Goal: Task Accomplishment & Management: Use online tool/utility

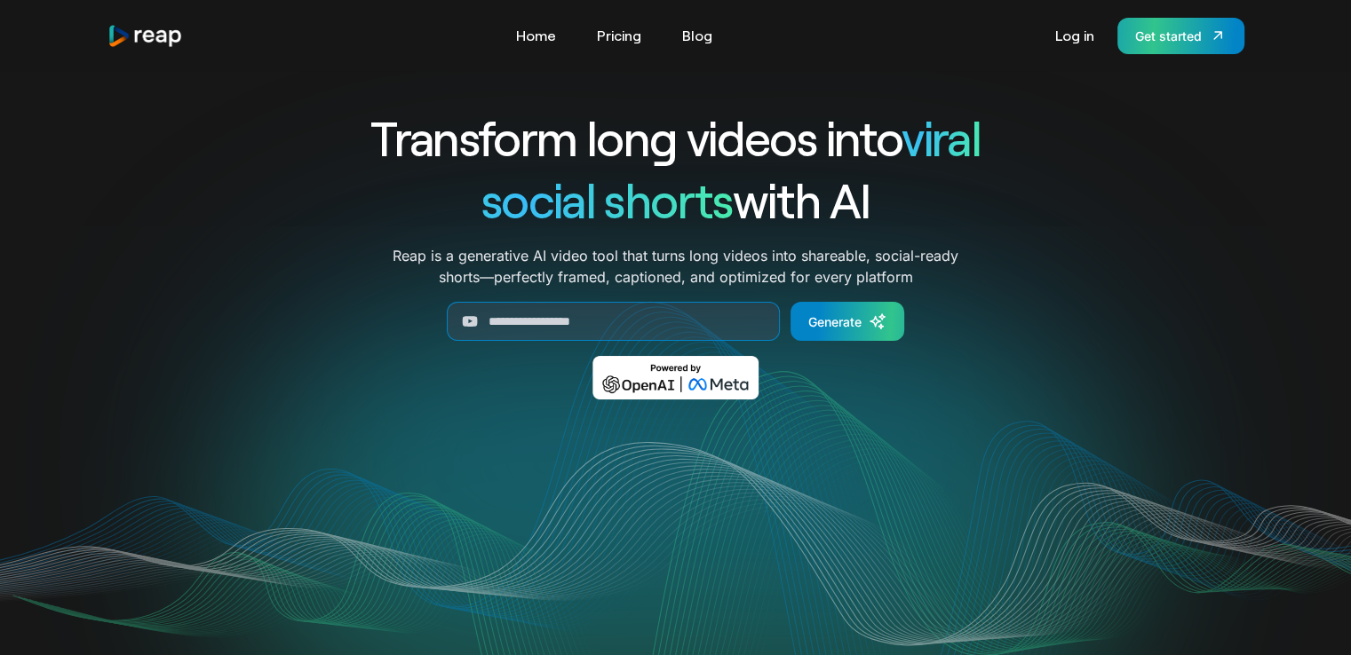
click at [1183, 41] on div "Get started" at bounding box center [1168, 36] width 67 height 19
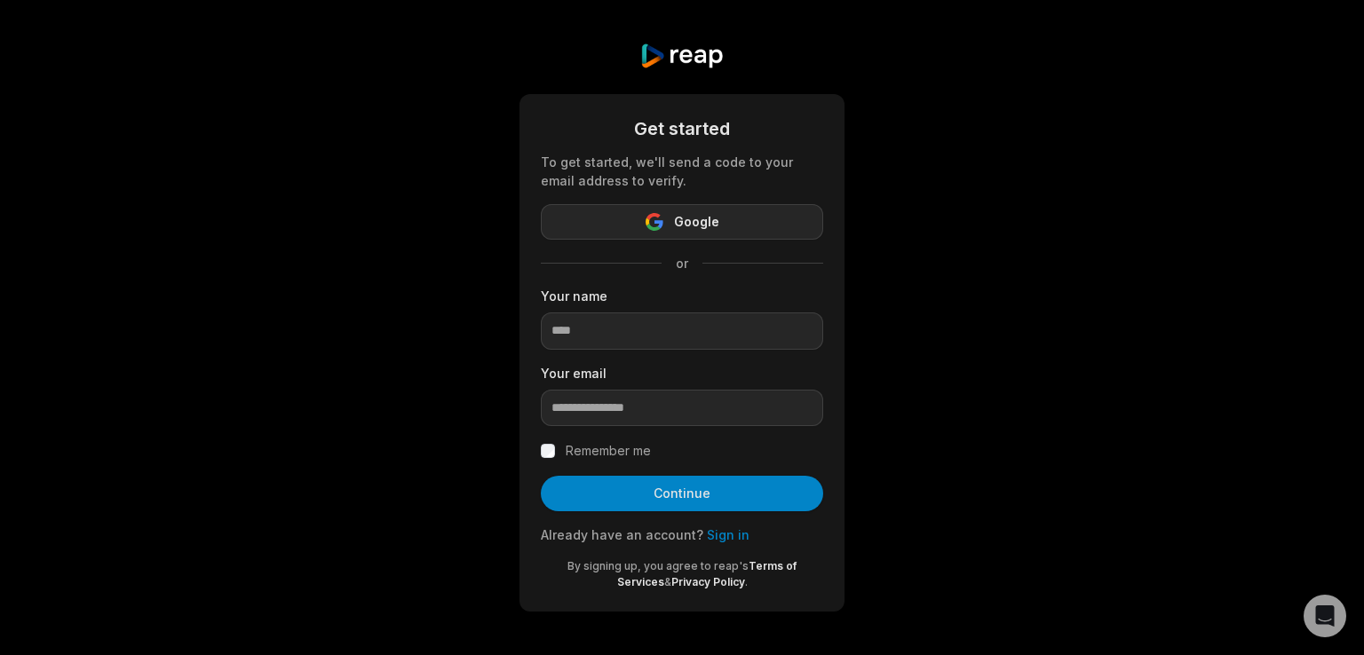
click at [742, 232] on button "Google" at bounding box center [682, 222] width 282 height 36
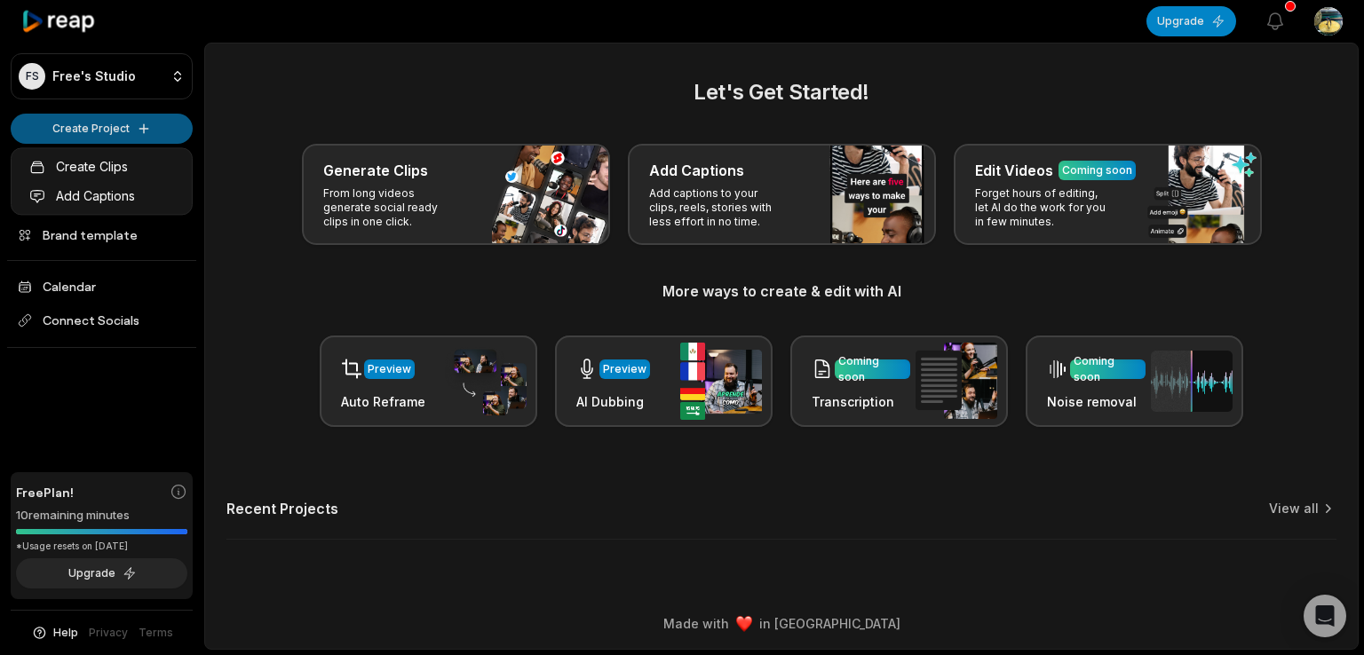
click at [93, 135] on html "FS Free's Studio Create Project Home Projects Brand template Calendar Connect S…" at bounding box center [682, 327] width 1364 height 655
click at [150, 129] on html "FS Free's Studio Create Project Home Projects Brand template Calendar Connect S…" at bounding box center [682, 327] width 1364 height 655
click at [142, 128] on html "FS Free's Studio Create Project Home Projects Brand template Calendar Connect S…" at bounding box center [682, 327] width 1364 height 655
click at [386, 367] on html "FS Free's Studio Create Project Home Projects Brand template Calendar Connect S…" at bounding box center [682, 327] width 1364 height 655
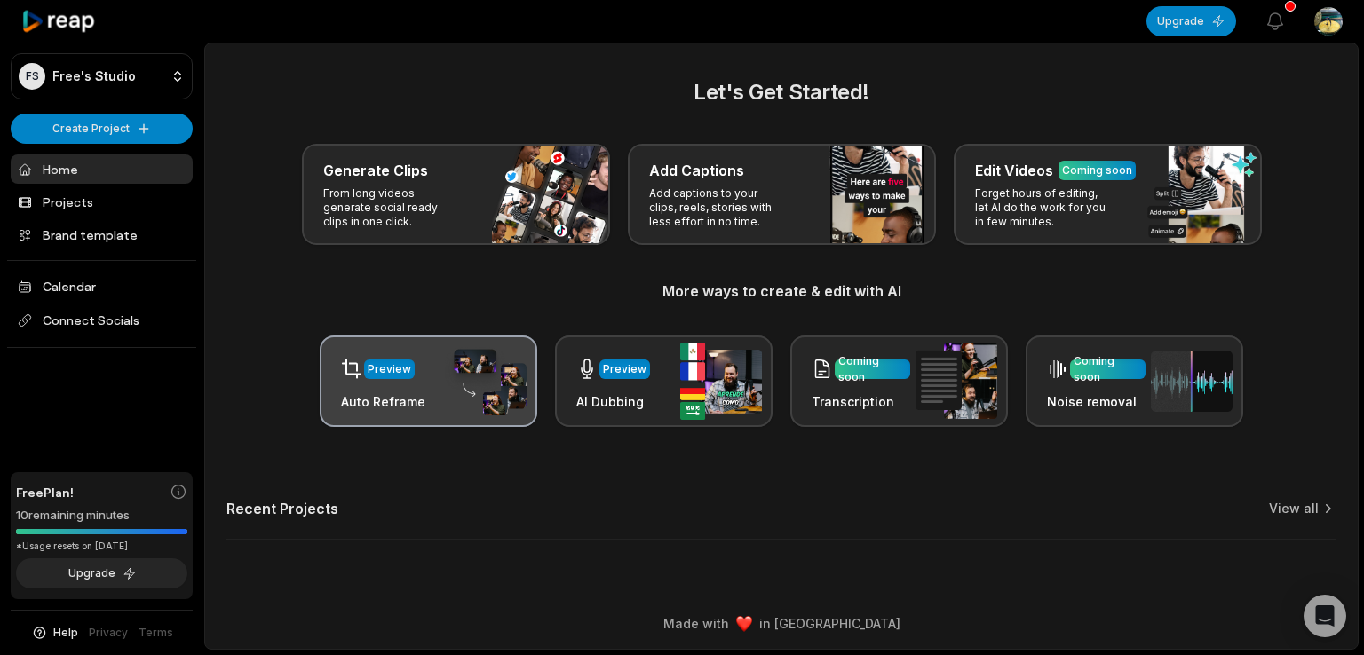
click at [401, 377] on div "Preview" at bounding box center [389, 370] width 51 height 20
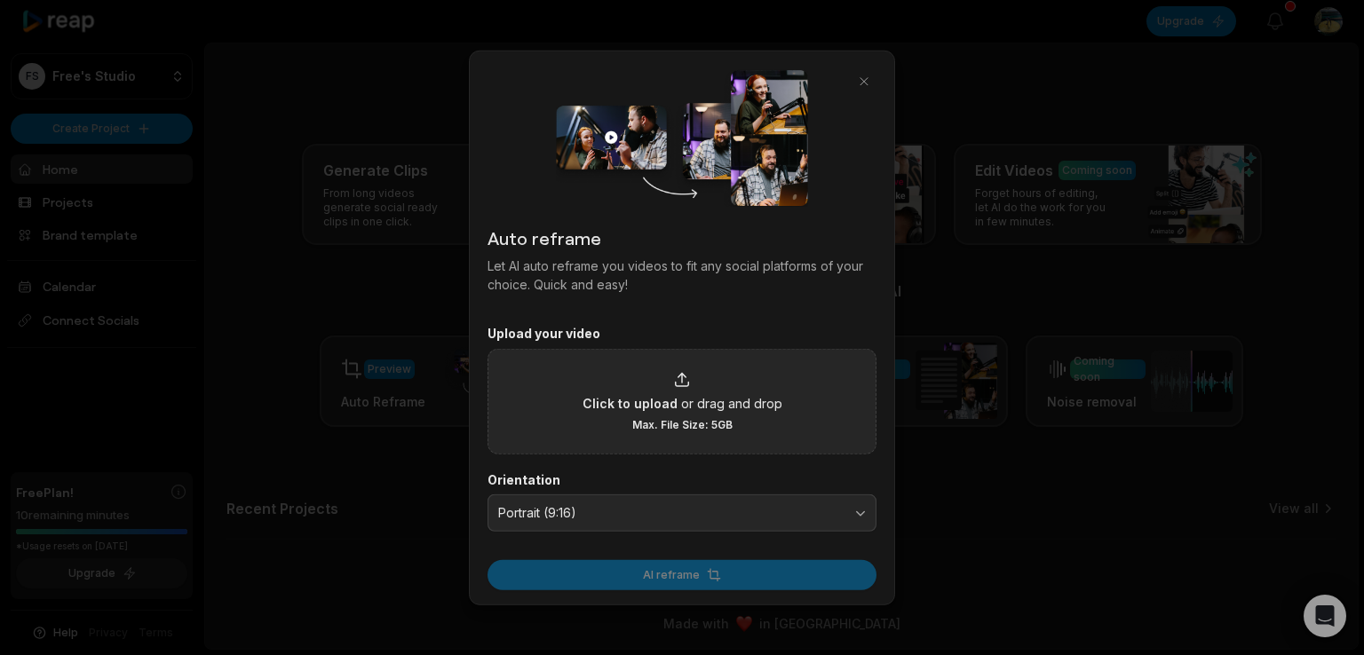
click at [667, 382] on div "Click to upload or drag and drop Max. File Size: 5GB" at bounding box center [682, 400] width 200 height 61
click at [0, 0] on input "Click to upload or drag and drop Max. File Size: 5GB" at bounding box center [0, 0] width 0 height 0
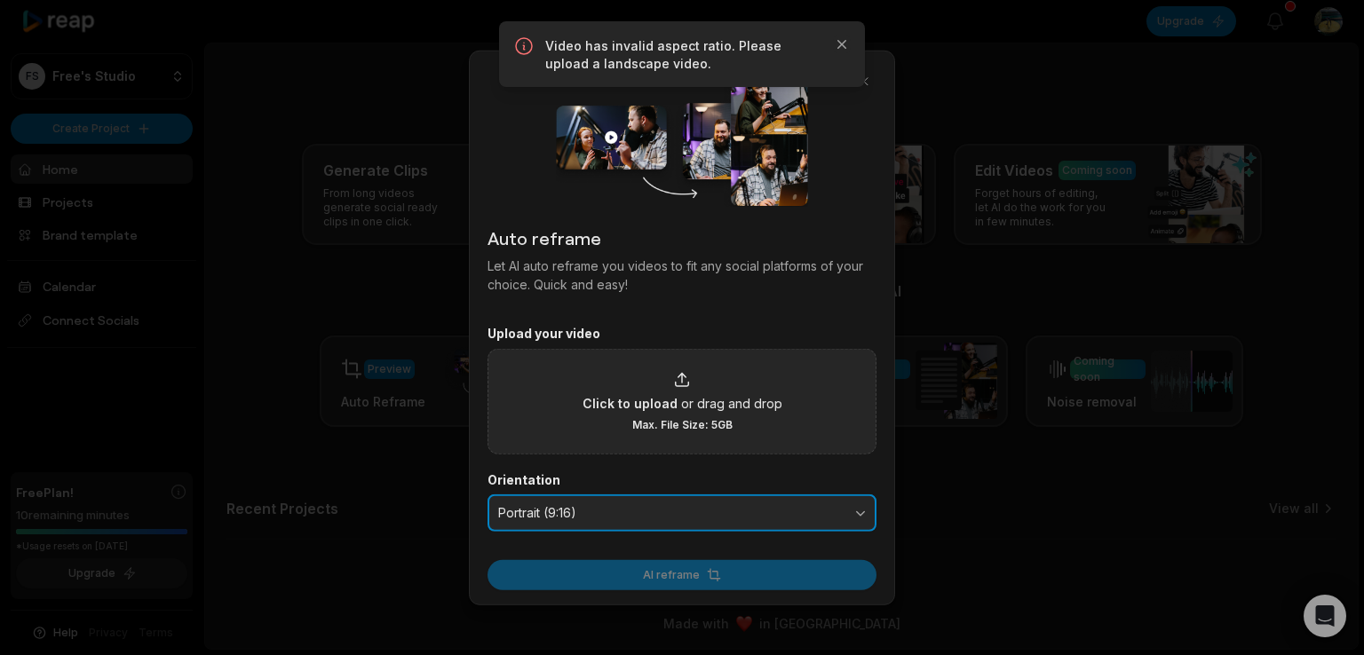
click at [643, 516] on span "Portrait (9:16)" at bounding box center [669, 513] width 343 height 16
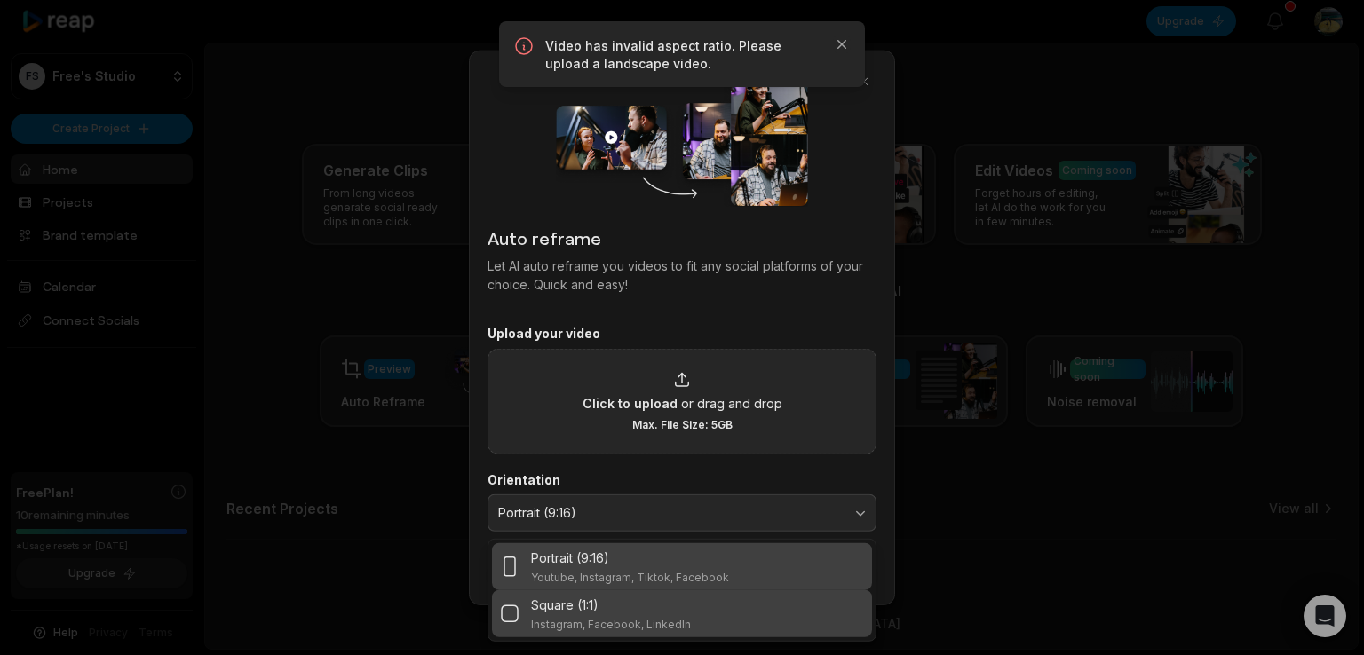
click at [607, 610] on div "Square (1:1)" at bounding box center [611, 604] width 160 height 19
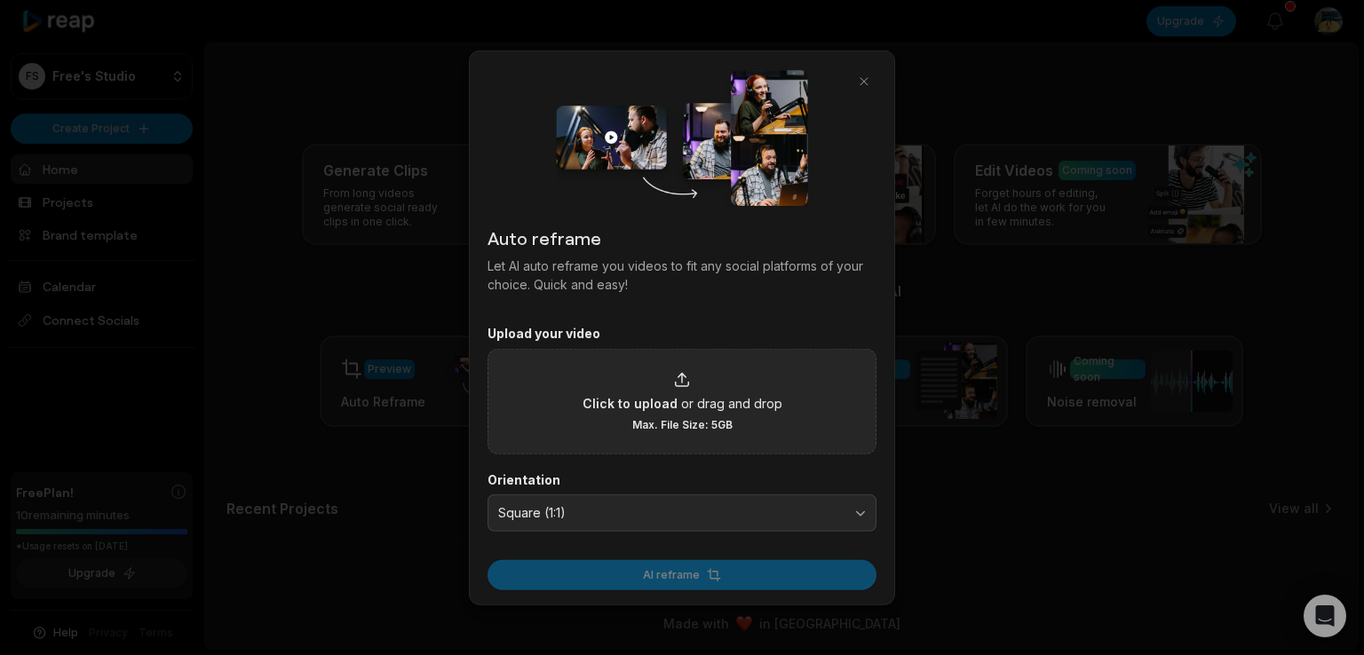
click at [718, 370] on div "Click to upload or drag and drop Max. File Size: 5GB" at bounding box center [682, 400] width 200 height 61
click at [0, 0] on input "Click to upload or drag and drop Max. File Size: 5GB" at bounding box center [0, 0] width 0 height 0
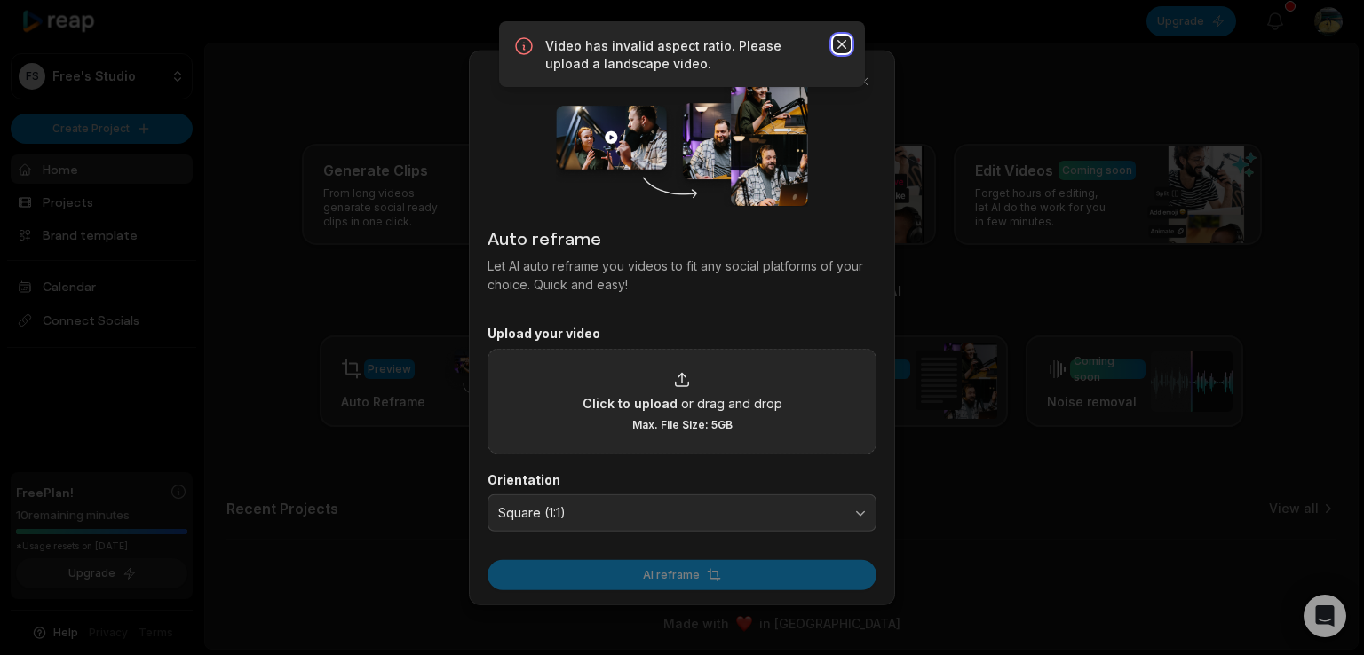
click at [843, 40] on icon "button" at bounding box center [842, 45] width 18 height 18
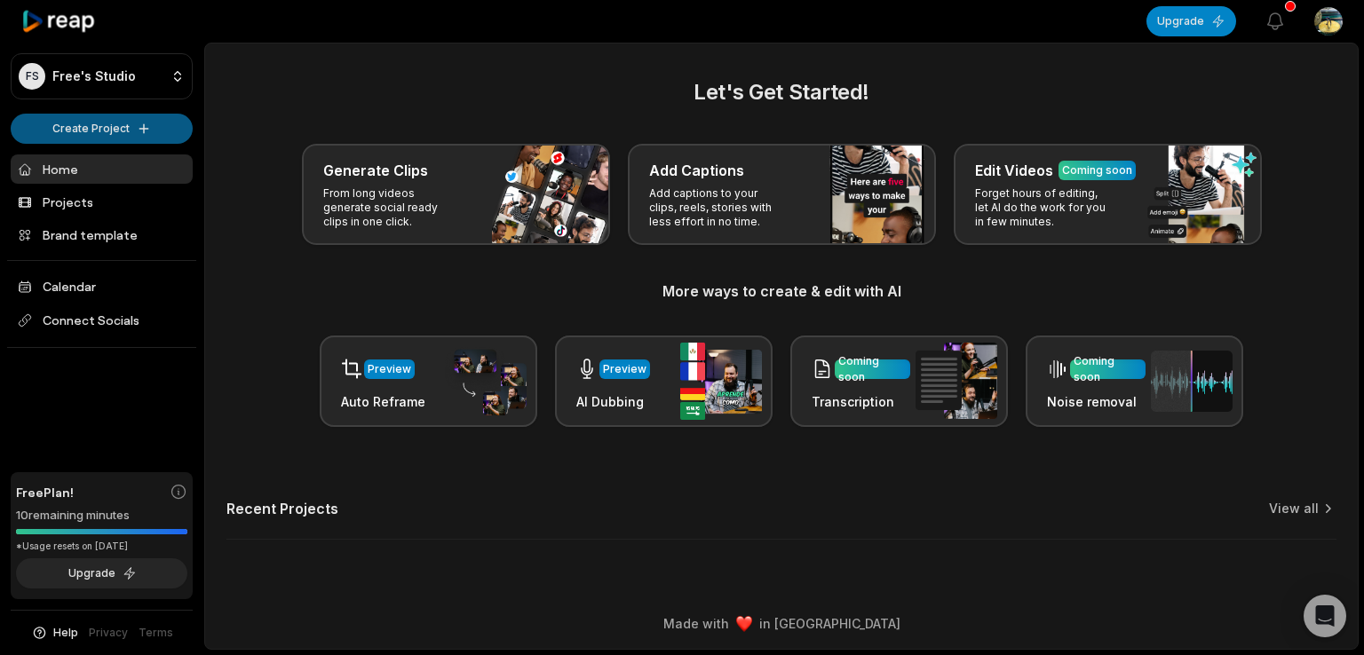
click at [142, 124] on html "FS Free's Studio Create Project Home Projects Brand template Calendar Connect S…" at bounding box center [682, 327] width 1364 height 655
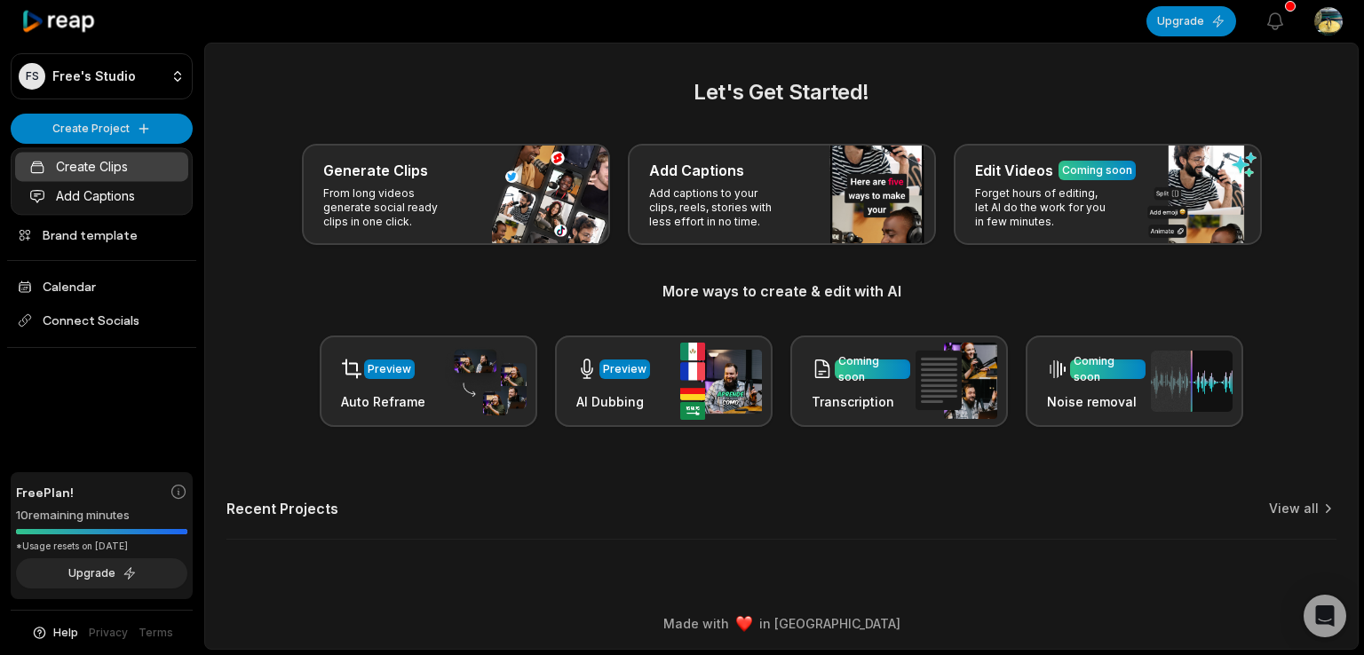
click at [102, 173] on link "Create Clips" at bounding box center [101, 166] width 173 height 29
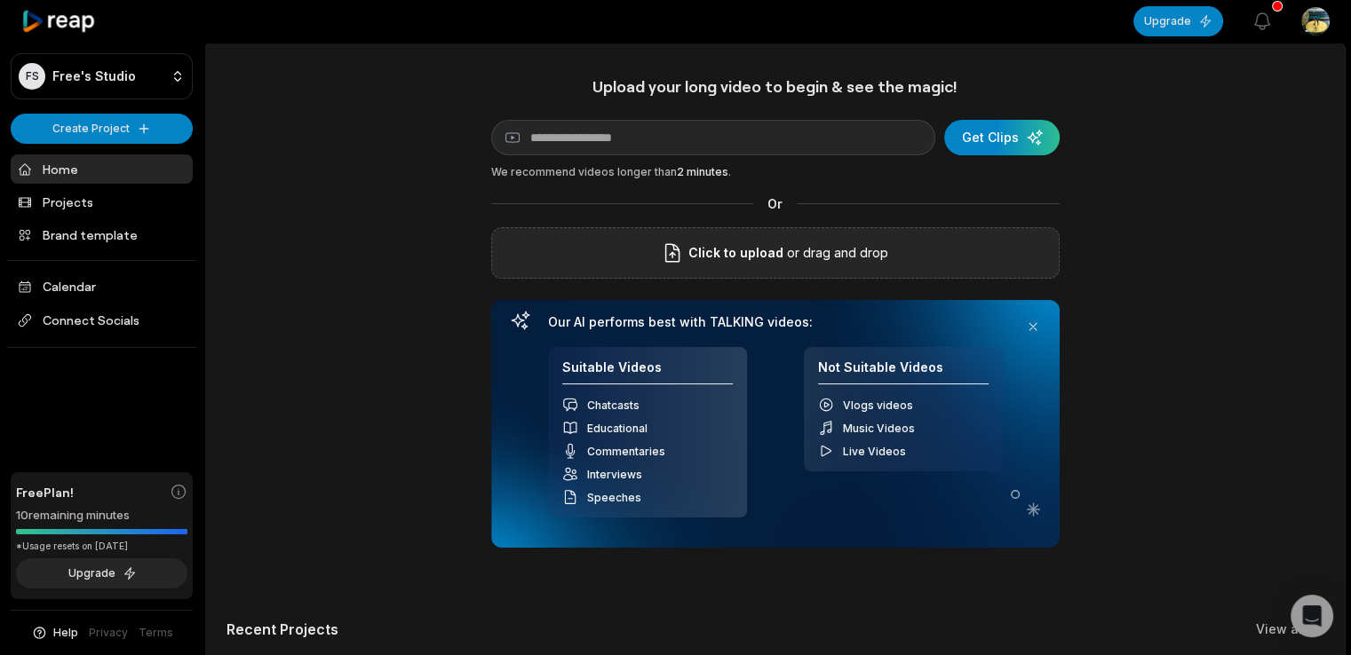
click at [868, 250] on p "or drag and drop" at bounding box center [835, 252] width 105 height 21
click at [1032, 143] on div "submit" at bounding box center [1001, 138] width 115 height 36
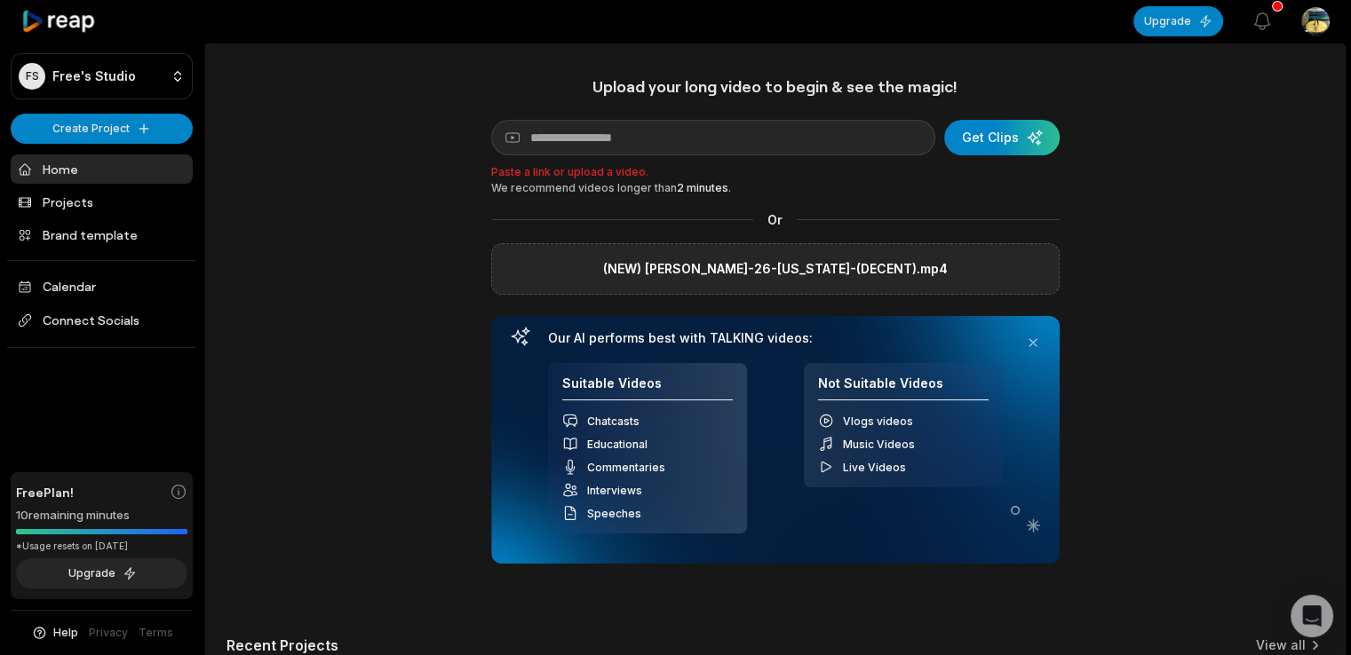
click at [913, 196] on div "We recommend videos longer than 2 minutes ." at bounding box center [775, 188] width 568 height 16
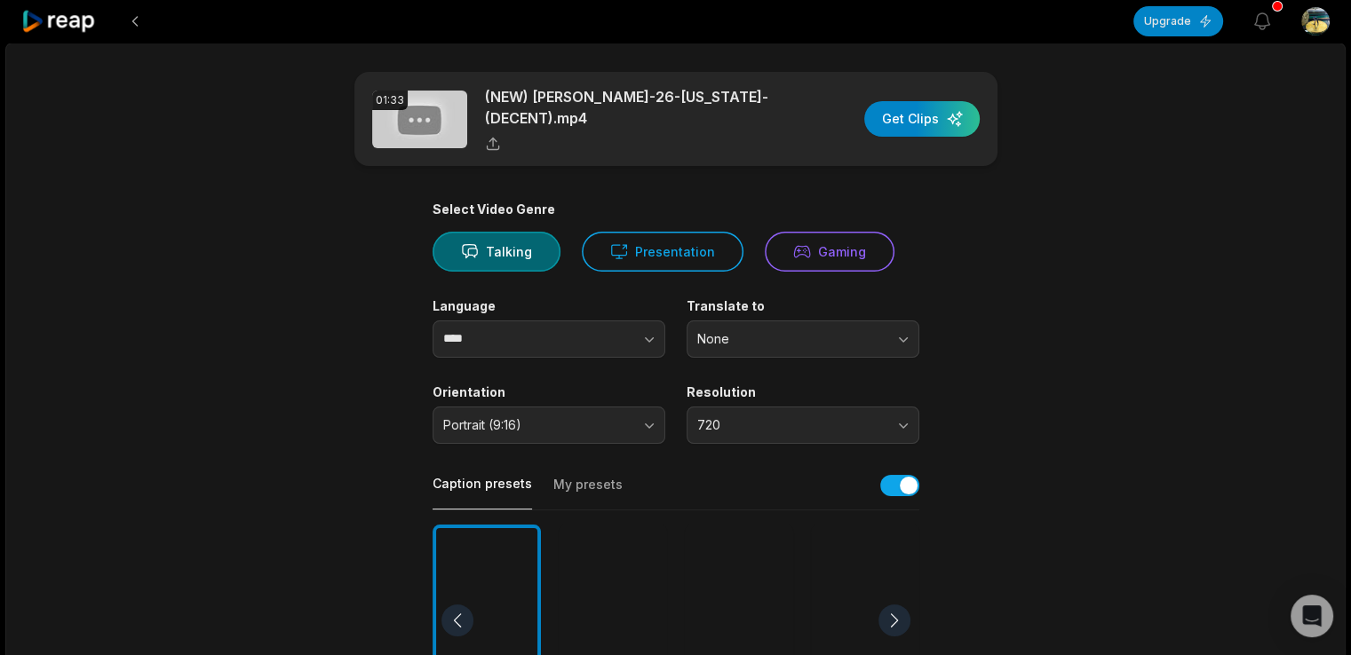
scroll to position [89, 0]
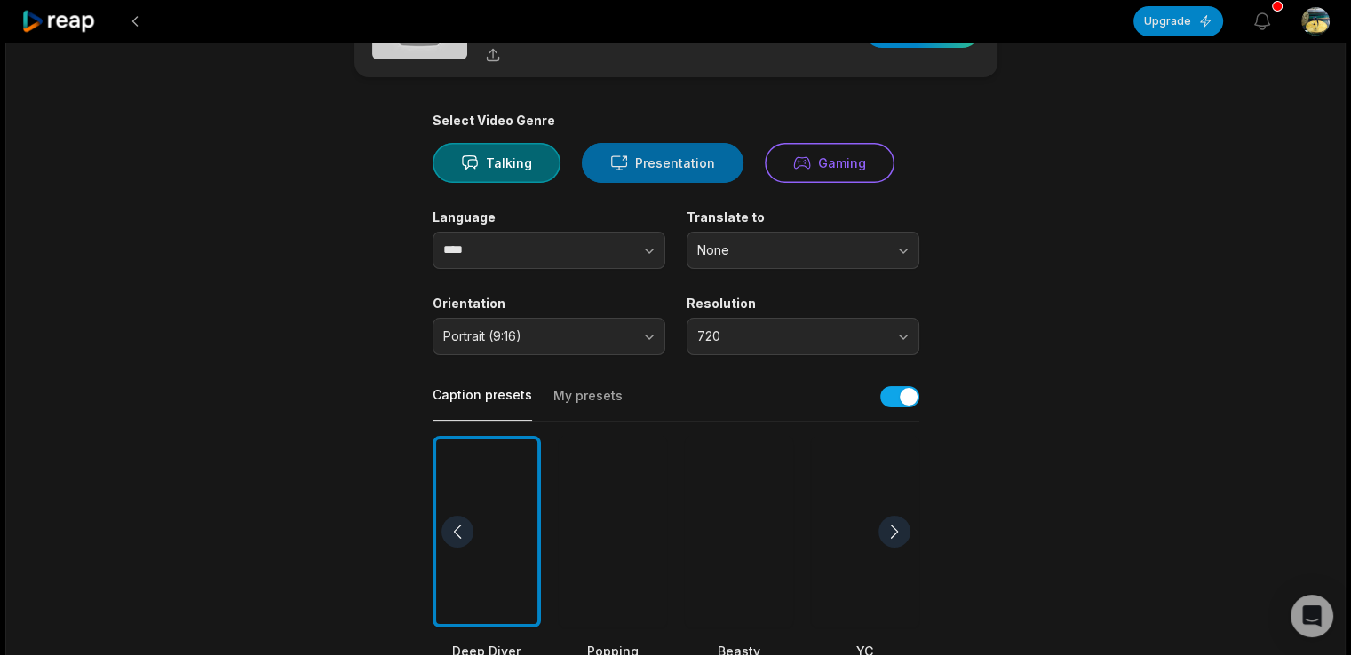
click at [665, 167] on button "Presentation" at bounding box center [663, 163] width 162 height 40
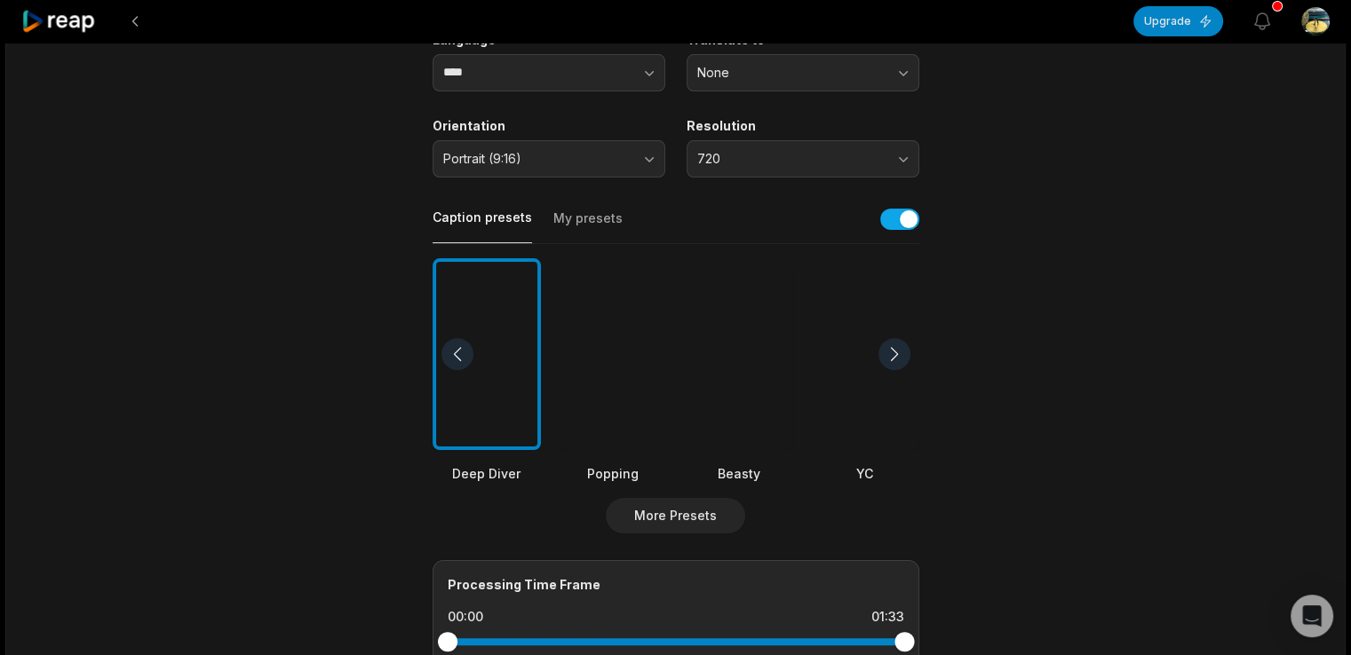
scroll to position [355, 0]
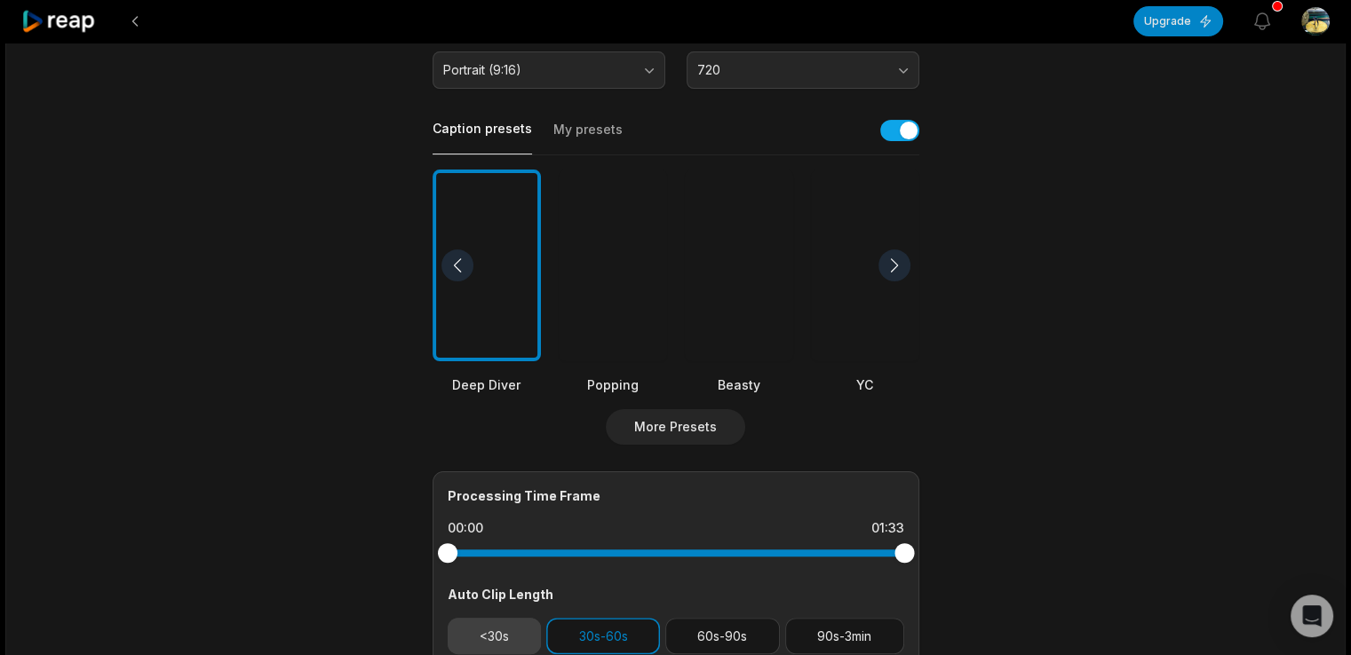
click at [504, 641] on button "<30s" at bounding box center [495, 636] width 94 height 36
click at [590, 638] on button "30s-60s" at bounding box center [603, 636] width 114 height 36
click at [890, 262] on div at bounding box center [894, 266] width 32 height 32
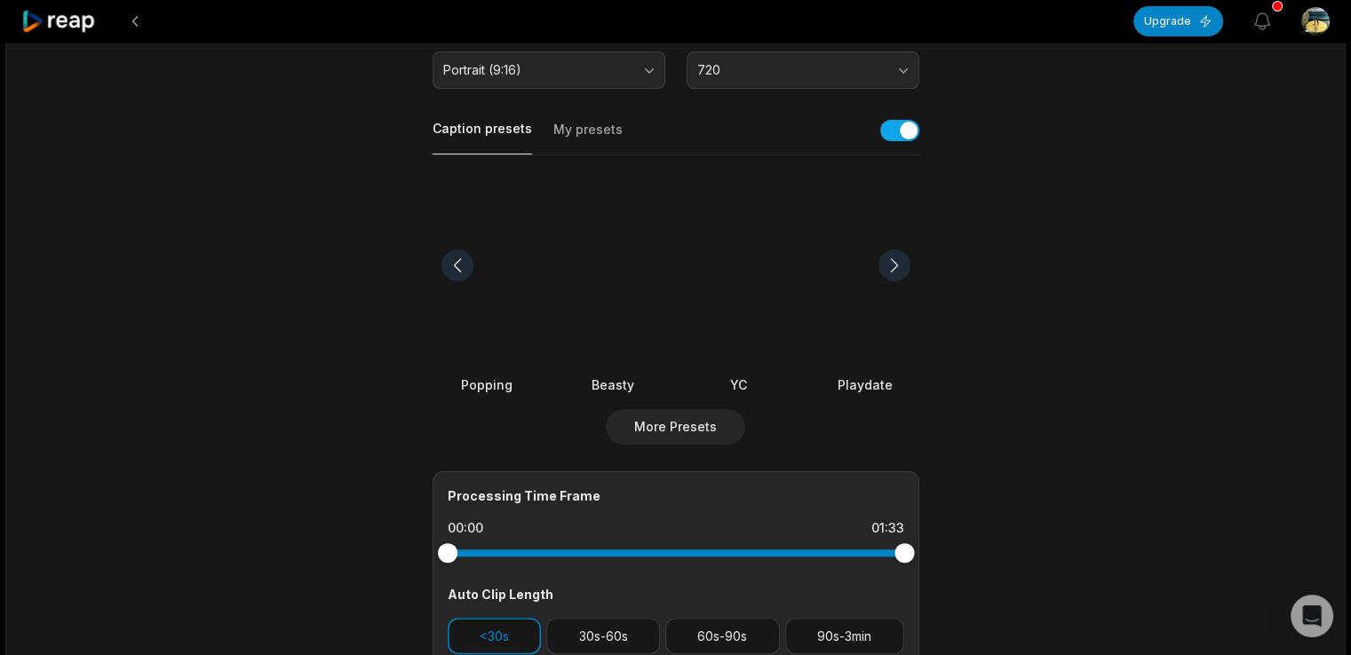
click at [890, 262] on div at bounding box center [894, 266] width 32 height 32
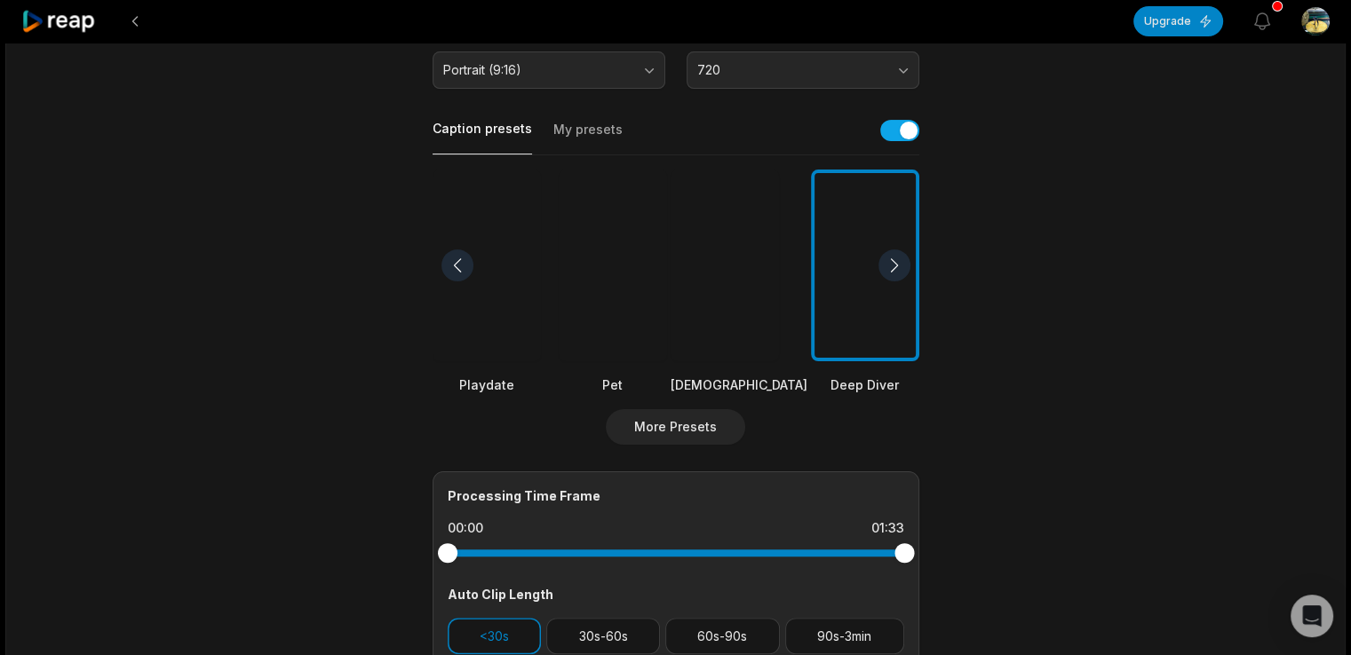
click at [890, 262] on div at bounding box center [894, 266] width 32 height 32
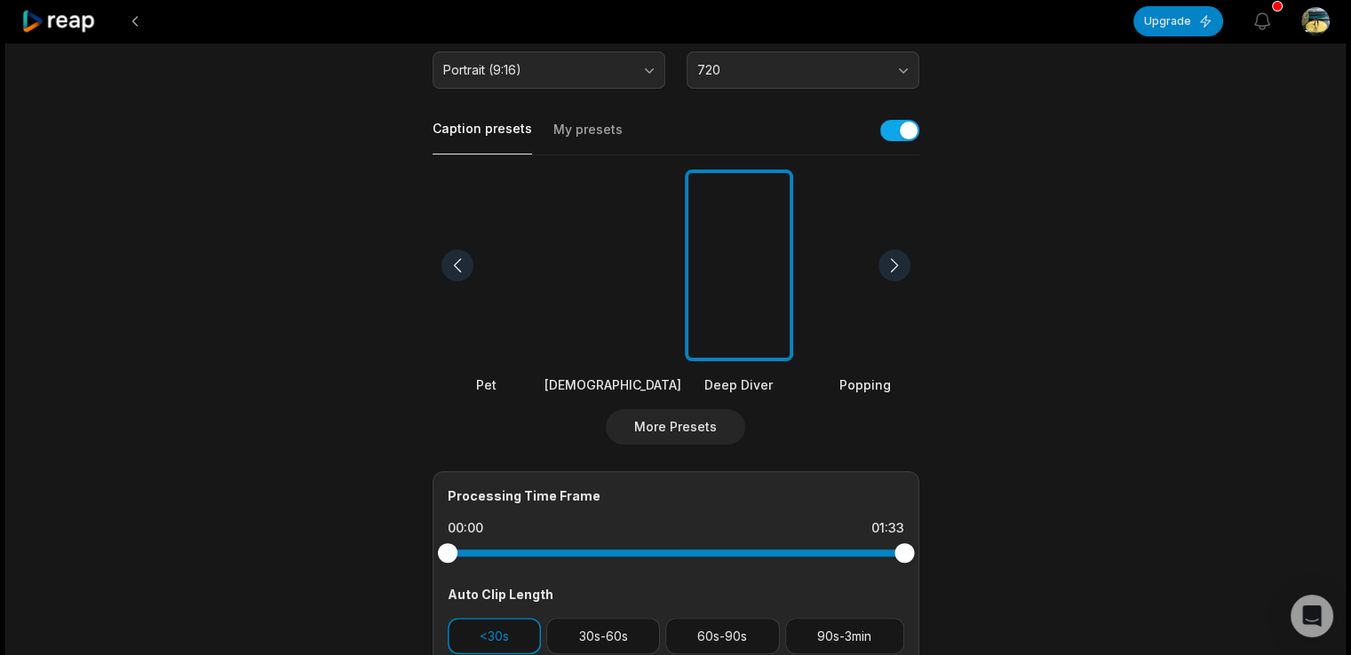
click at [890, 262] on div at bounding box center [894, 266] width 32 height 32
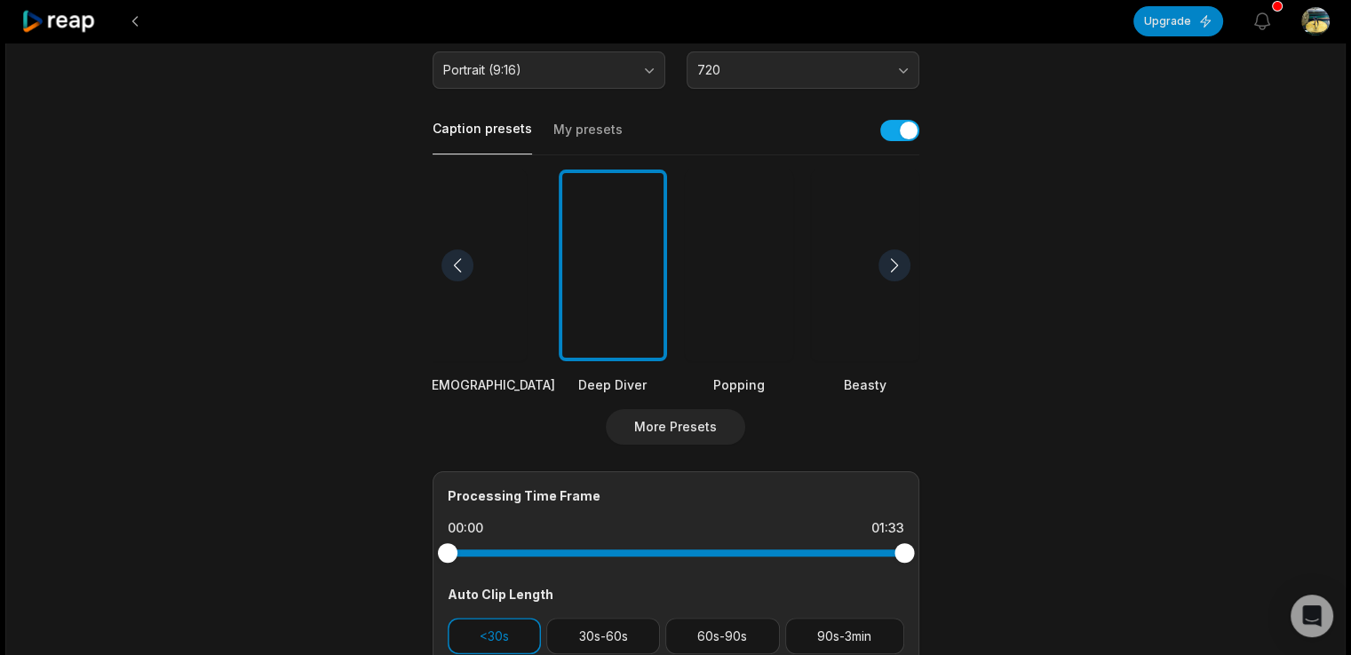
click at [890, 262] on div at bounding box center [894, 266] width 32 height 32
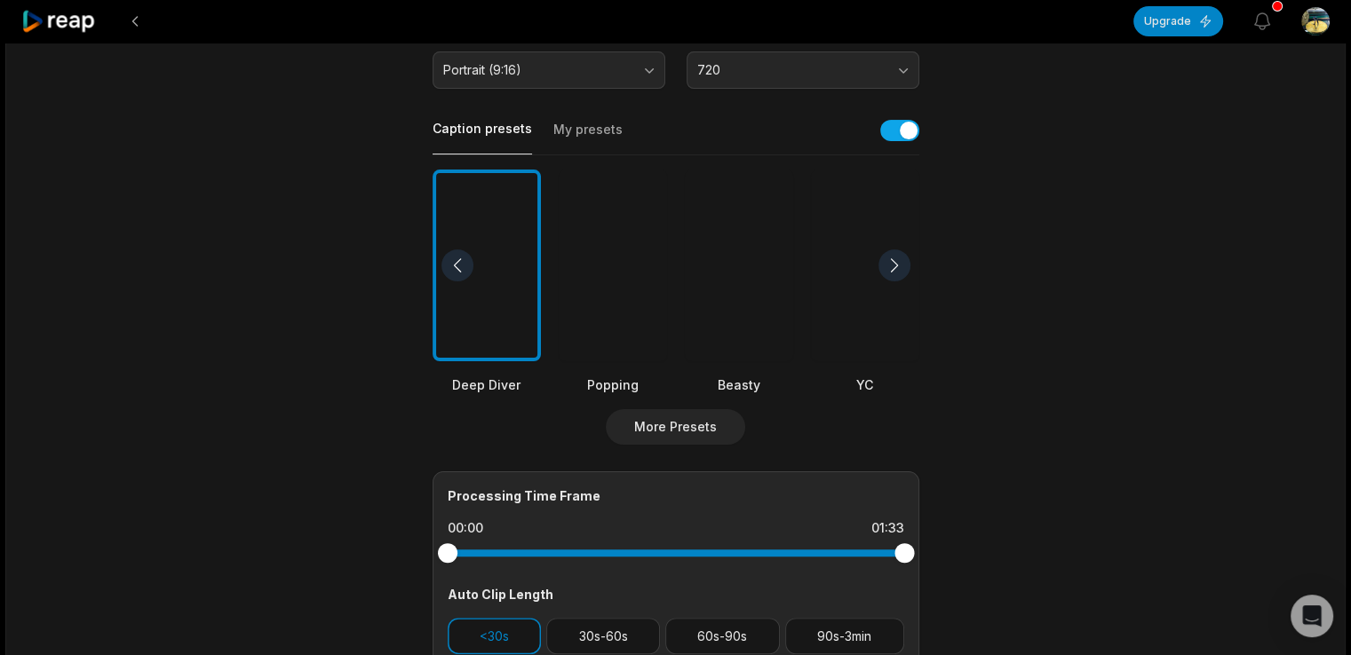
click at [746, 287] on div at bounding box center [739, 266] width 108 height 193
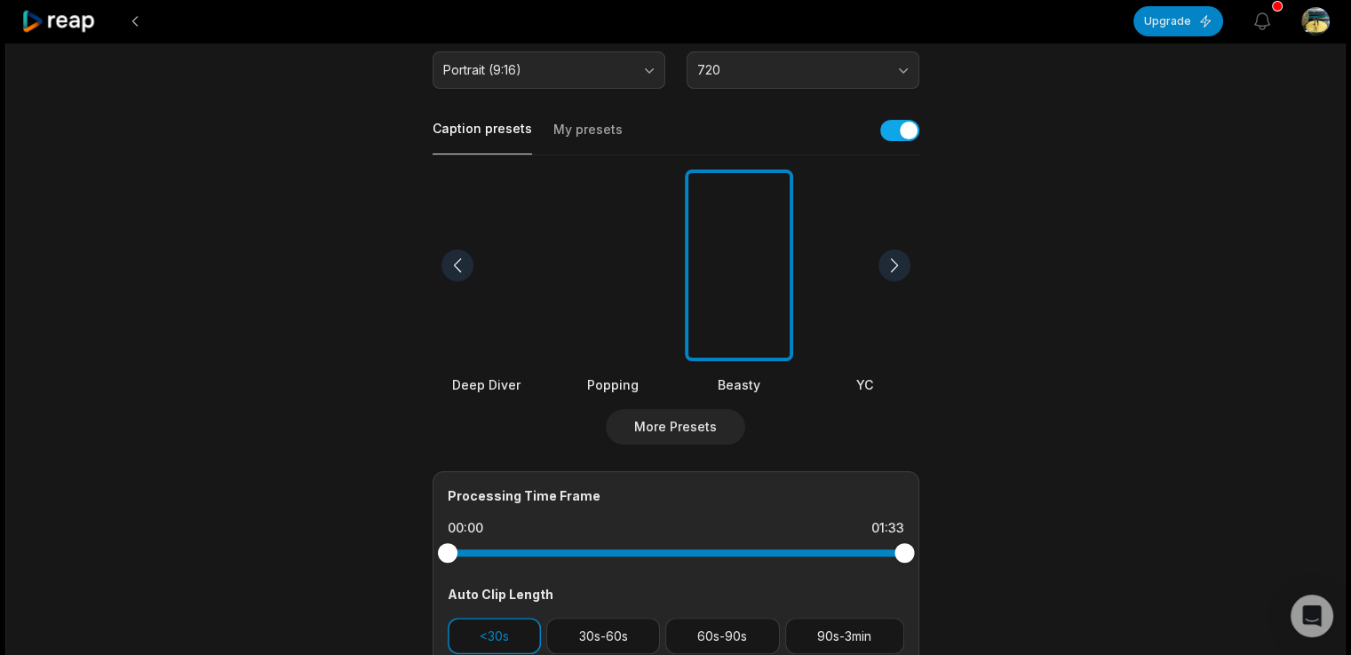
scroll to position [178, 0]
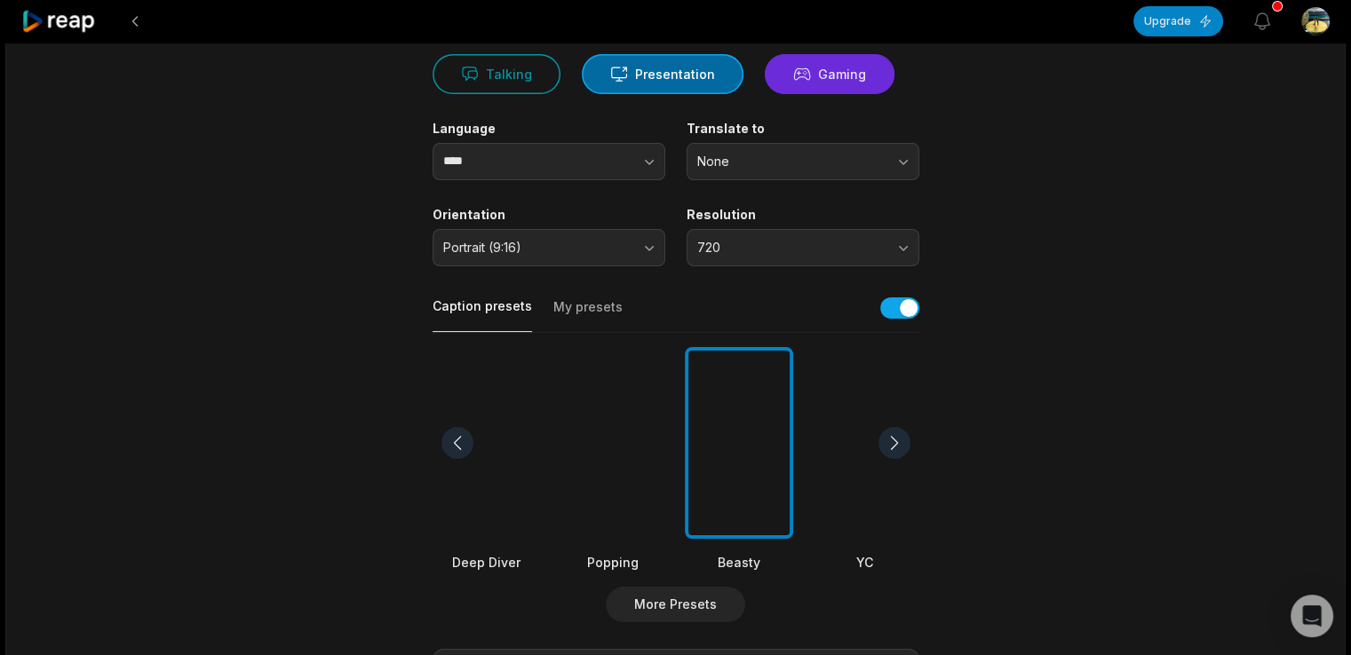
click at [817, 69] on button "Gaming" at bounding box center [830, 74] width 130 height 40
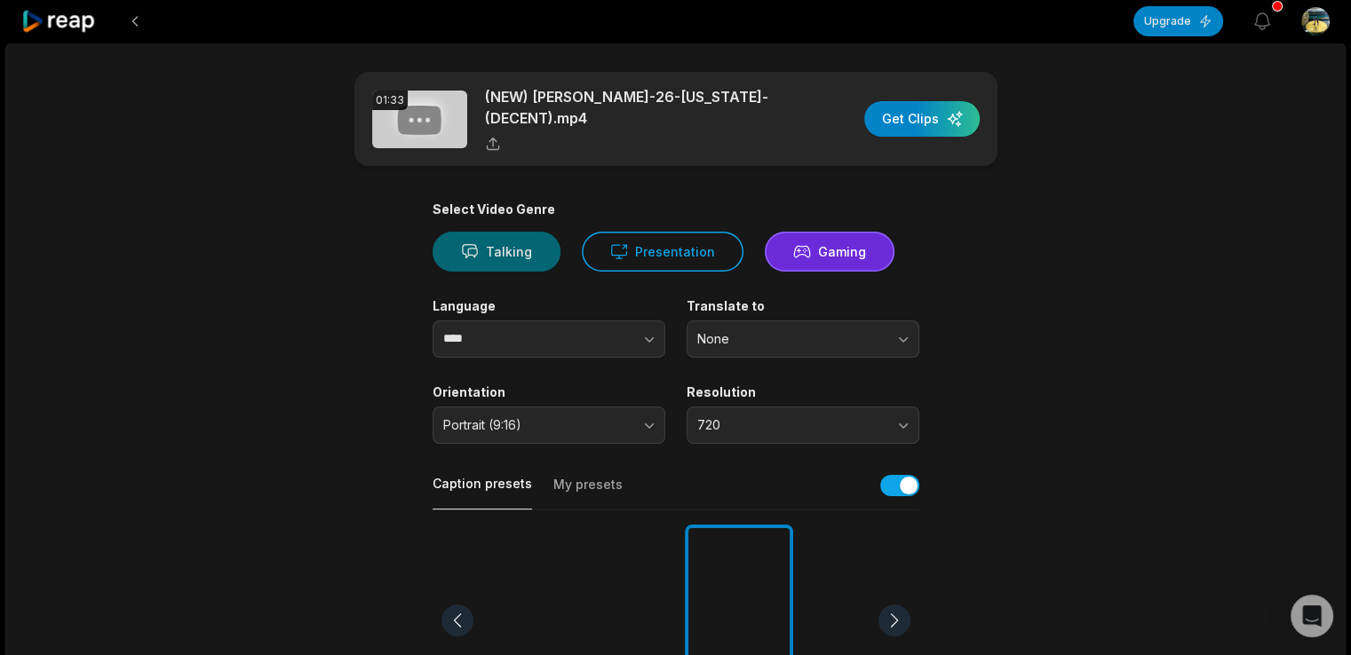
click at [489, 251] on button "Talking" at bounding box center [496, 252] width 128 height 40
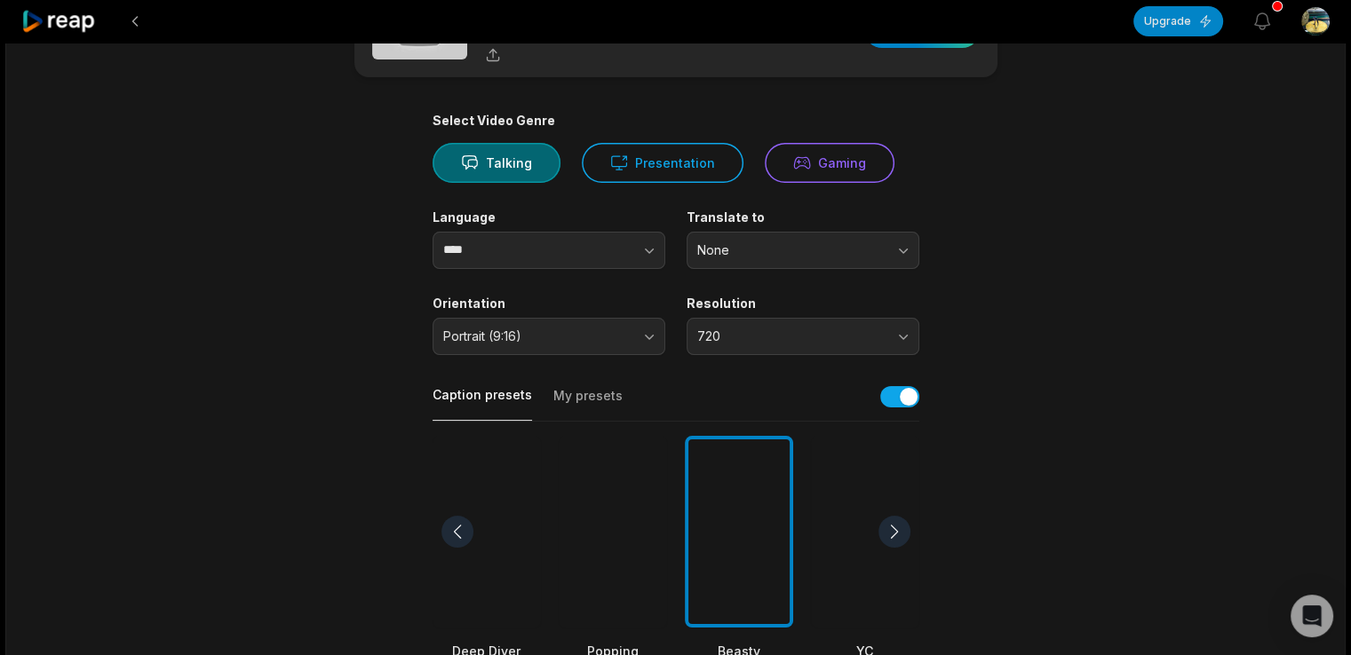
scroll to position [178, 0]
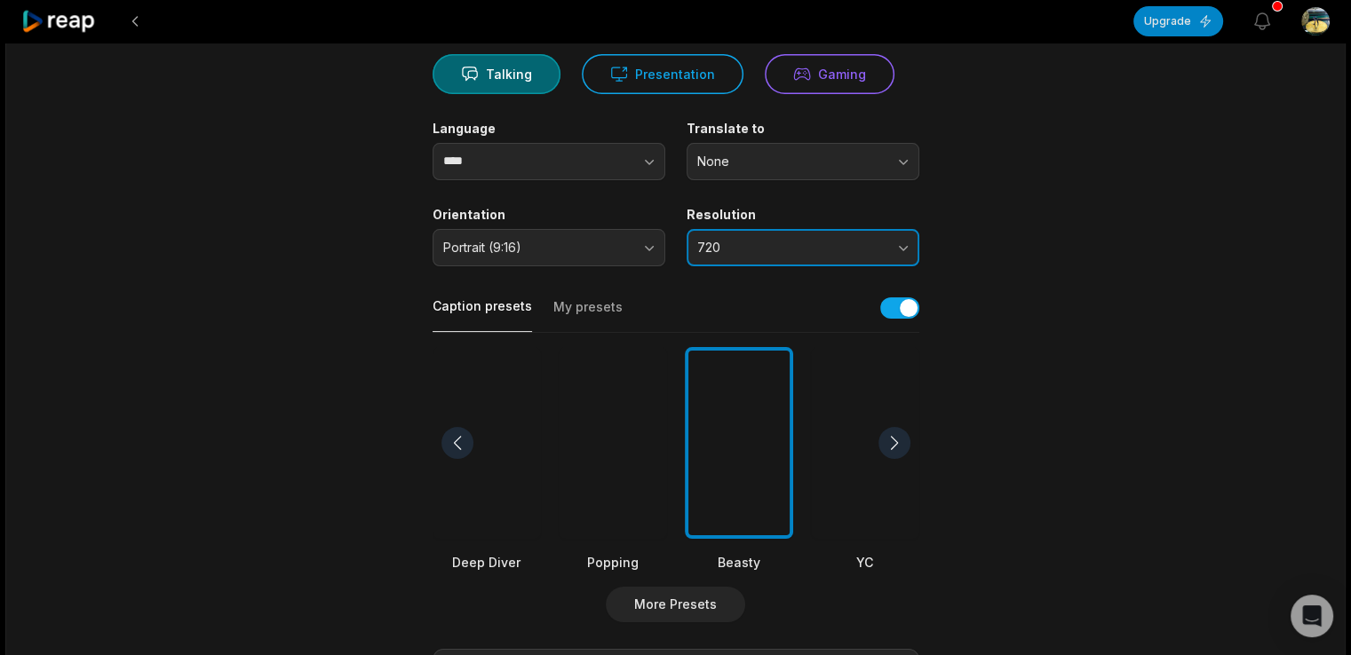
click at [892, 243] on button "720" at bounding box center [802, 247] width 233 height 37
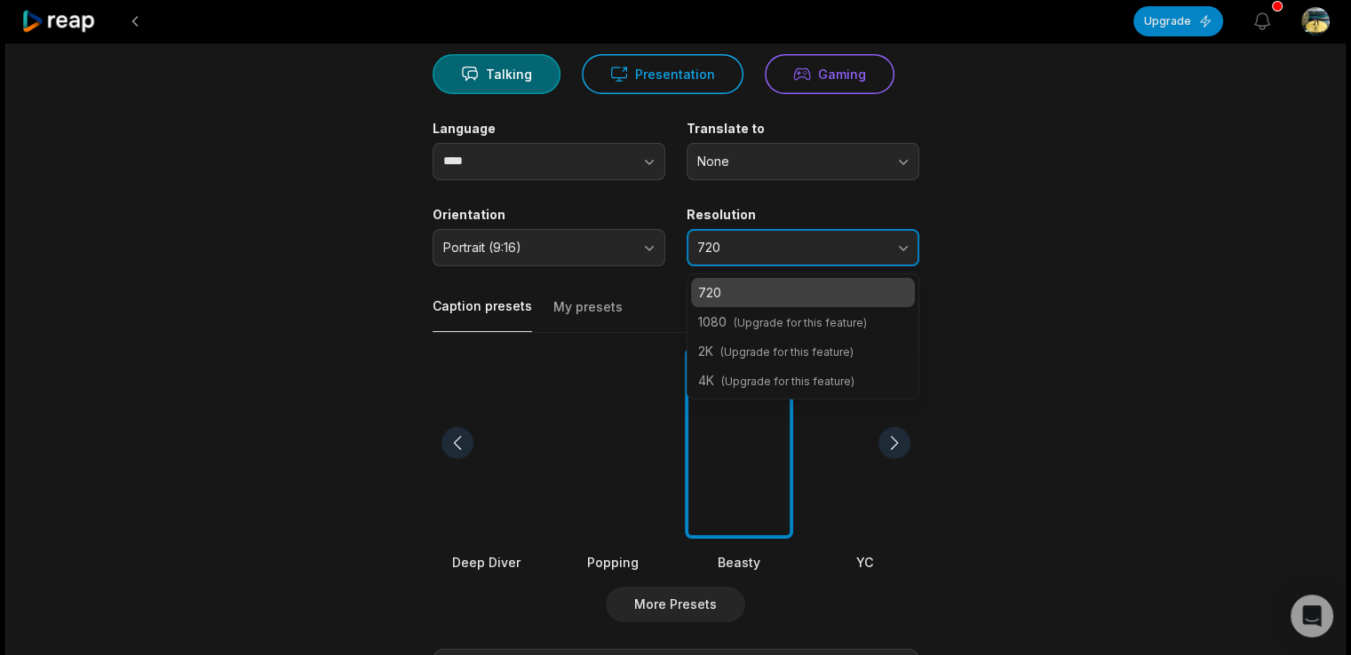
click at [892, 243] on button "720" at bounding box center [802, 247] width 233 height 37
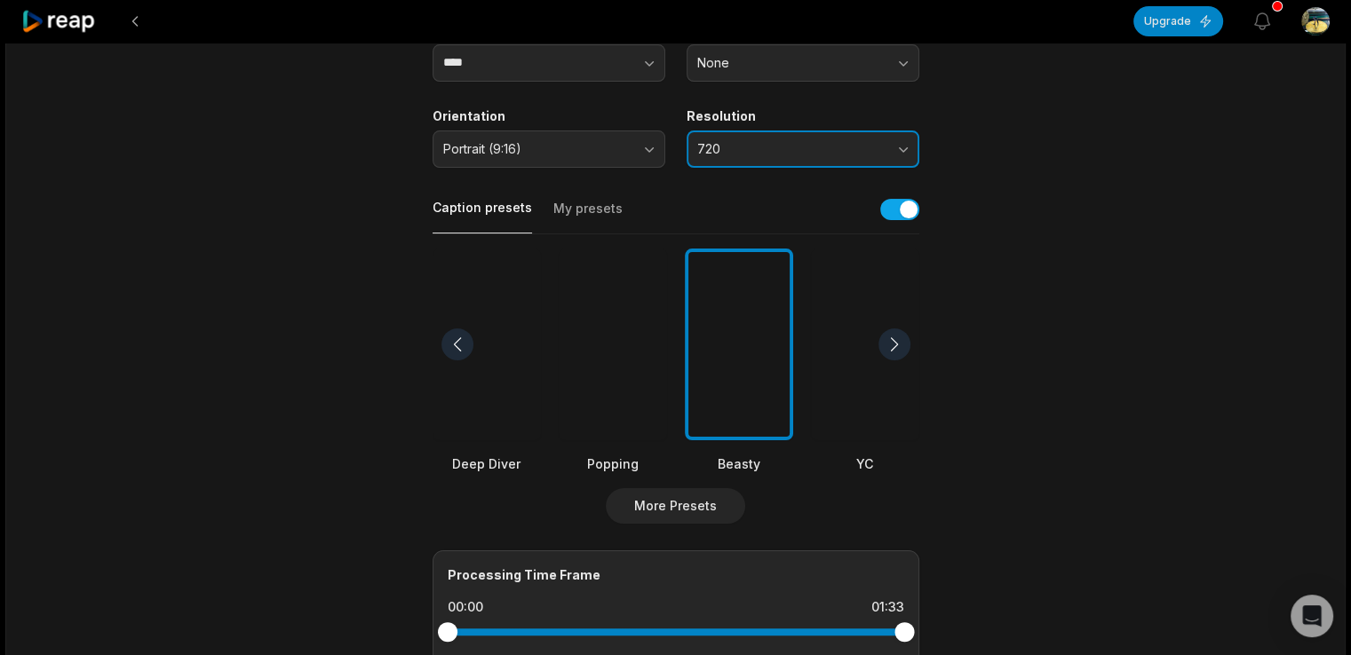
scroll to position [10, 0]
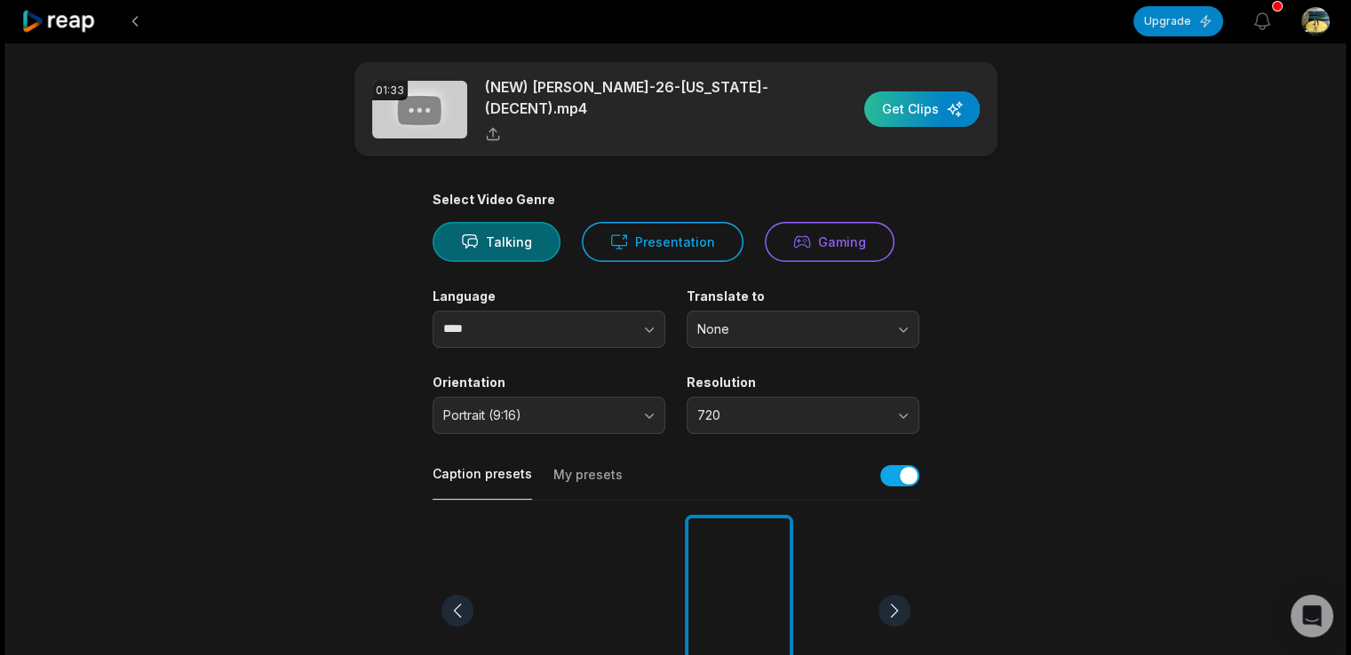
click at [914, 111] on div "button" at bounding box center [921, 109] width 115 height 36
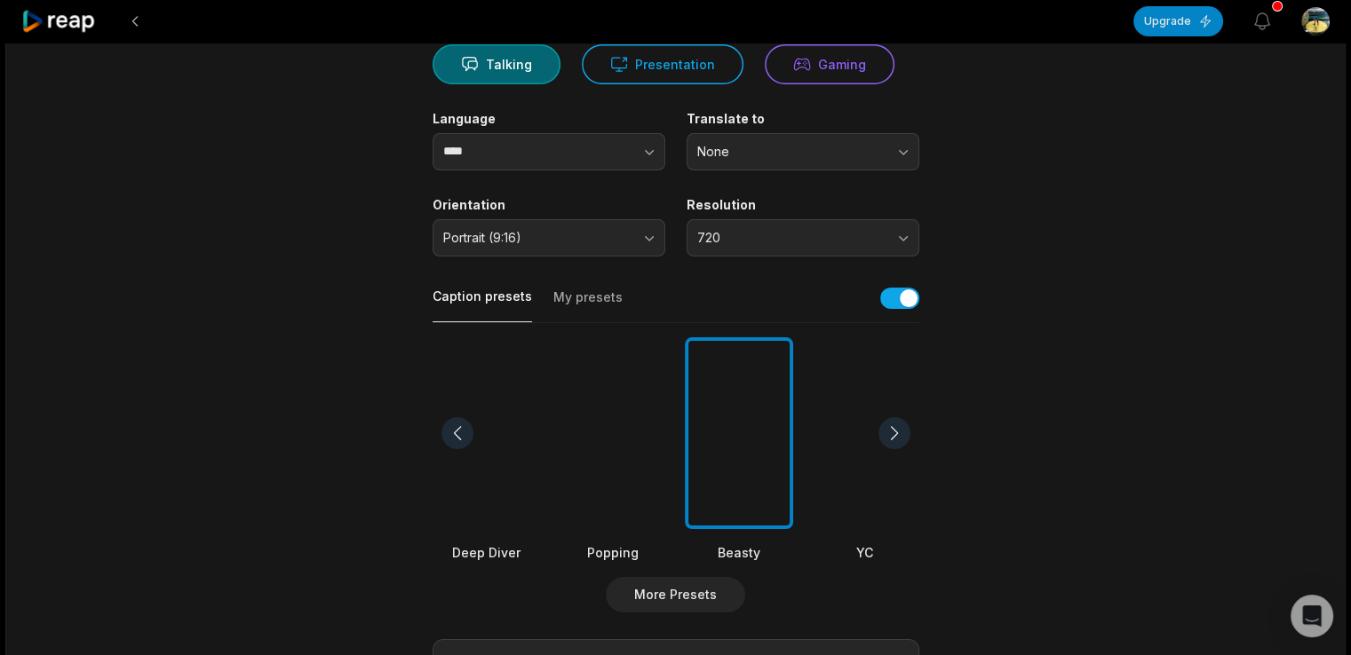
scroll to position [0, 0]
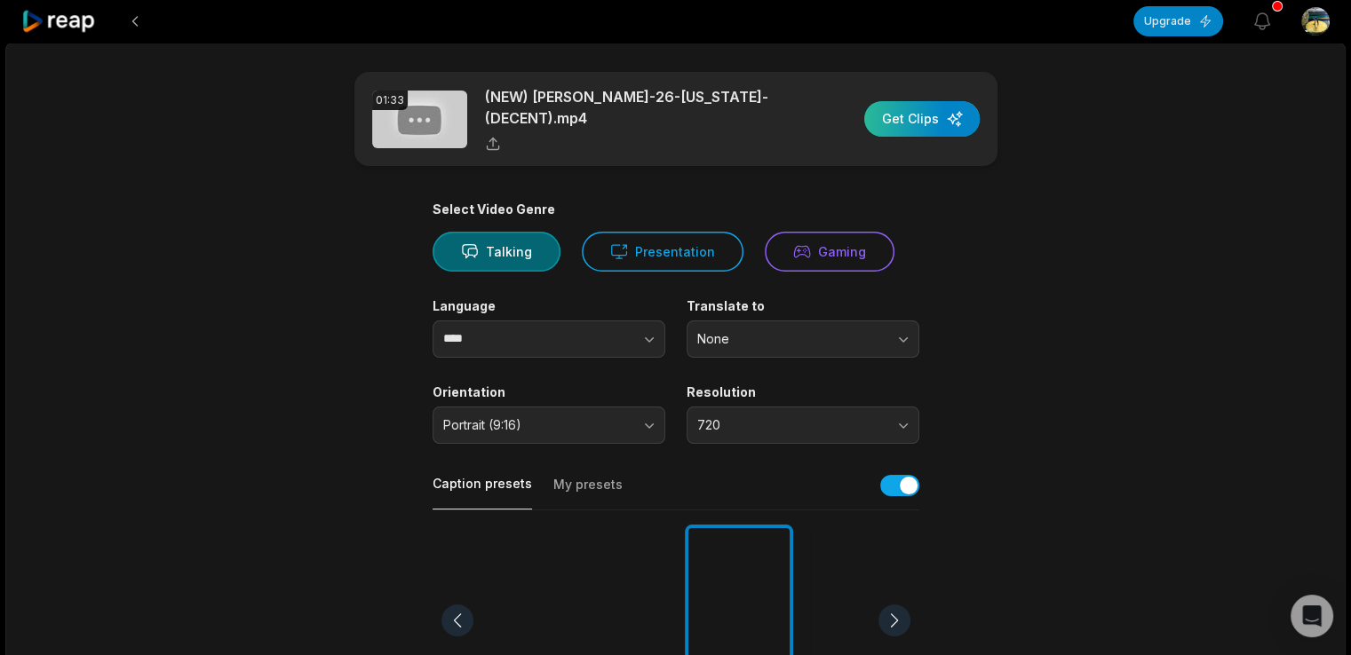
click at [904, 113] on div "button" at bounding box center [921, 119] width 115 height 36
click at [840, 42] on div at bounding box center [577, 21] width 1112 height 43
click at [423, 120] on img at bounding box center [419, 120] width 95 height 58
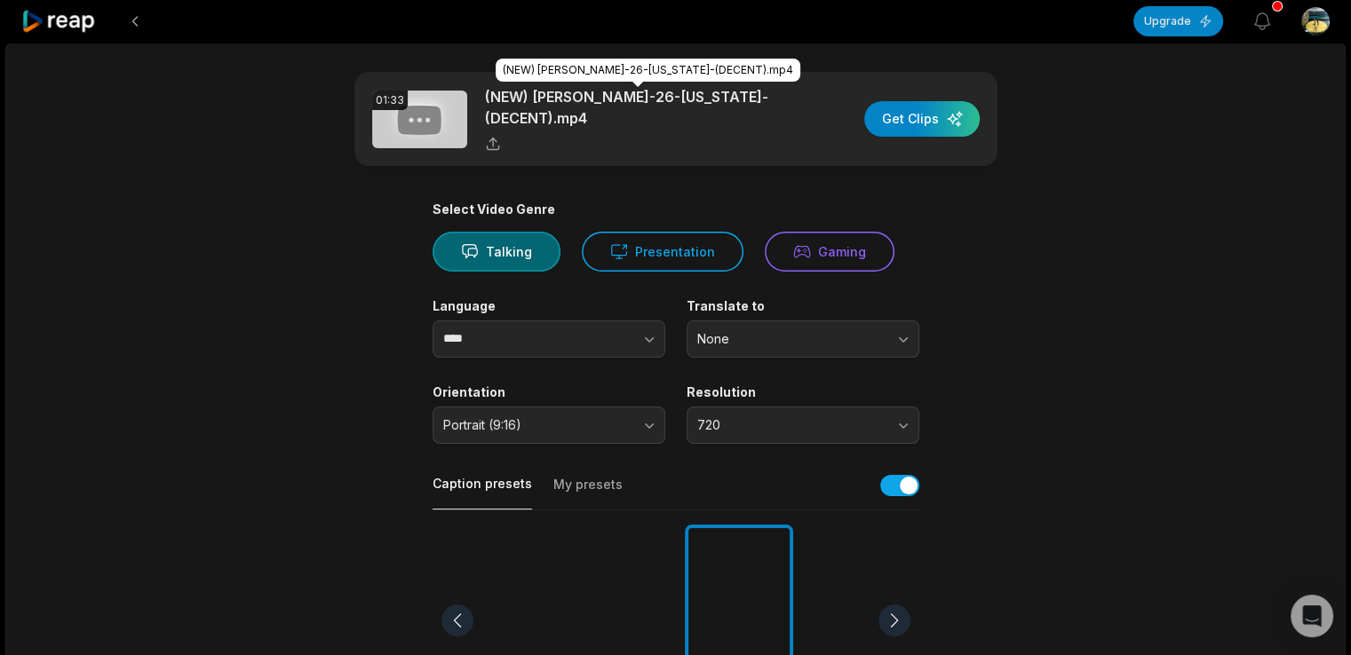
drag, startPoint x: 492, startPoint y: 122, endPoint x: 496, endPoint y: 134, distance: 13.2
click at [496, 134] on div "(NEW) Devon-Abigail-26-New Jersey-(DECENT).mp4" at bounding box center [638, 119] width 306 height 66
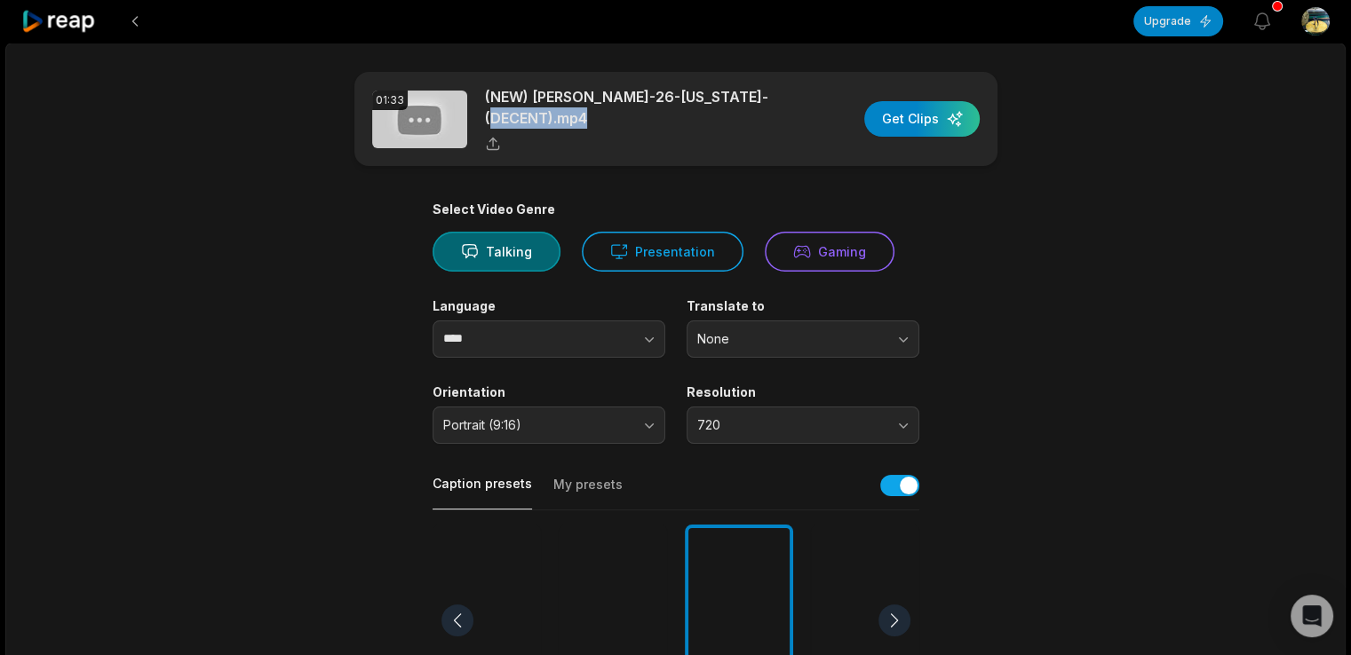
click at [494, 147] on icon at bounding box center [493, 144] width 16 height 16
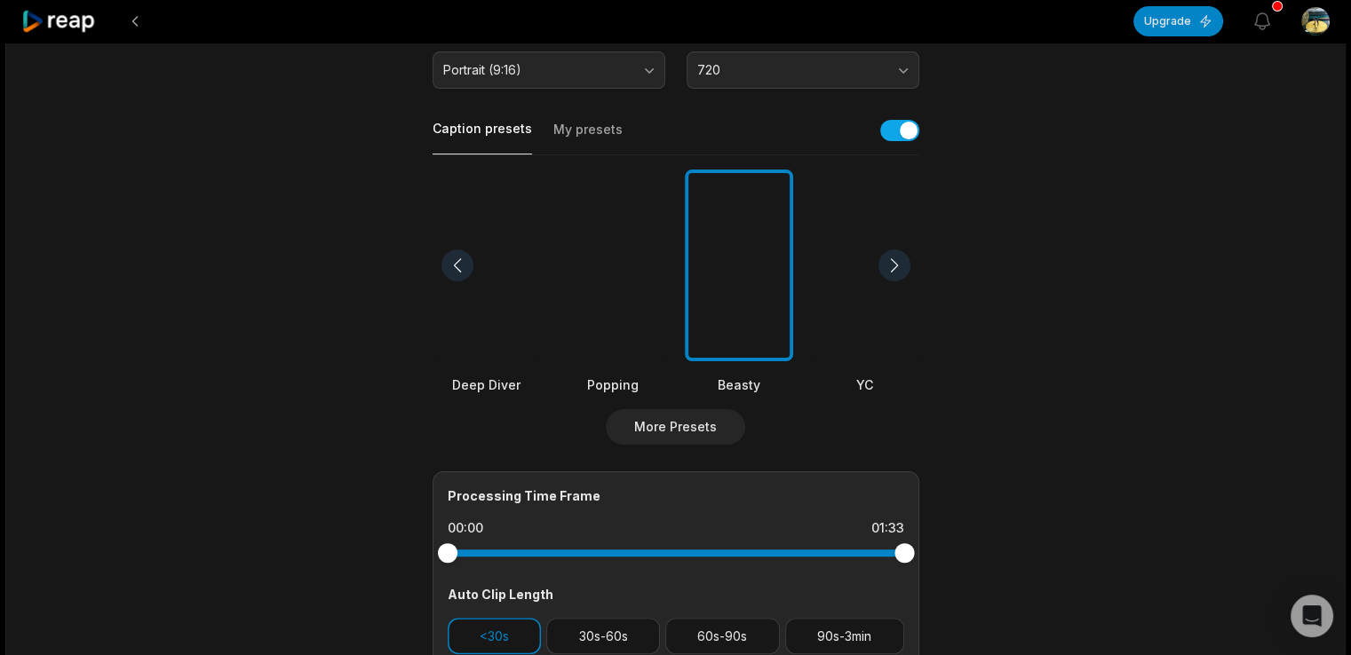
scroll to position [622, 0]
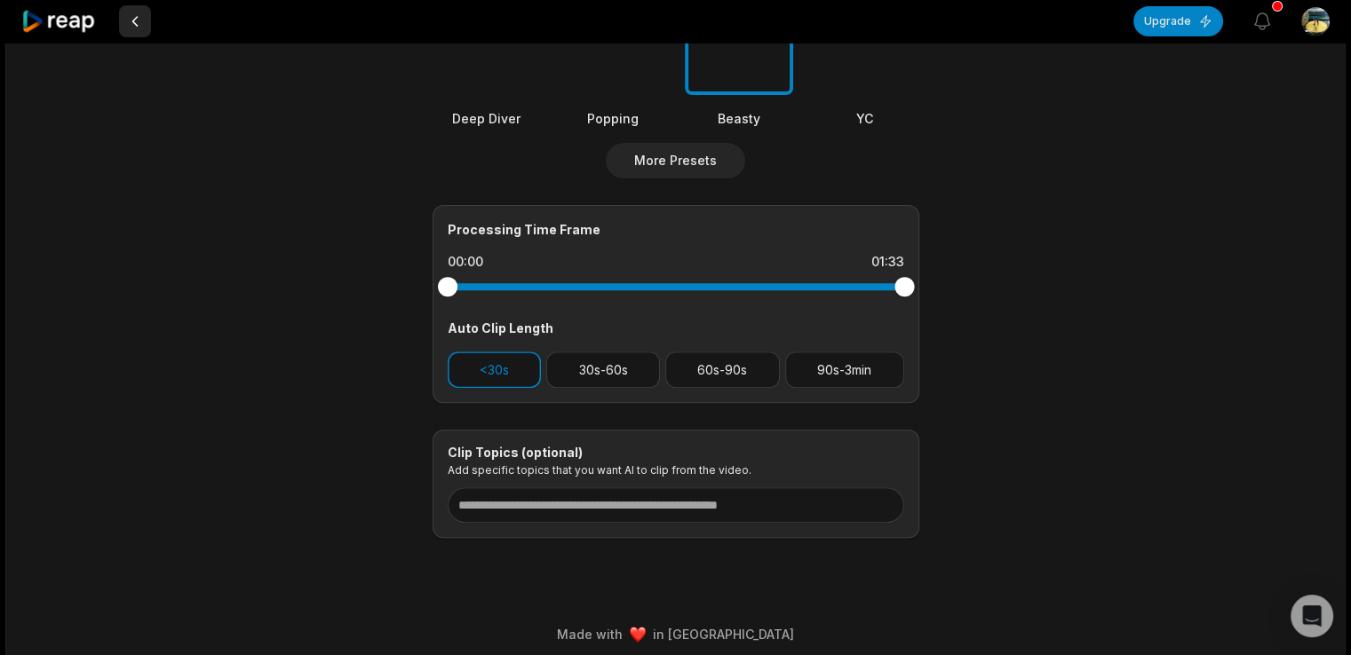
click at [136, 20] on button at bounding box center [135, 21] width 32 height 32
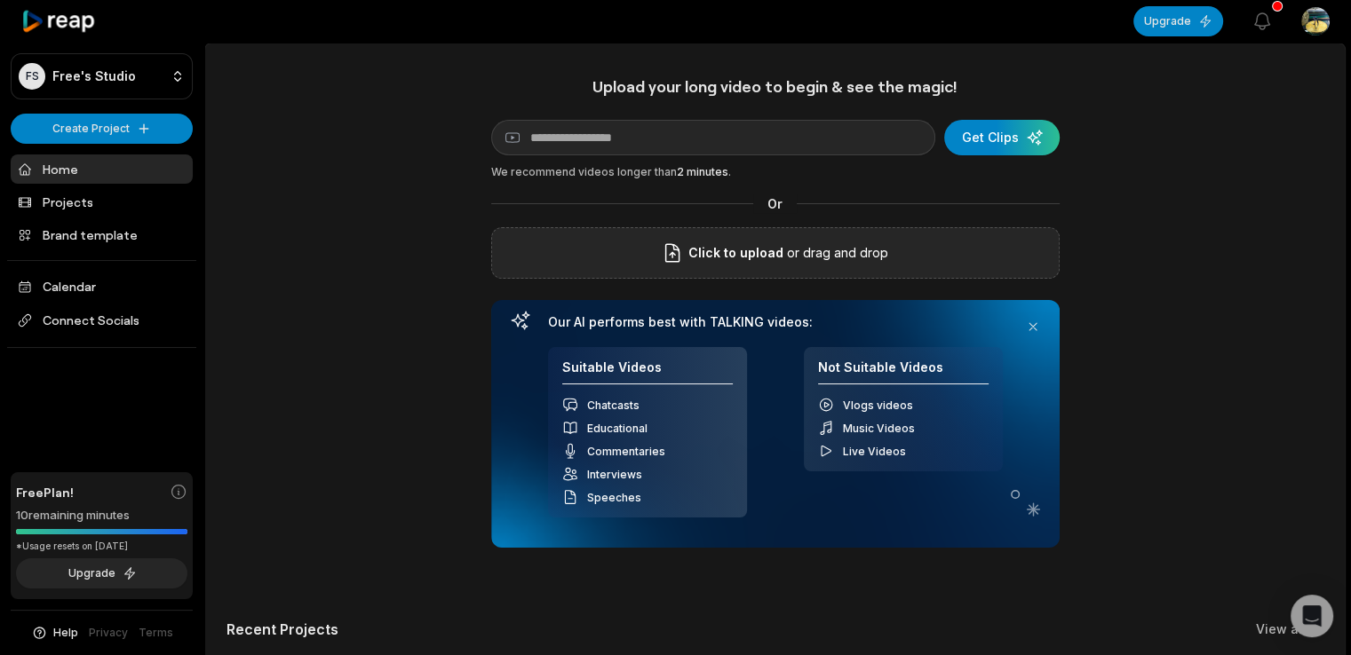
click at [761, 263] on span "Click to upload" at bounding box center [735, 252] width 95 height 21
click at [0, 0] on input "Click to upload" at bounding box center [0, 0] width 0 height 0
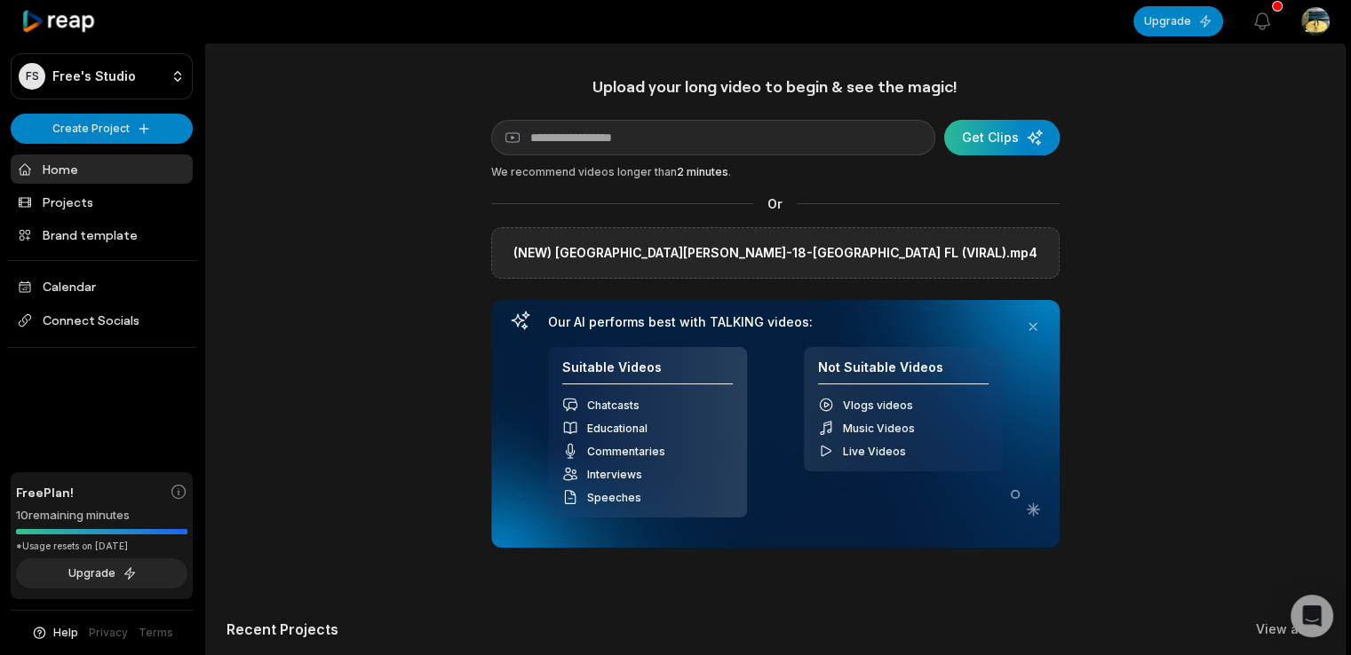
click at [1016, 139] on div "submit" at bounding box center [1001, 138] width 115 height 36
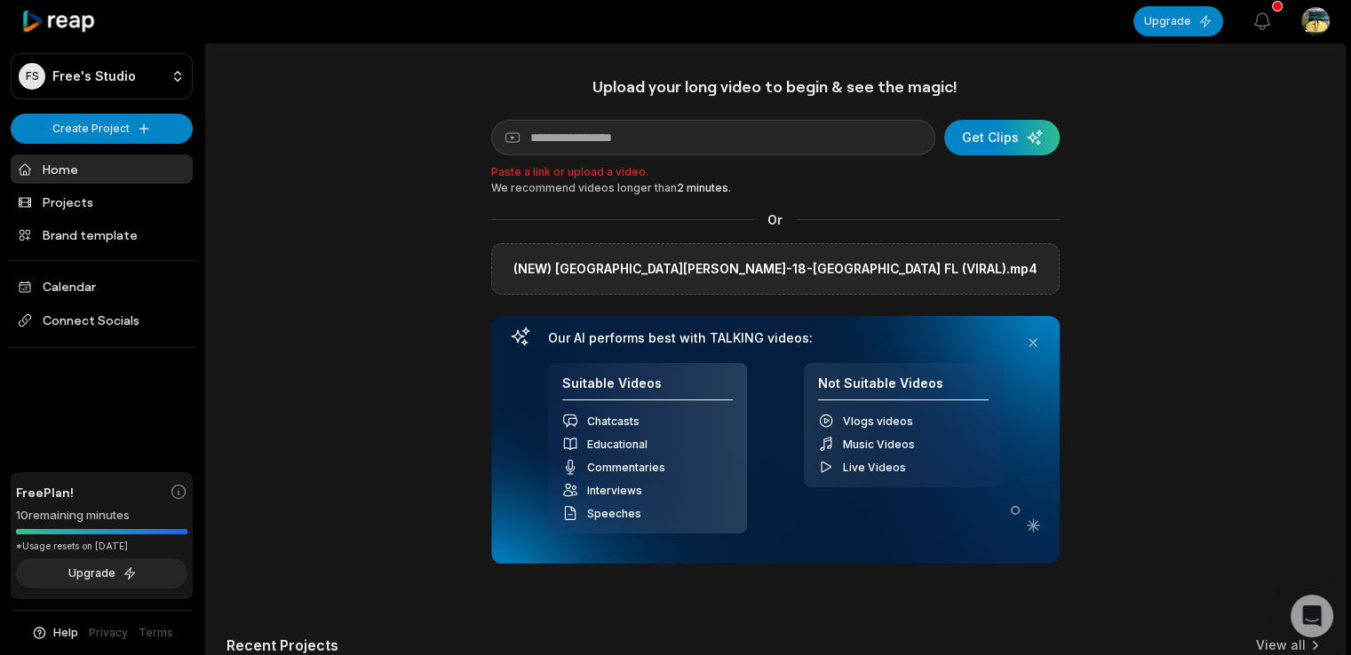
click at [1230, 385] on div "Upload your long video to begin & see the magic! YouTube link Get Clips Paste a…" at bounding box center [774, 387] width 1139 height 622
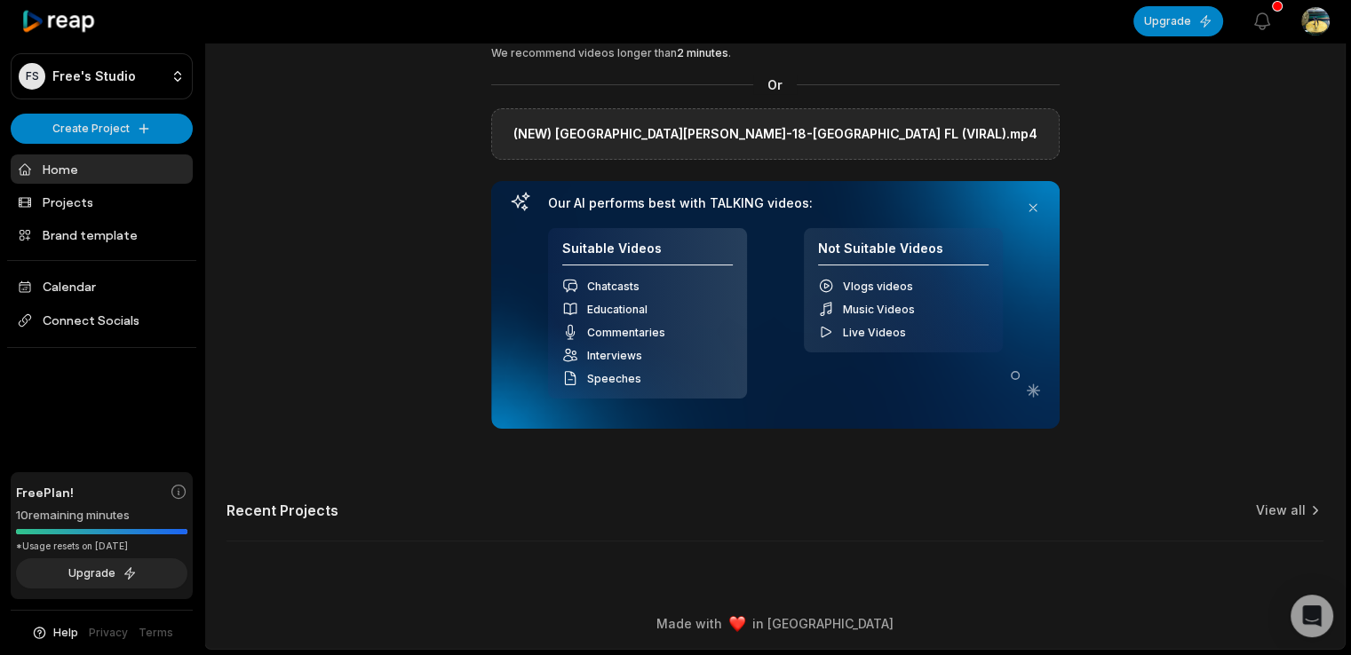
click at [1034, 398] on icon at bounding box center [1034, 391] width 20 height 20
click at [872, 391] on div "Suitable Videos Chatcasts Educational Commentaries Interviews Speeches Not Suit…" at bounding box center [775, 313] width 455 height 171
click at [884, 198] on h3 "Our AI performs best with TALKING videos:" at bounding box center [775, 203] width 455 height 16
click at [1037, 207] on button at bounding box center [1032, 207] width 25 height 25
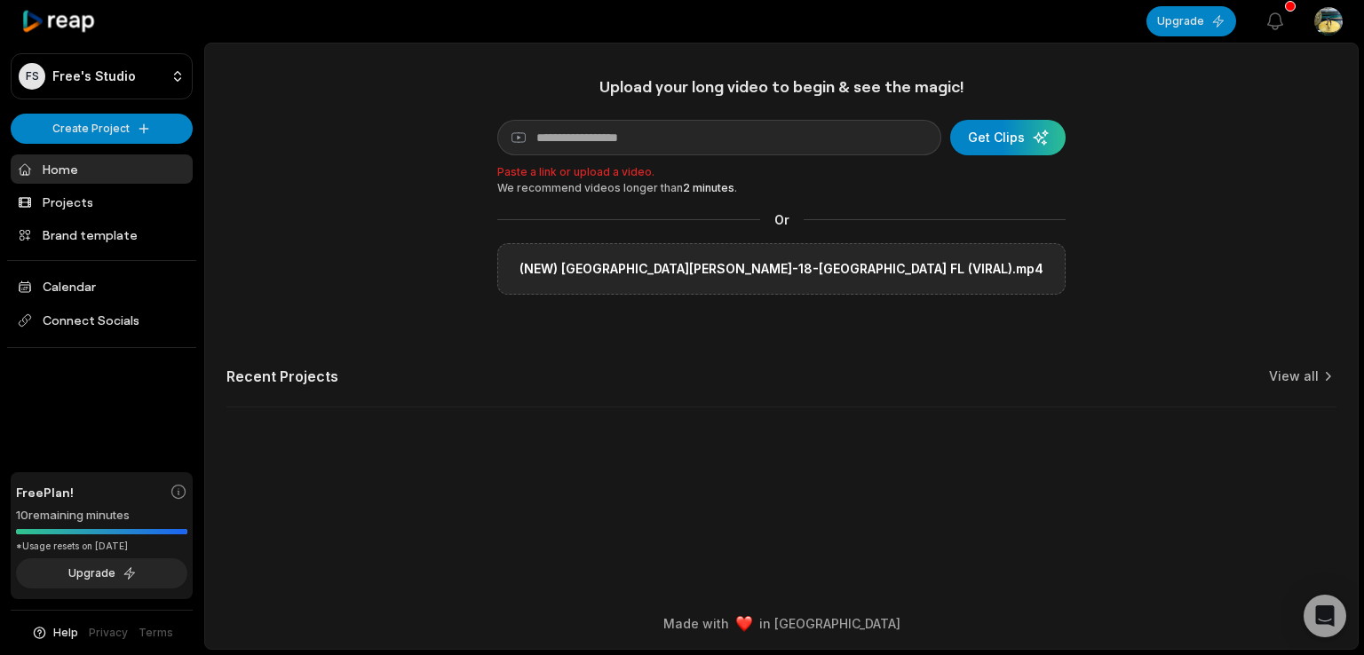
click at [1318, 366] on div "Upload your long video to begin & see the magic! YouTube link Get Clips Paste a…" at bounding box center [781, 252] width 1153 height 353
click at [1314, 379] on link "View all" at bounding box center [1294, 377] width 50 height 18
click at [1306, 381] on link "View all" at bounding box center [1294, 377] width 50 height 18
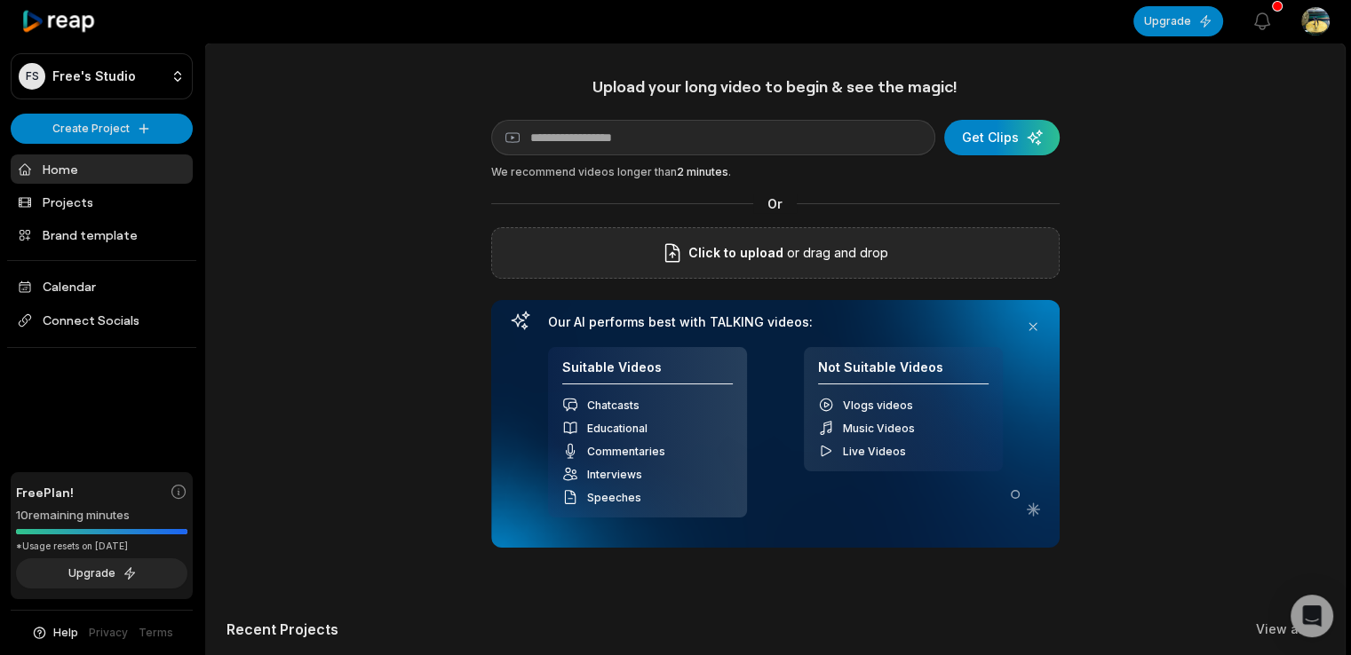
click at [806, 263] on p "or drag and drop" at bounding box center [835, 252] width 105 height 21
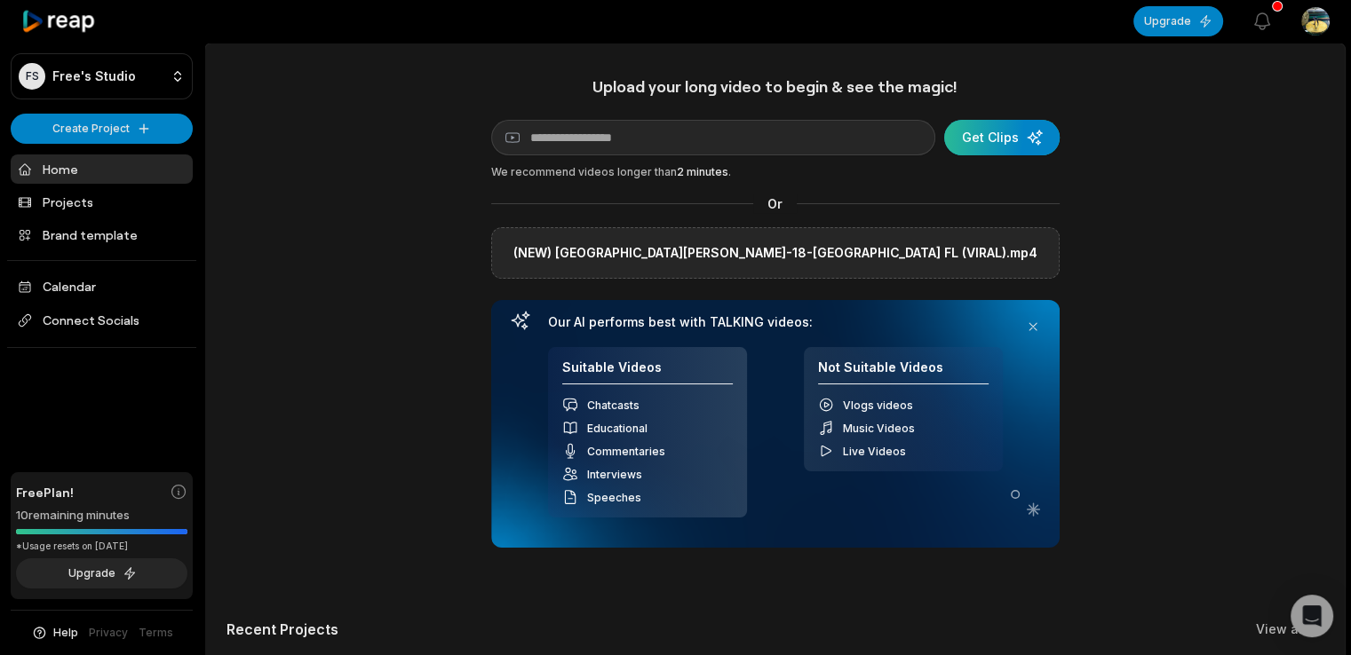
click at [1020, 154] on div "submit" at bounding box center [1001, 138] width 115 height 36
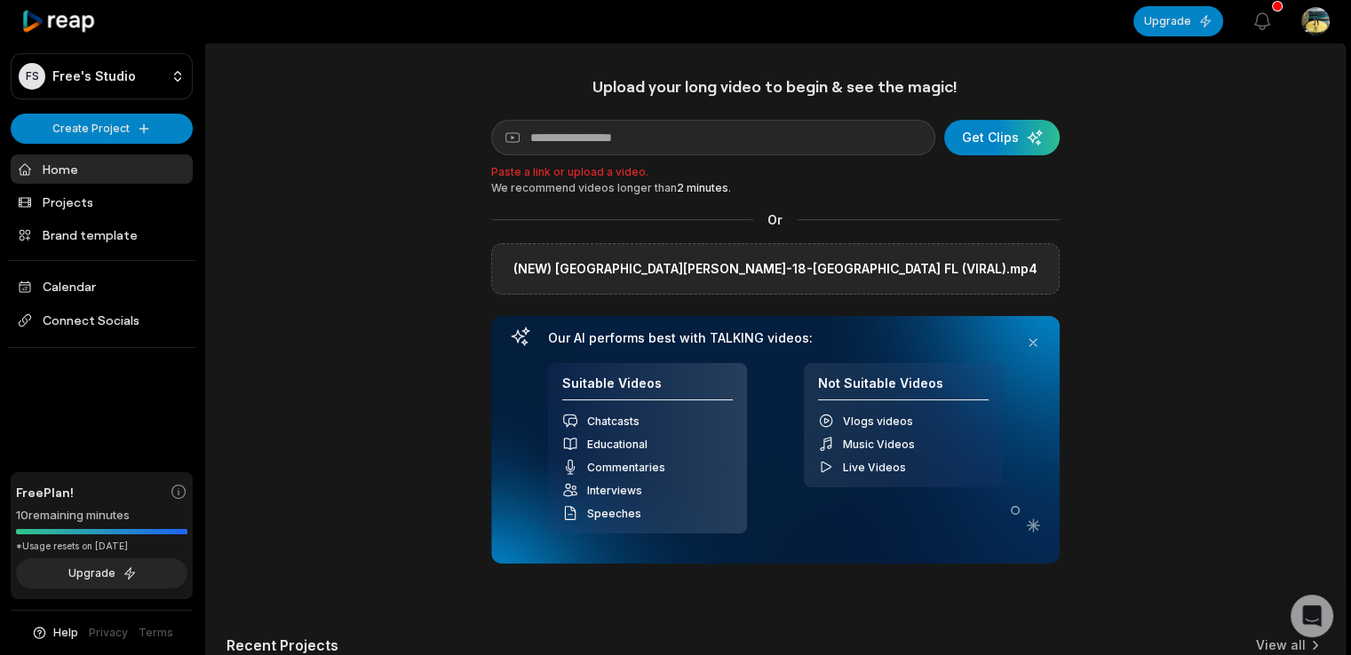
click at [1147, 214] on div "Upload your long video to begin & see the magic! YouTube link Get Clips Paste a…" at bounding box center [774, 387] width 1139 height 622
click at [979, 263] on div "(NEW) Devon-Kyle-18-Tallahassee FL (VIRAL).mp4" at bounding box center [775, 269] width 568 height 52
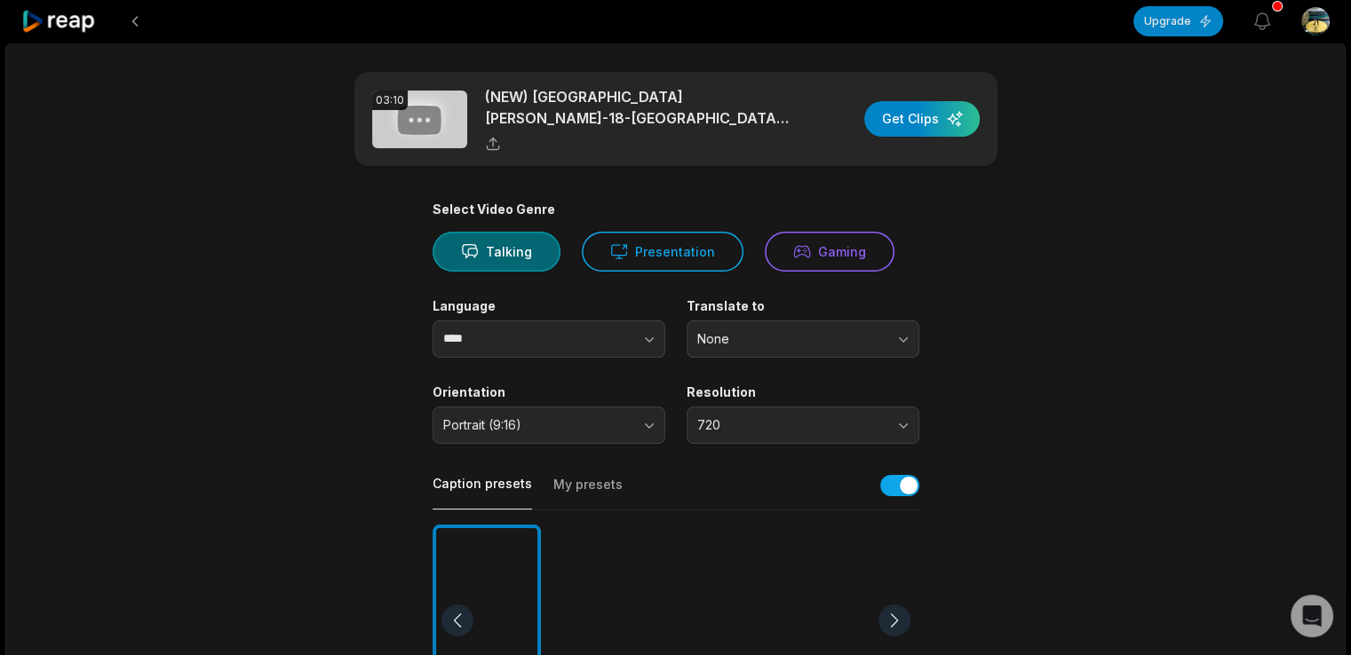
scroll to position [178, 0]
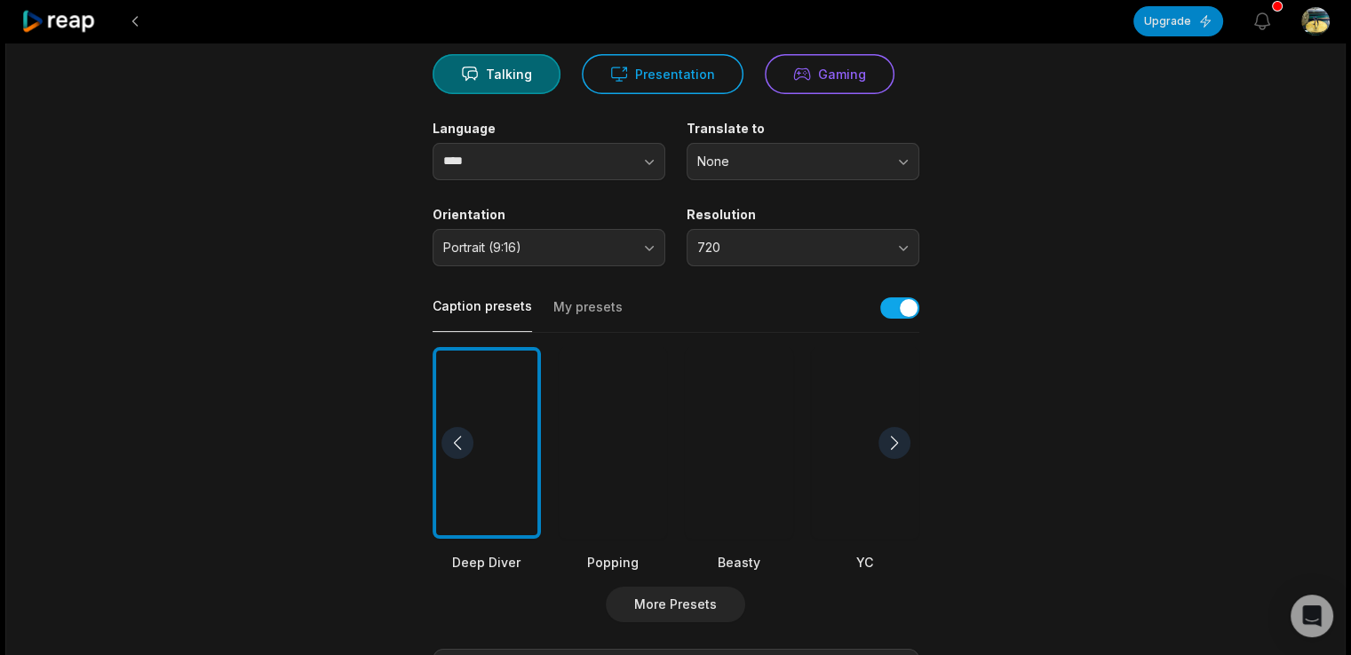
click at [742, 454] on div at bounding box center [739, 443] width 108 height 193
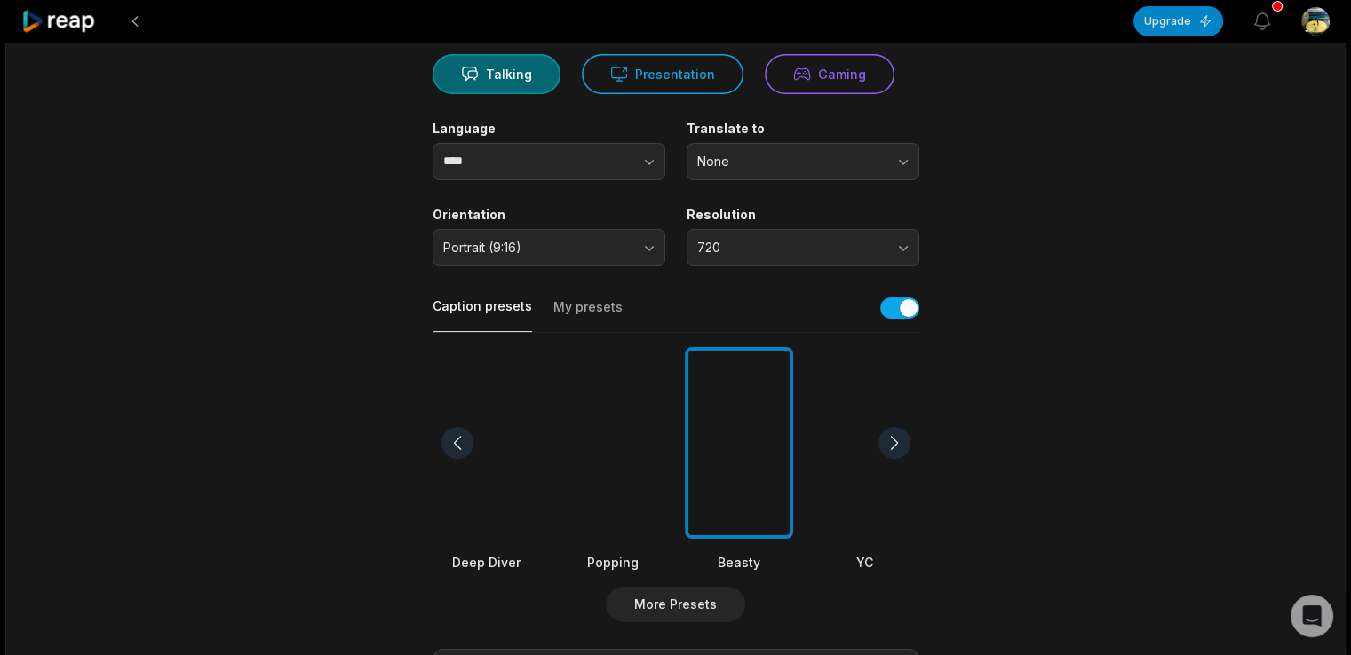
click at [894, 441] on div at bounding box center [894, 443] width 32 height 32
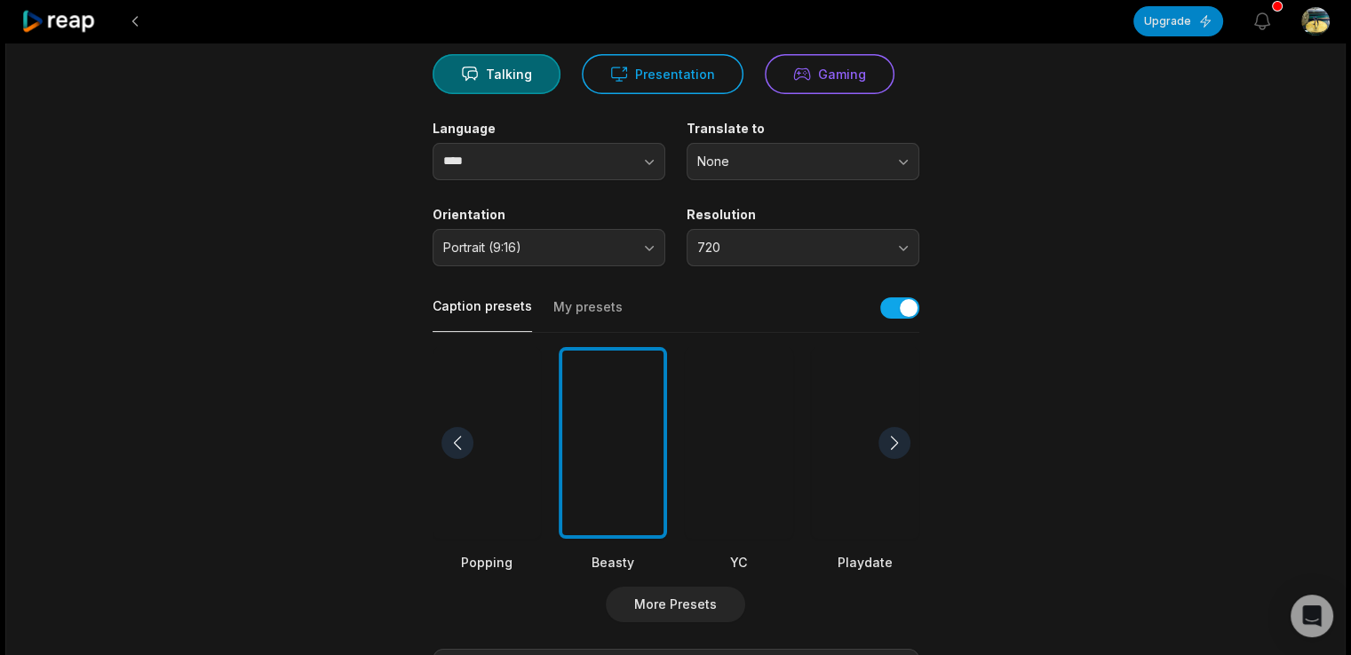
click at [894, 441] on div at bounding box center [894, 443] width 32 height 32
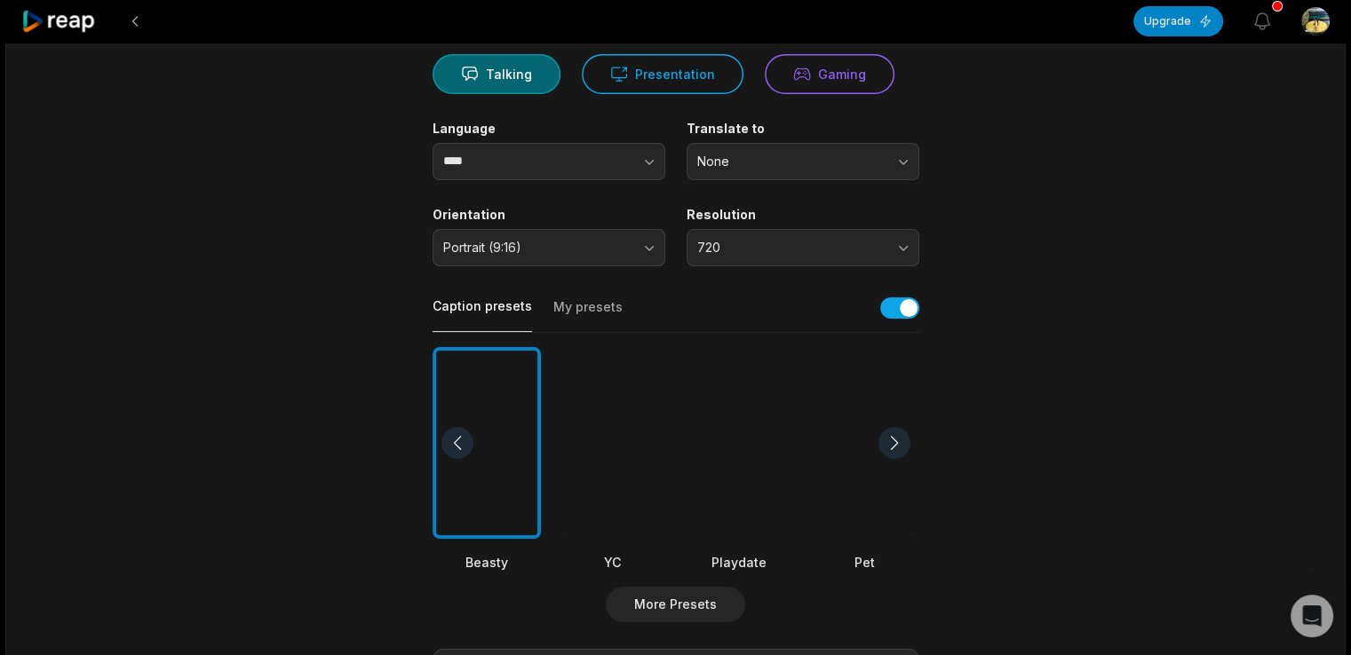
click at [894, 441] on div at bounding box center [894, 443] width 32 height 32
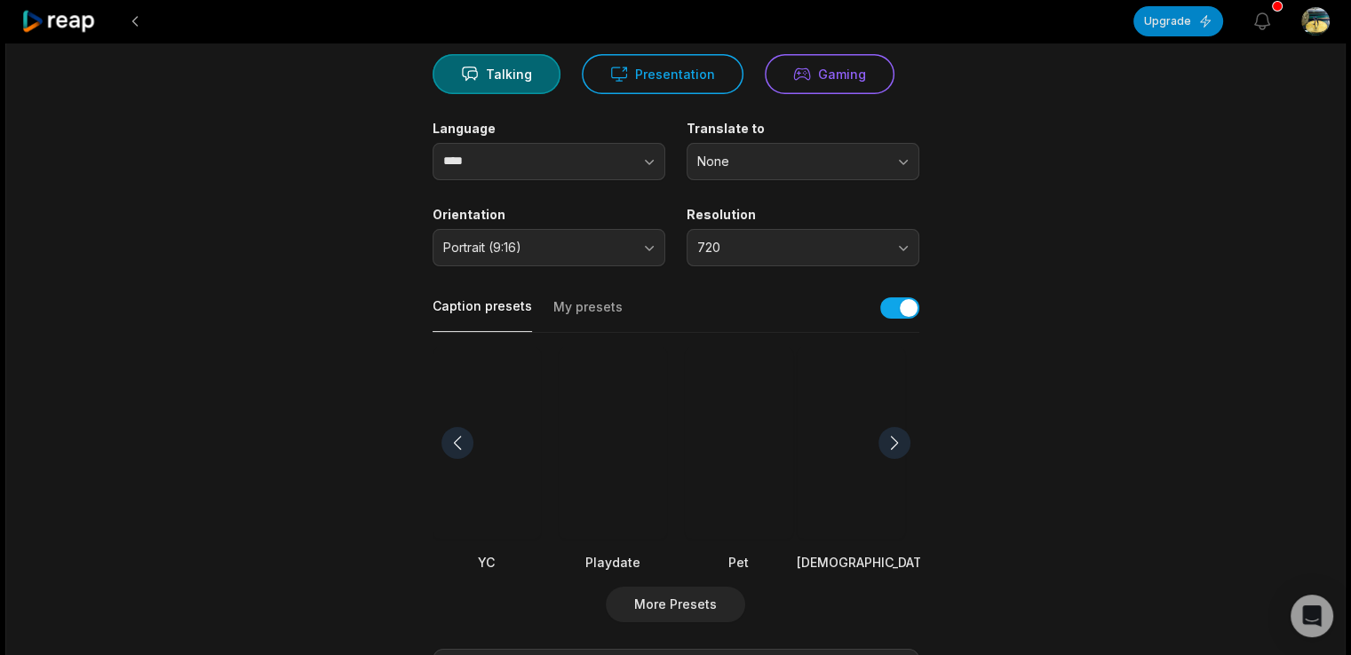
click at [894, 441] on div at bounding box center [894, 443] width 32 height 32
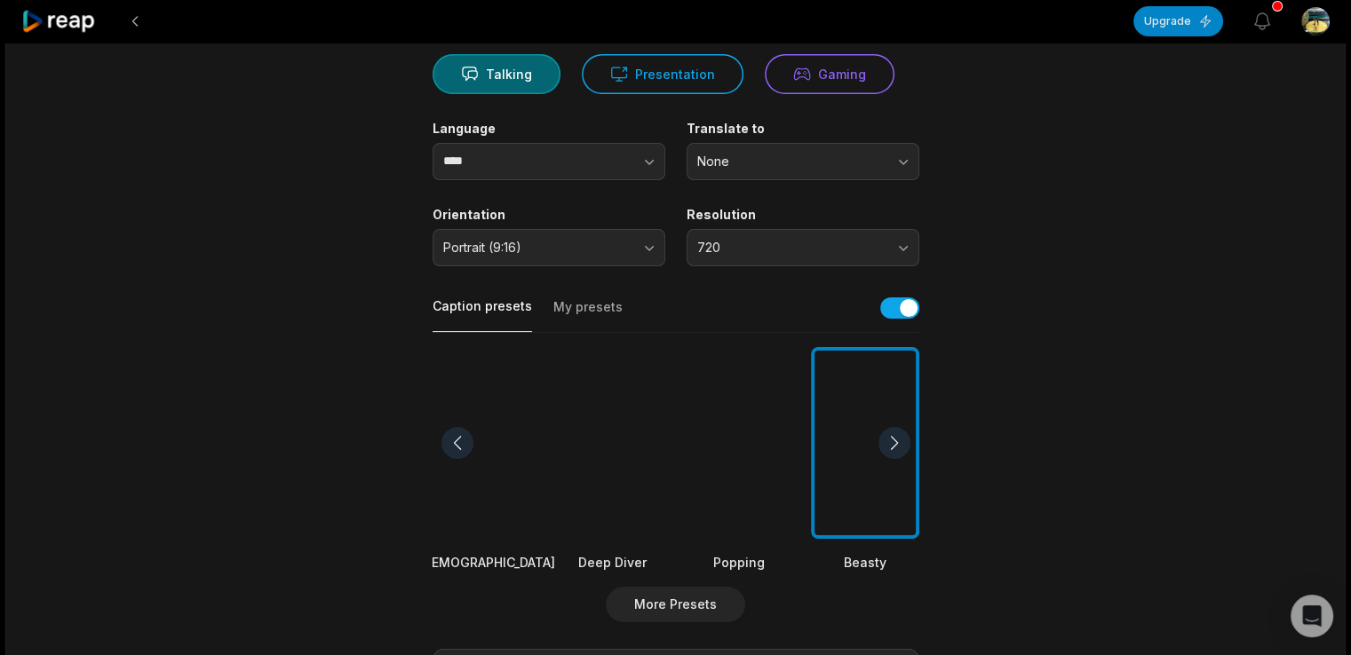
click at [894, 441] on div at bounding box center [894, 443] width 32 height 32
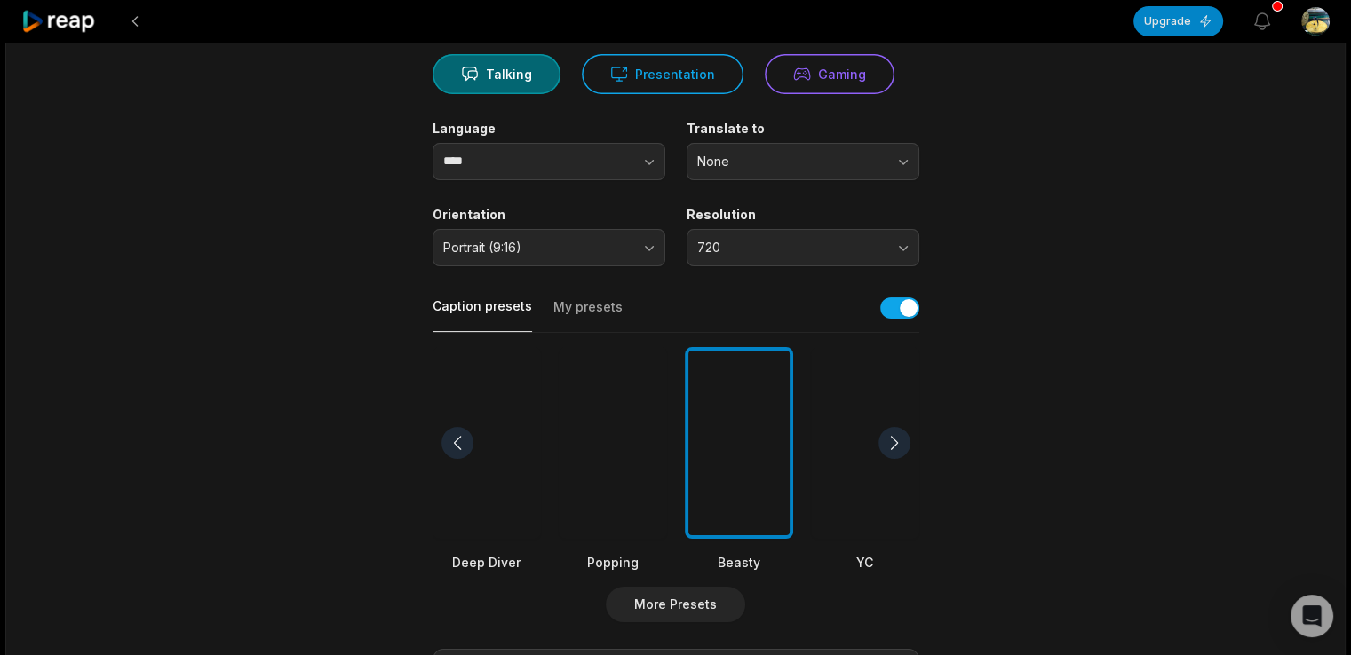
click at [766, 449] on div at bounding box center [739, 443] width 108 height 193
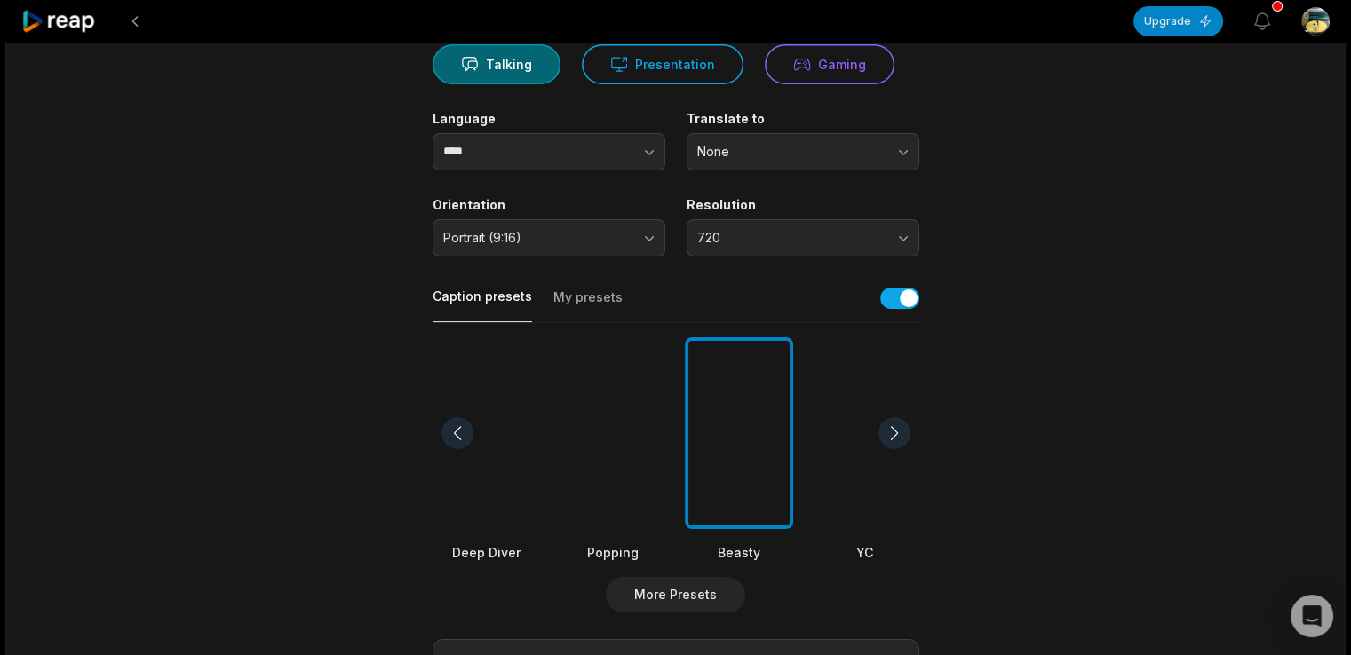
scroll to position [0, 0]
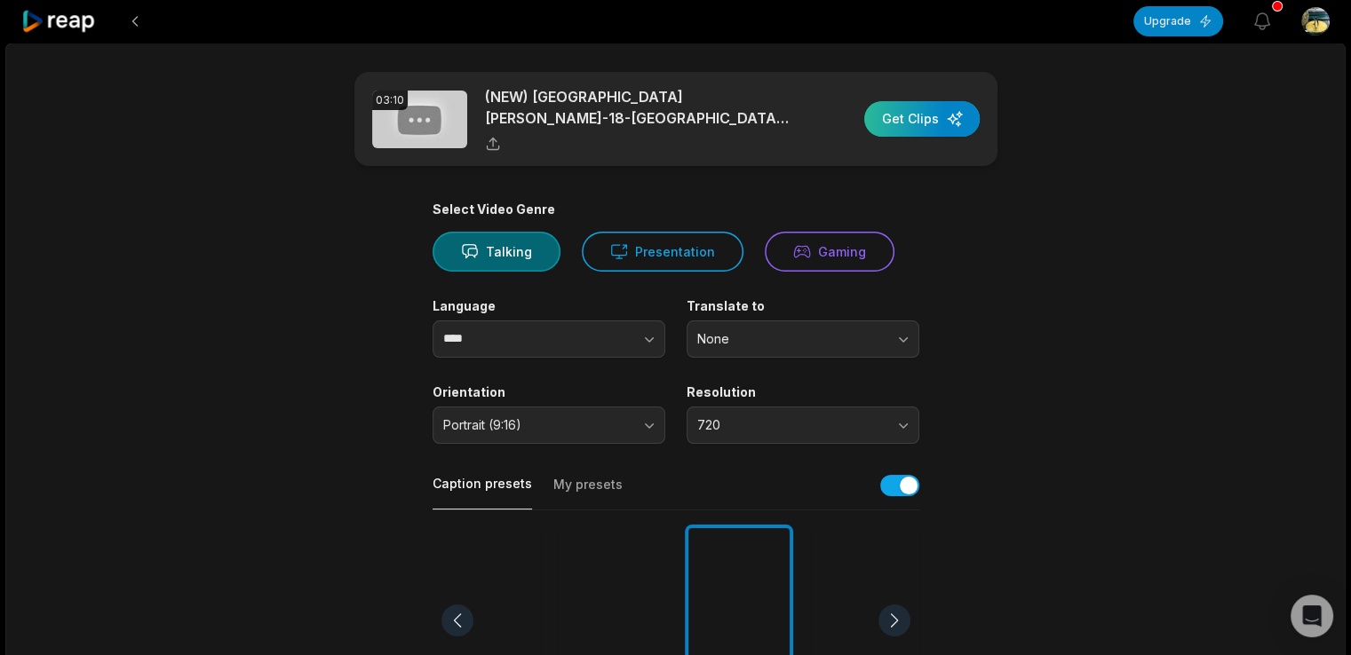
click at [939, 118] on div "button" at bounding box center [921, 119] width 115 height 36
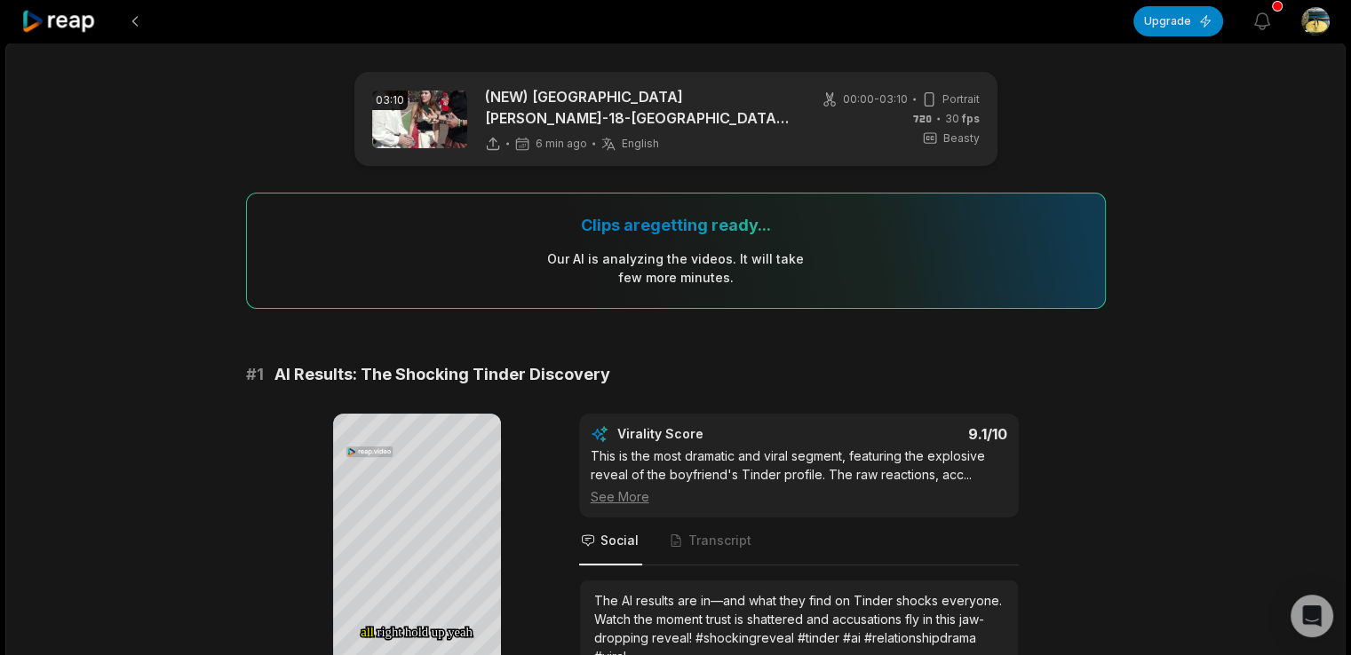
scroll to position [178, 0]
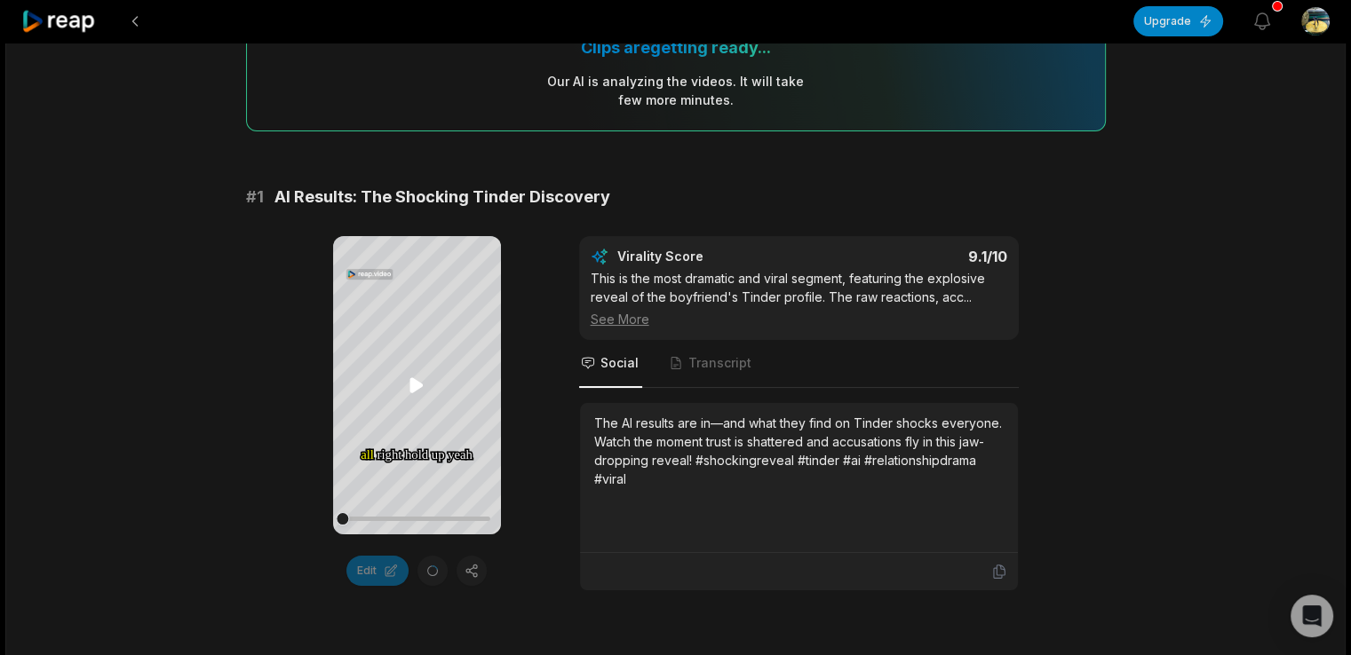
click at [414, 380] on icon at bounding box center [415, 384] width 13 height 15
click at [416, 387] on icon at bounding box center [415, 384] width 13 height 15
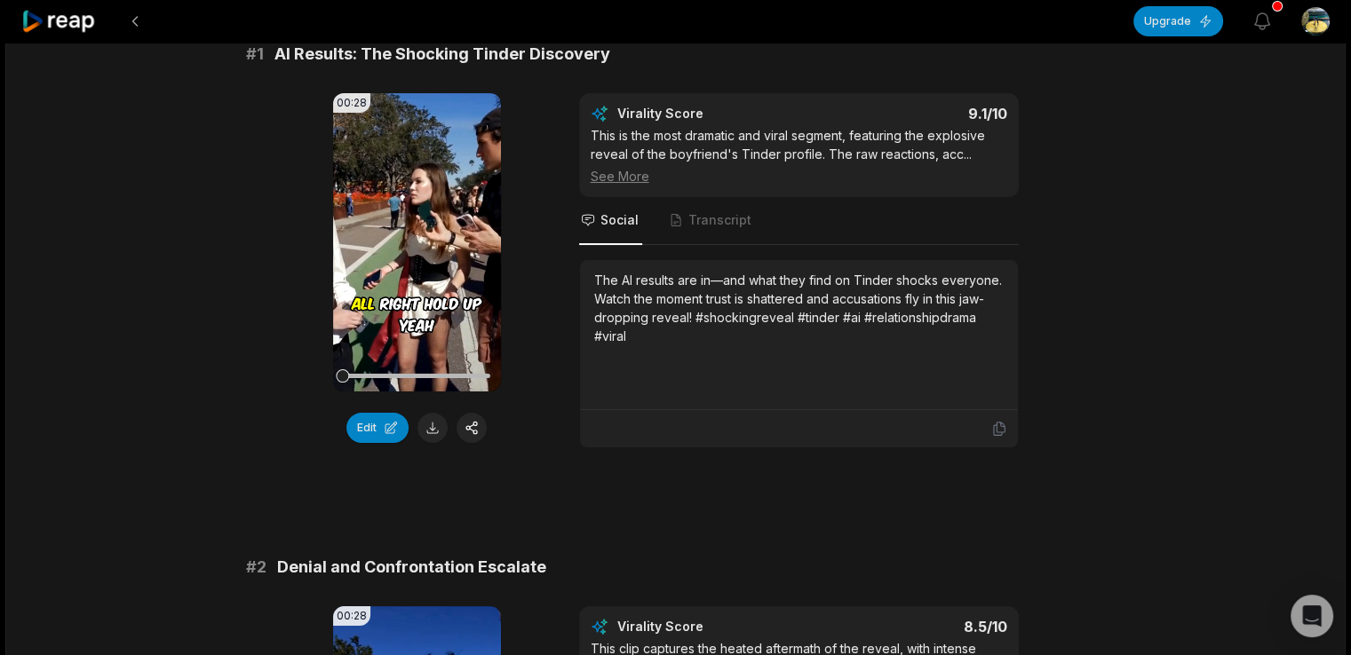
scroll to position [35, 0]
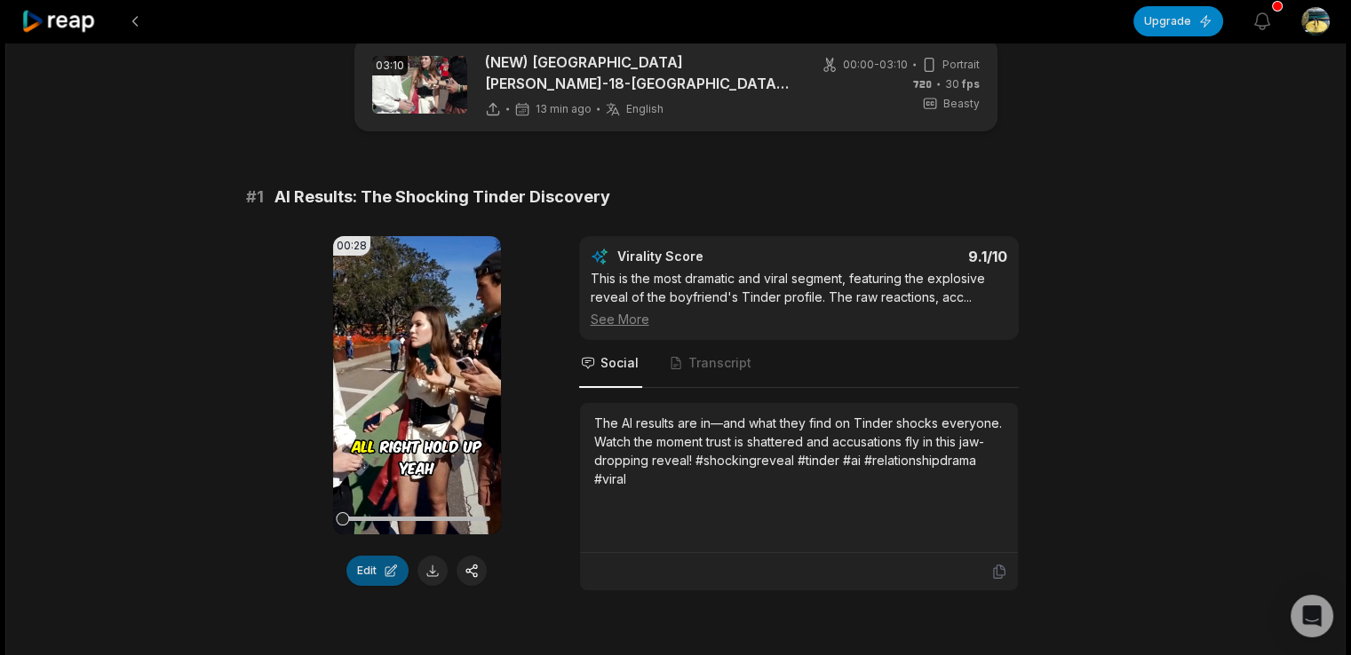
click at [382, 580] on button "Edit" at bounding box center [377, 571] width 62 height 30
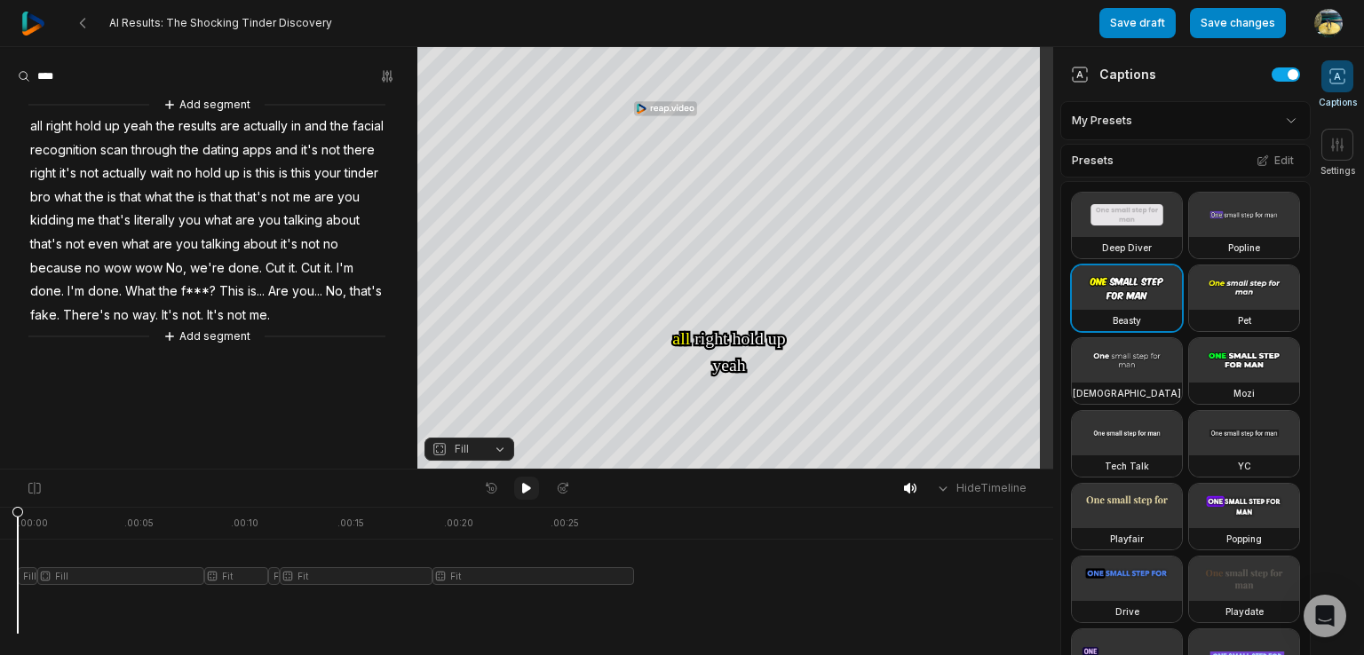
click at [526, 487] on icon at bounding box center [526, 488] width 9 height 11
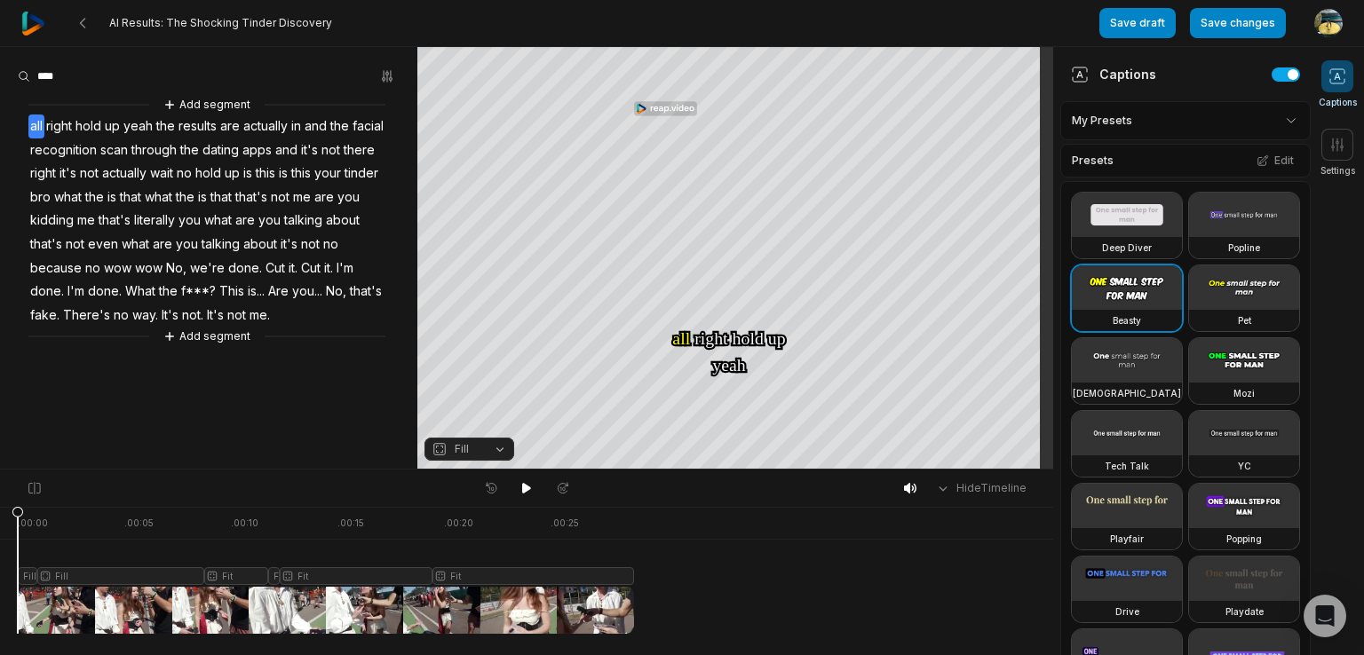
click at [495, 455] on button "Fill" at bounding box center [469, 449] width 90 height 23
click at [483, 395] on div "Streaming" at bounding box center [469, 397] width 90 height 23
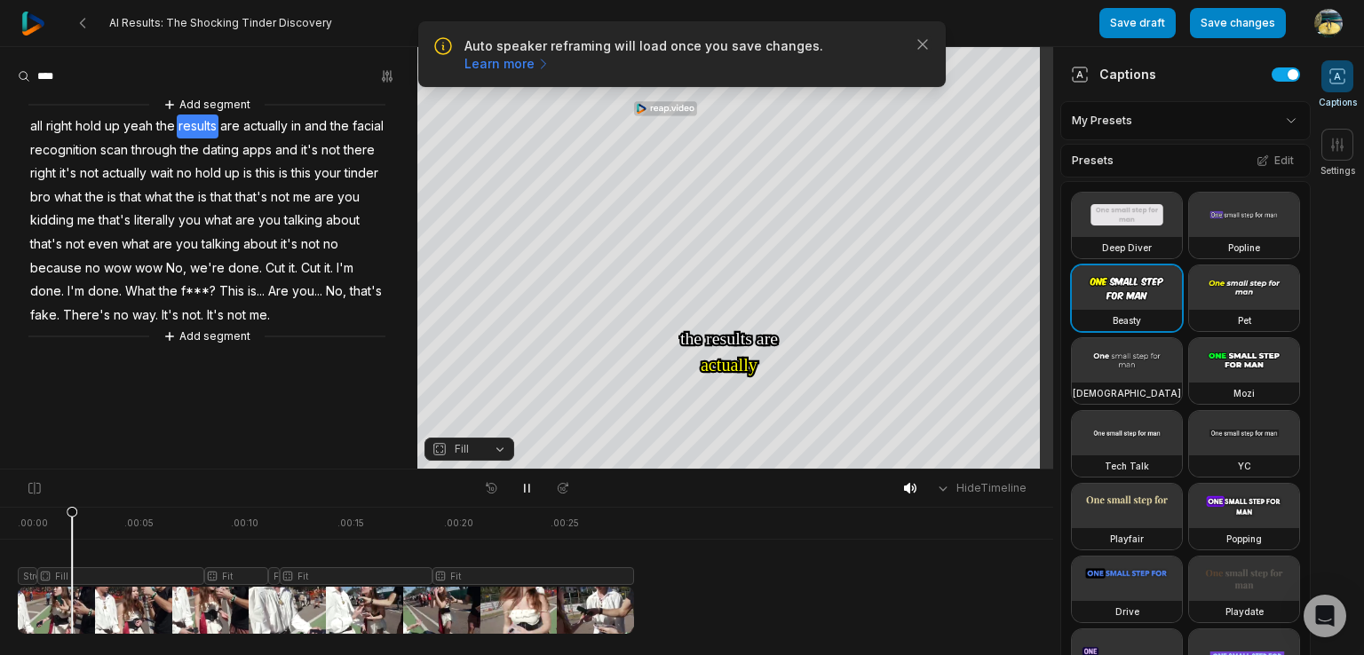
click at [525, 487] on icon at bounding box center [527, 489] width 4 height 8
click at [501, 444] on button "Fill" at bounding box center [469, 449] width 90 height 23
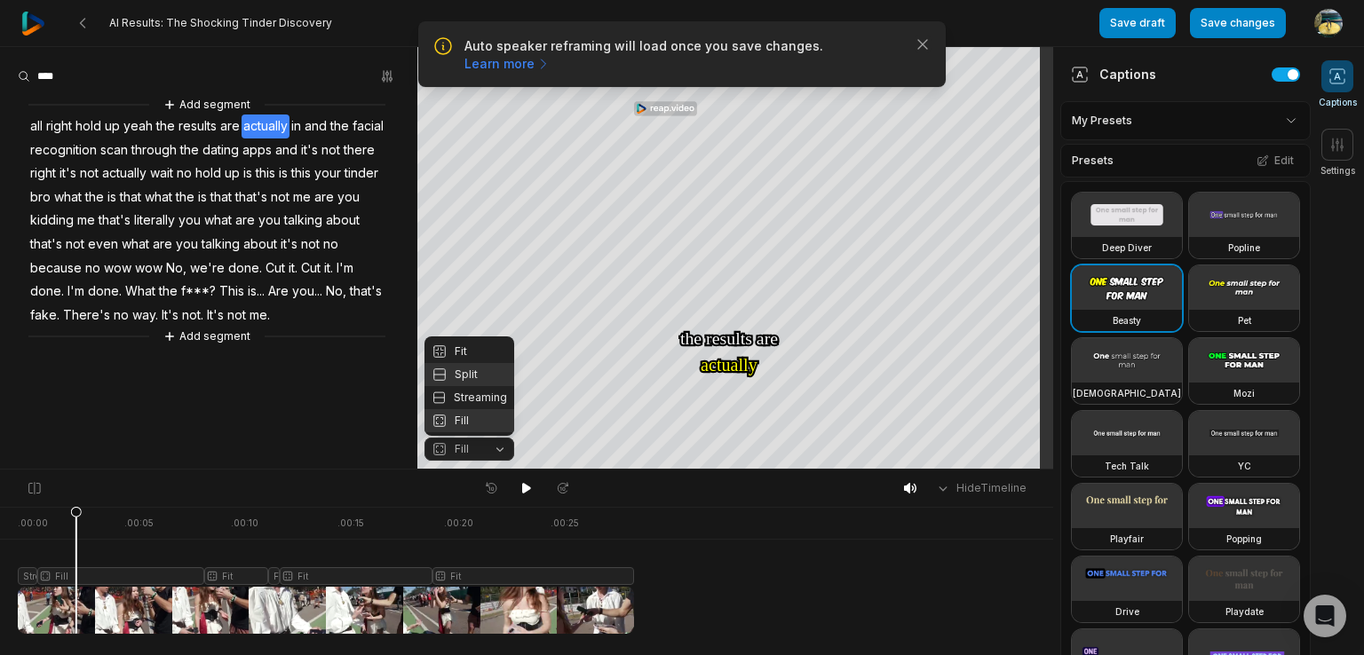
click at [487, 373] on div "Split" at bounding box center [469, 374] width 90 height 23
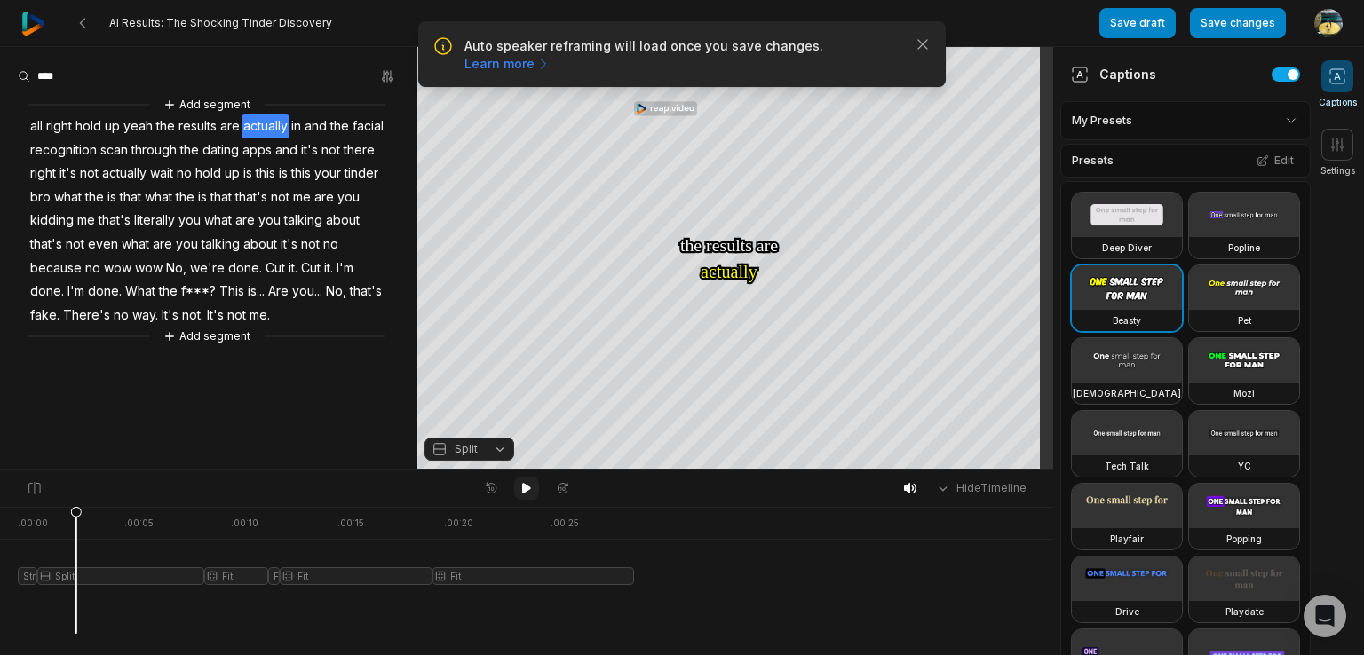
click at [523, 488] on icon at bounding box center [526, 488] width 9 height 11
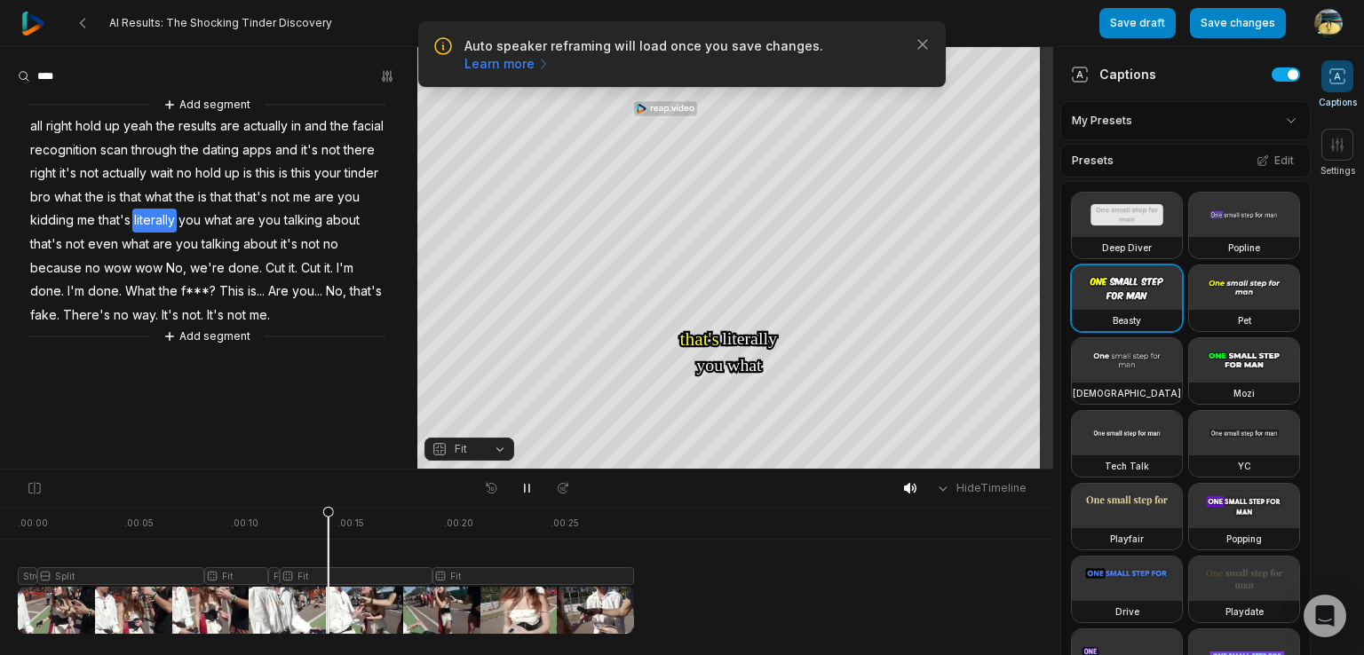
click at [510, 448] on button "Fit" at bounding box center [469, 449] width 90 height 23
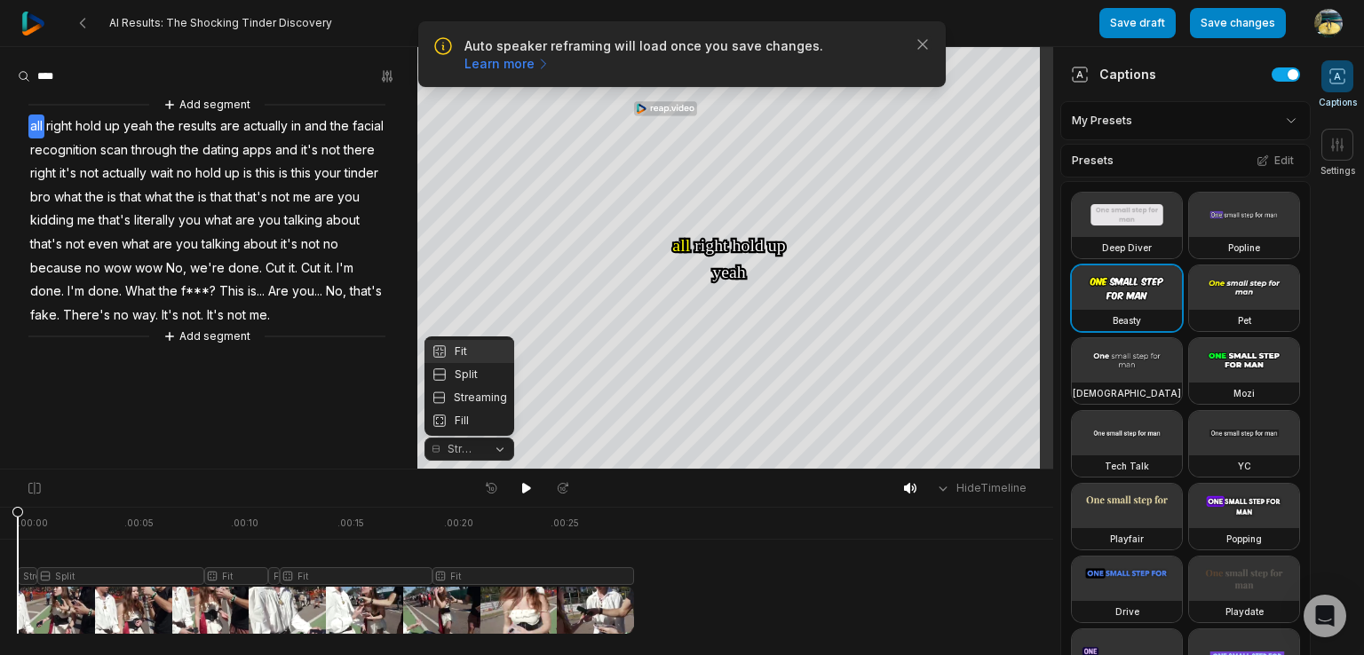
click at [526, 483] on body "Auto speaker reframing will load once you save changes. Learn more Close AI Res…" at bounding box center [682, 327] width 1364 height 655
click at [469, 454] on span "Streaming" at bounding box center [463, 449] width 31 height 16
click at [472, 354] on div "Fit" at bounding box center [469, 351] width 90 height 23
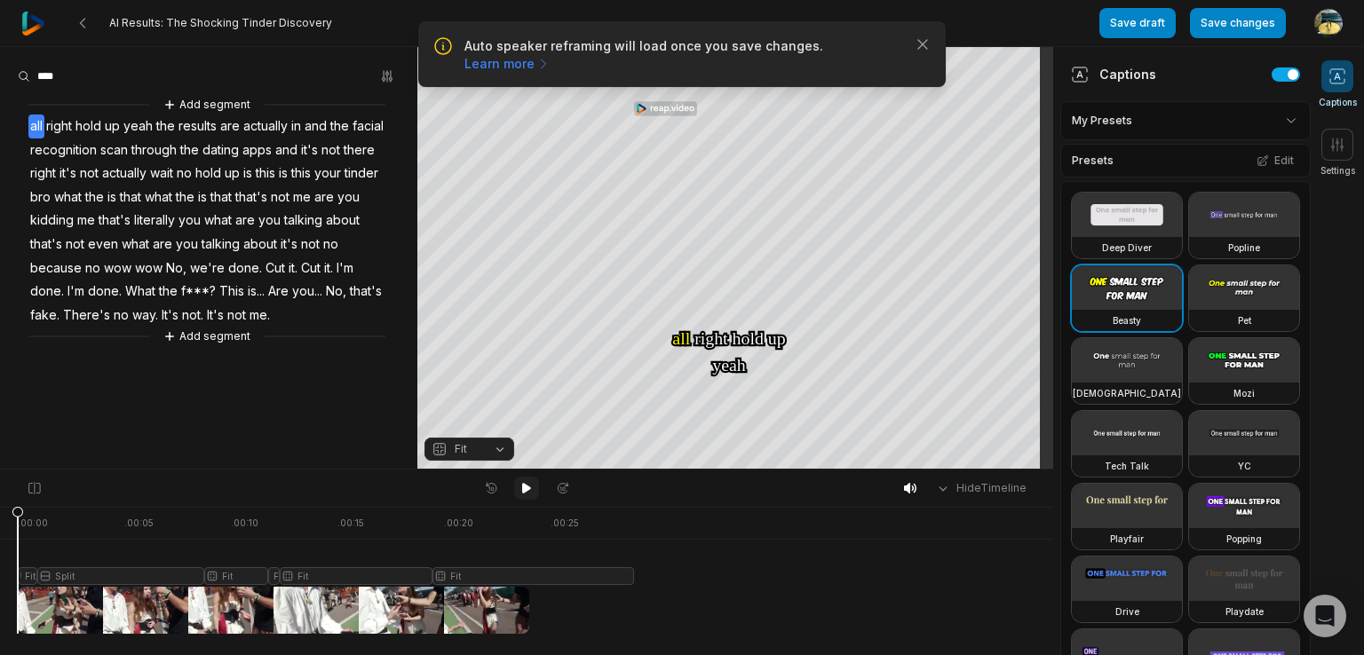
click at [526, 490] on icon at bounding box center [526, 488] width 9 height 11
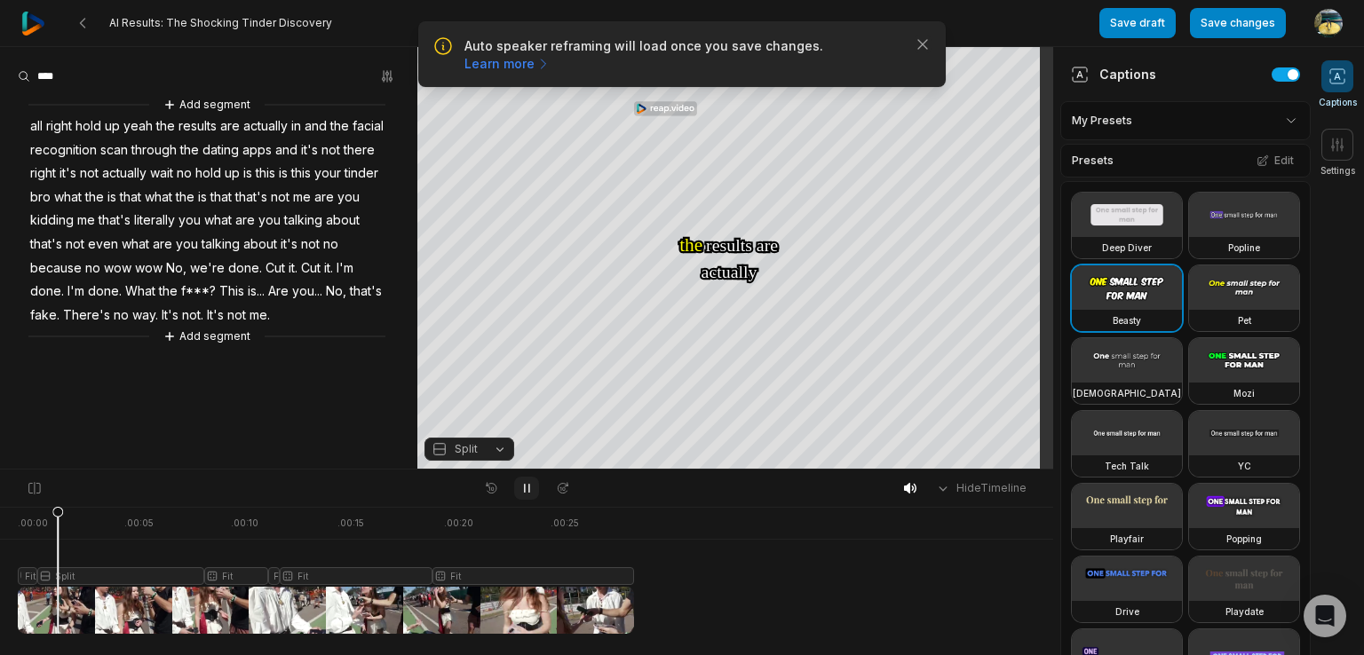
click at [526, 490] on icon at bounding box center [526, 488] width 14 height 14
click at [526, 490] on icon at bounding box center [526, 488] width 9 height 11
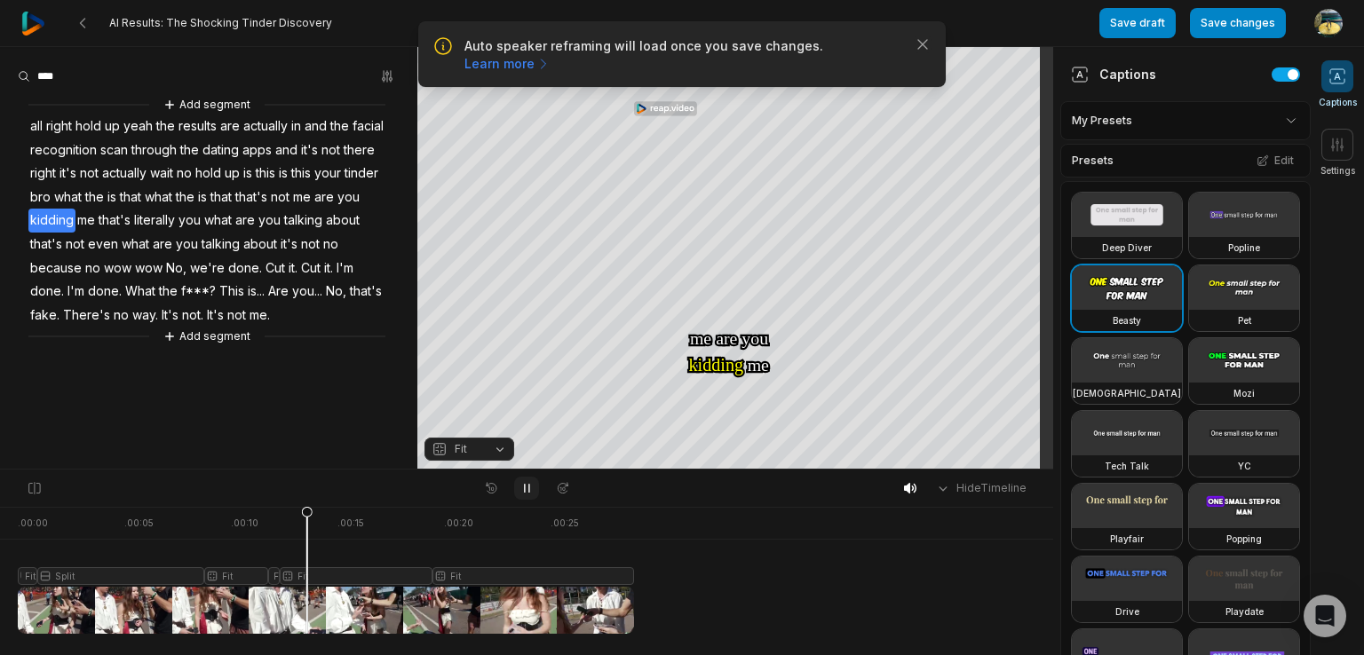
click at [526, 487] on icon at bounding box center [526, 488] width 14 height 14
click at [1189, 310] on video at bounding box center [1244, 287] width 110 height 44
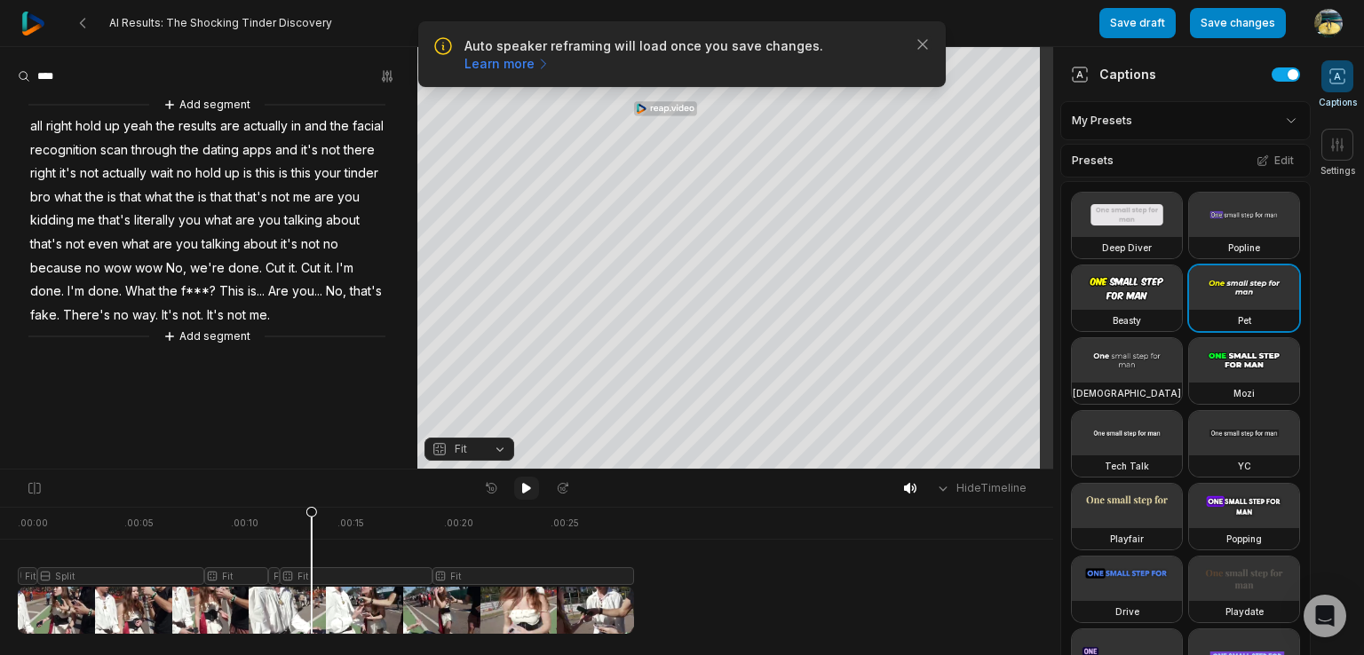
click at [525, 489] on icon at bounding box center [526, 488] width 9 height 11
click at [525, 489] on icon at bounding box center [527, 489] width 4 height 8
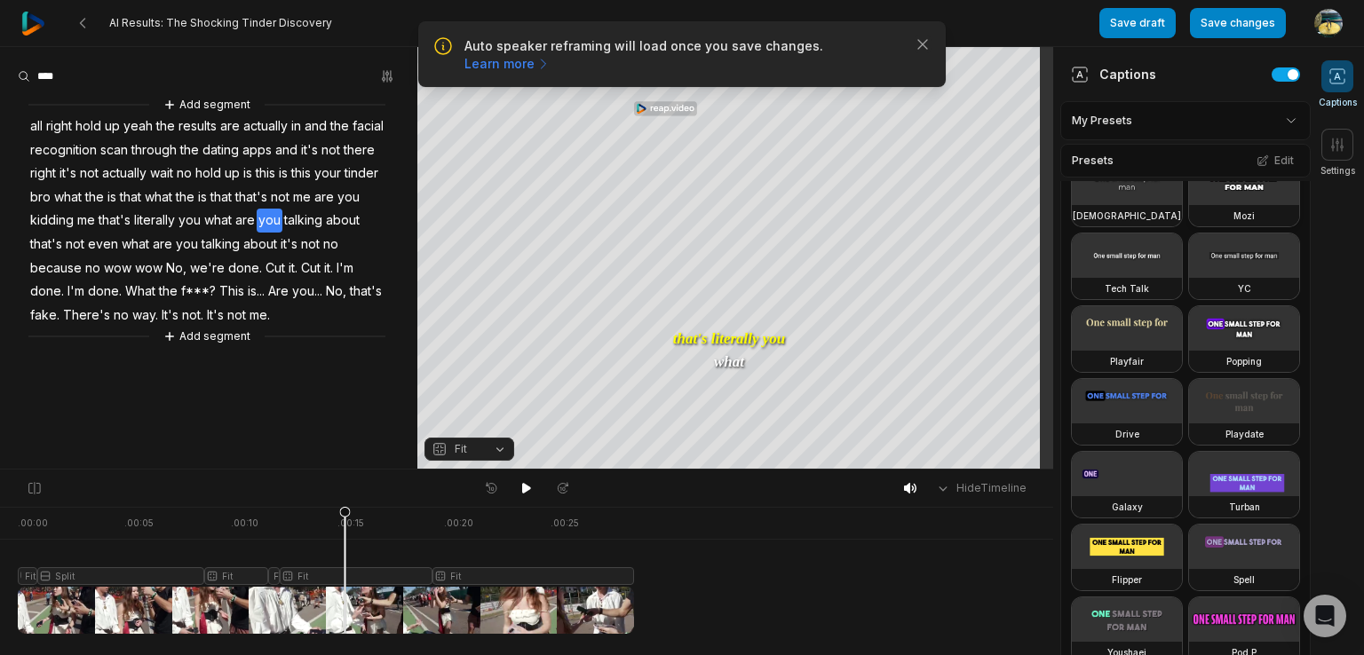
click at [1189, 205] on video at bounding box center [1244, 183] width 110 height 44
click at [519, 486] on icon at bounding box center [526, 488] width 14 height 14
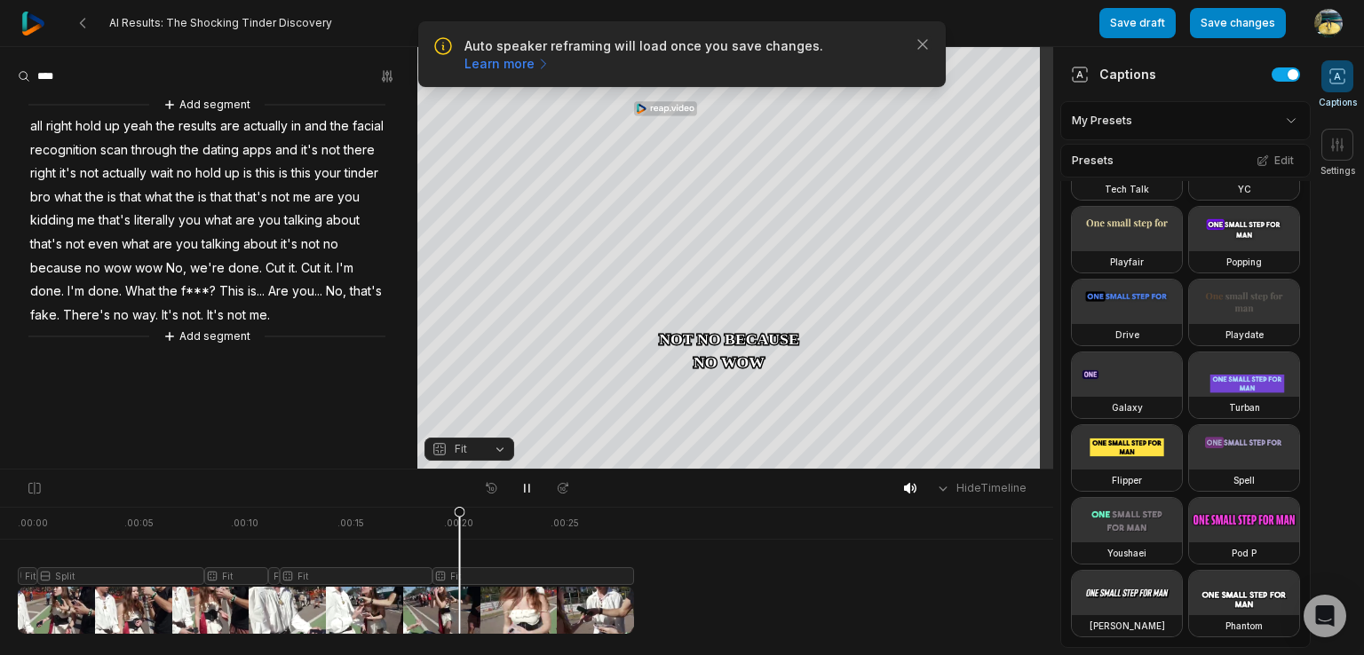
scroll to position [266, 0]
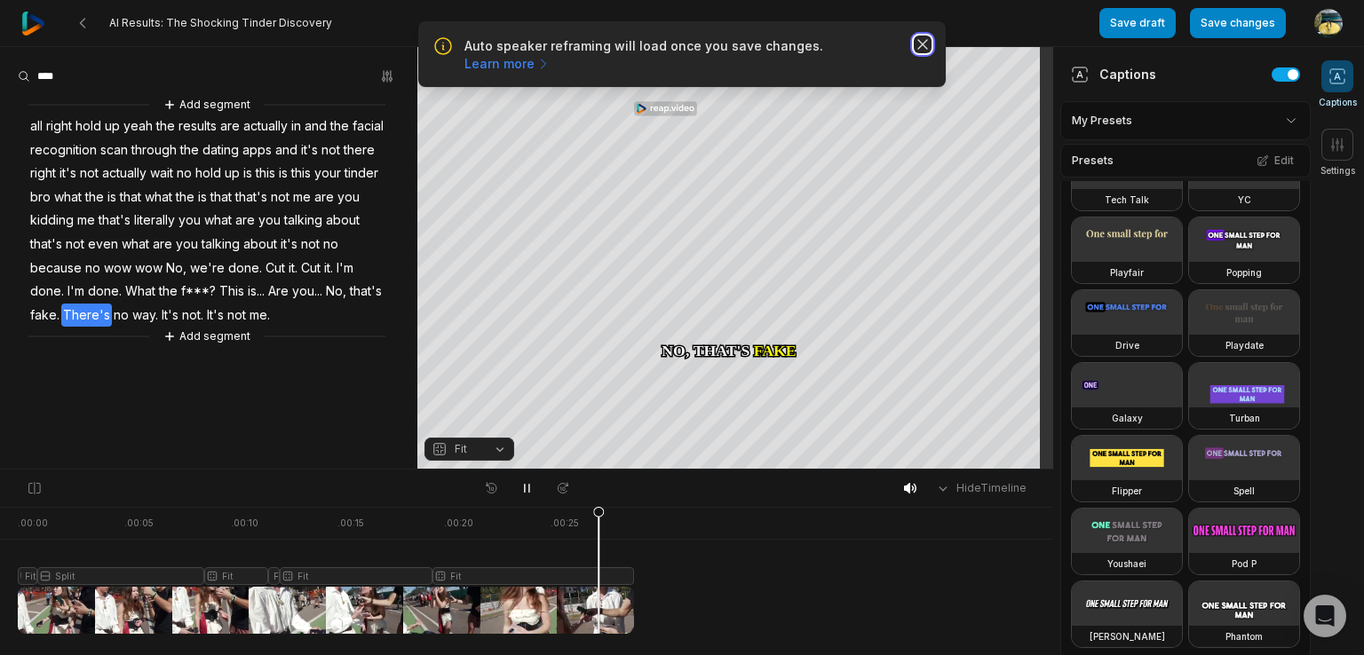
click at [919, 49] on icon "button" at bounding box center [923, 45] width 18 height 18
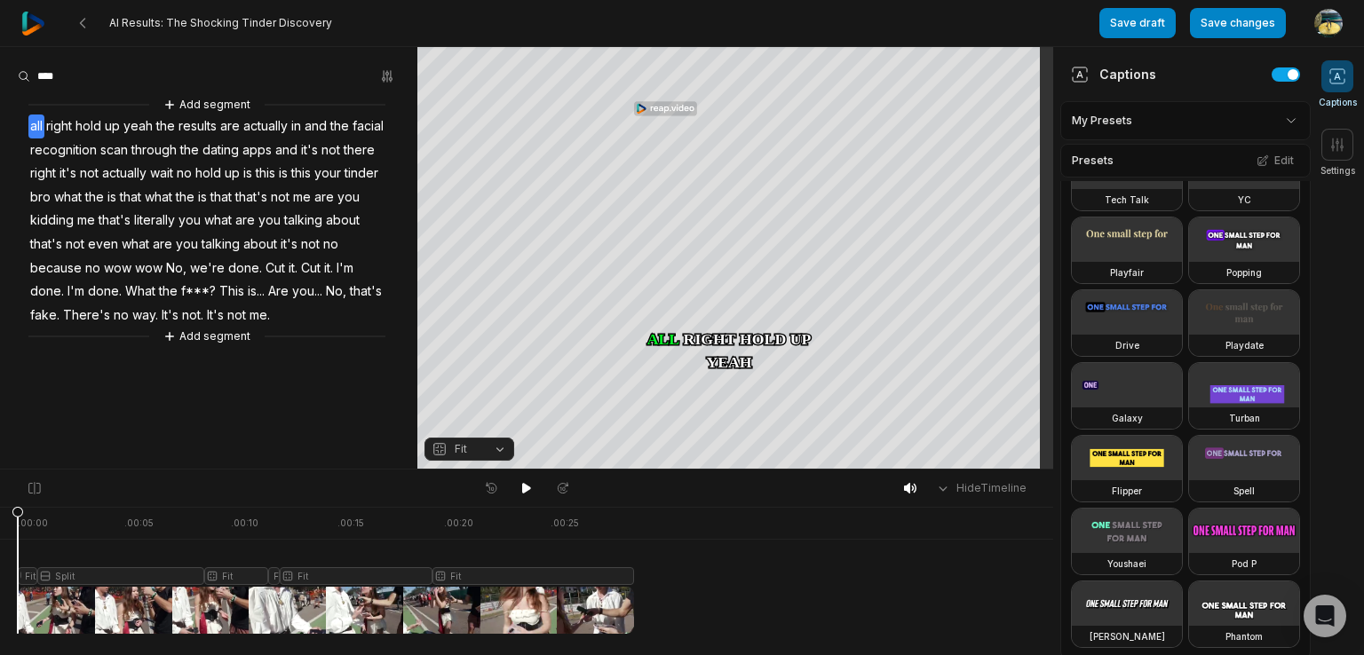
click at [497, 456] on button "Fit" at bounding box center [469, 449] width 90 height 23
click at [483, 351] on div "Fit" at bounding box center [469, 351] width 90 height 23
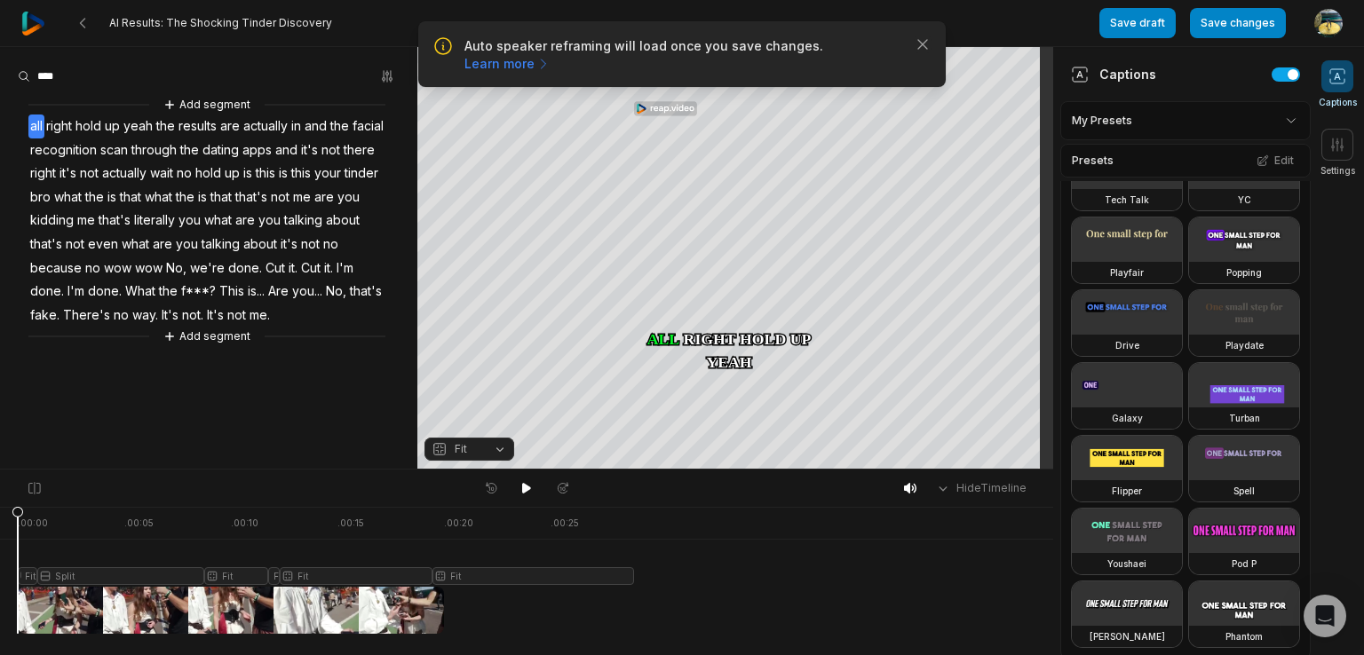
click at [511, 444] on button "Fit" at bounding box center [469, 449] width 90 height 23
click at [481, 418] on div "Fill" at bounding box center [469, 420] width 90 height 23
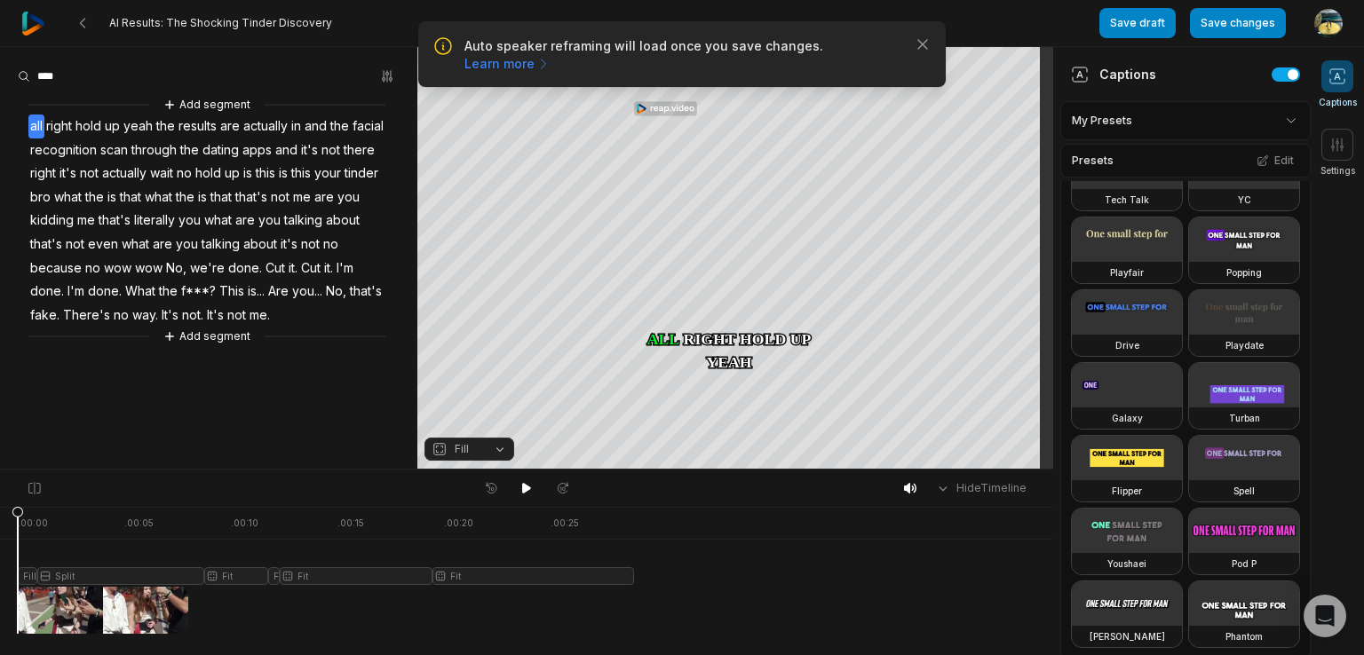
click at [91, 575] on div at bounding box center [326, 570] width 616 height 127
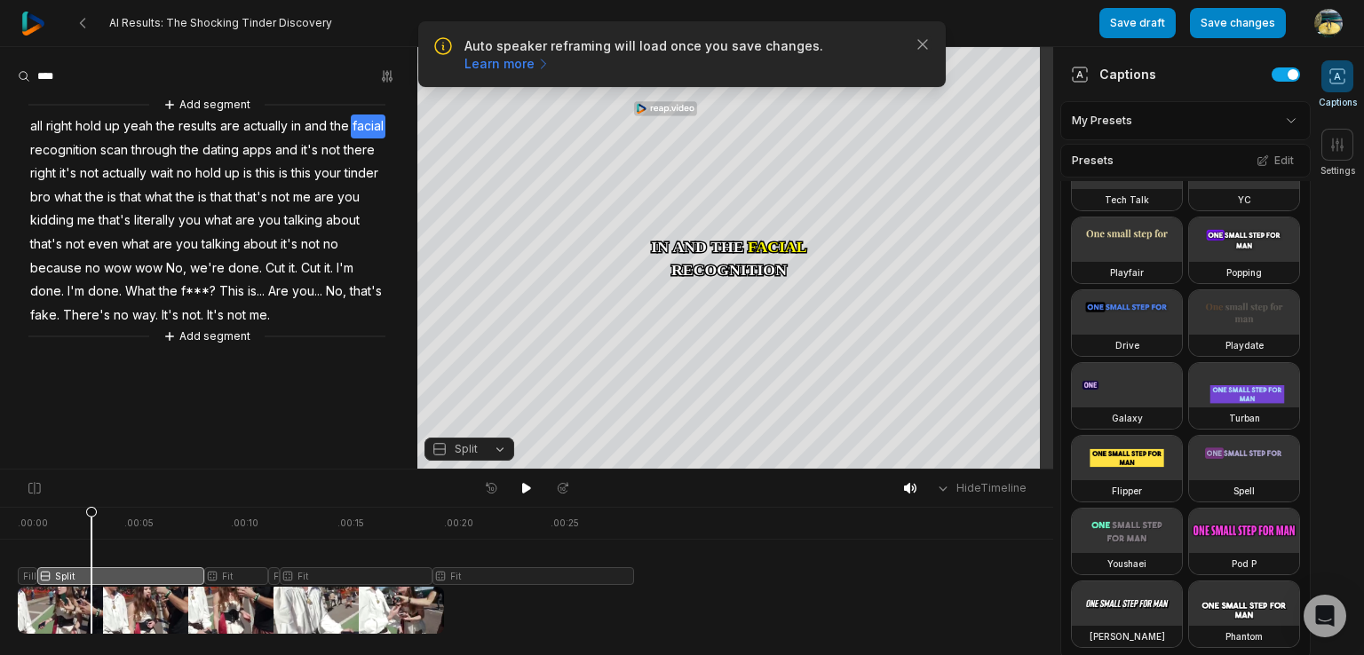
click at [501, 456] on button "Split" at bounding box center [469, 449] width 90 height 23
click at [494, 427] on div "Fill" at bounding box center [469, 420] width 90 height 23
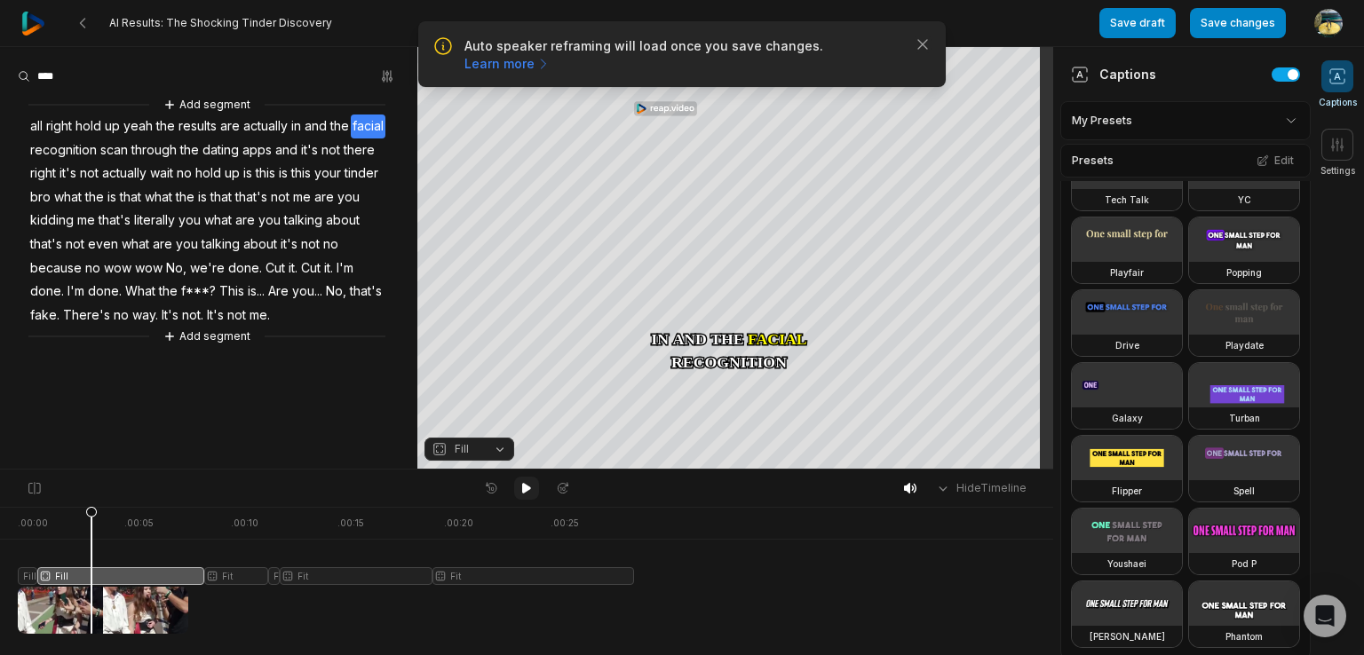
click at [526, 487] on icon at bounding box center [526, 488] width 9 height 11
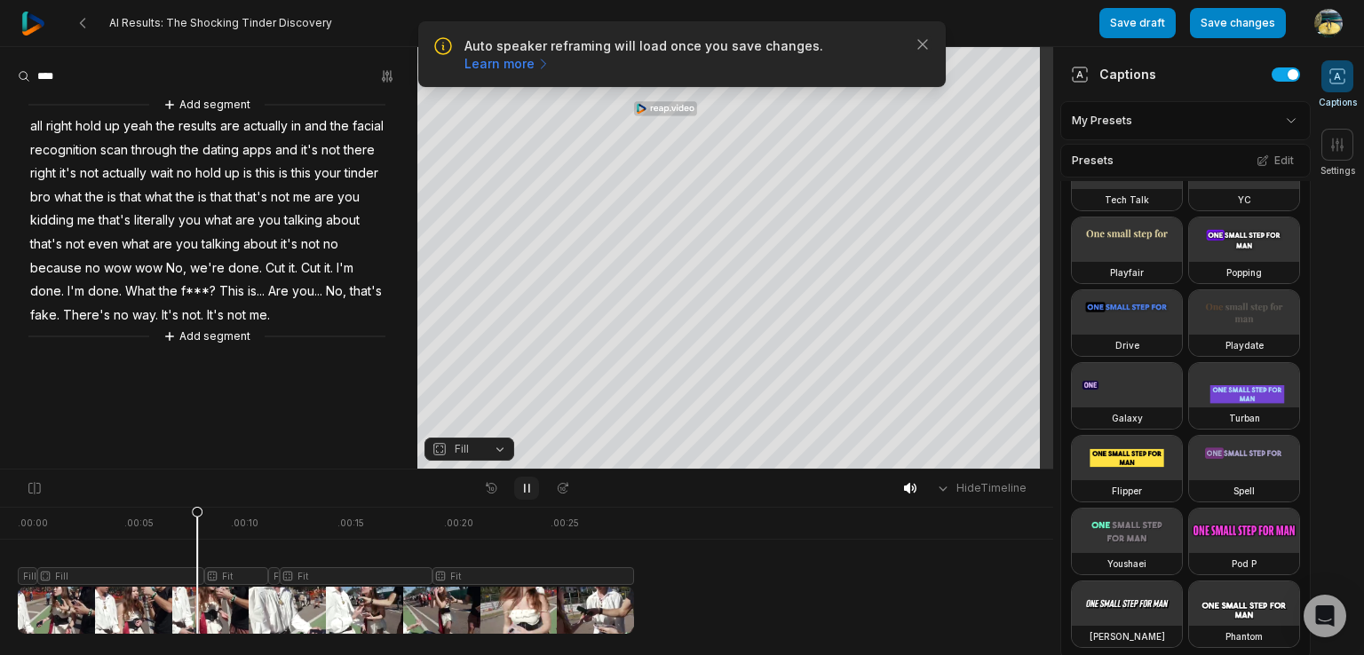
click at [526, 487] on icon at bounding box center [526, 488] width 14 height 14
click at [526, 487] on icon at bounding box center [526, 488] width 9 height 11
click at [527, 487] on icon at bounding box center [526, 488] width 14 height 14
click at [510, 446] on button "Fit" at bounding box center [469, 449] width 90 height 23
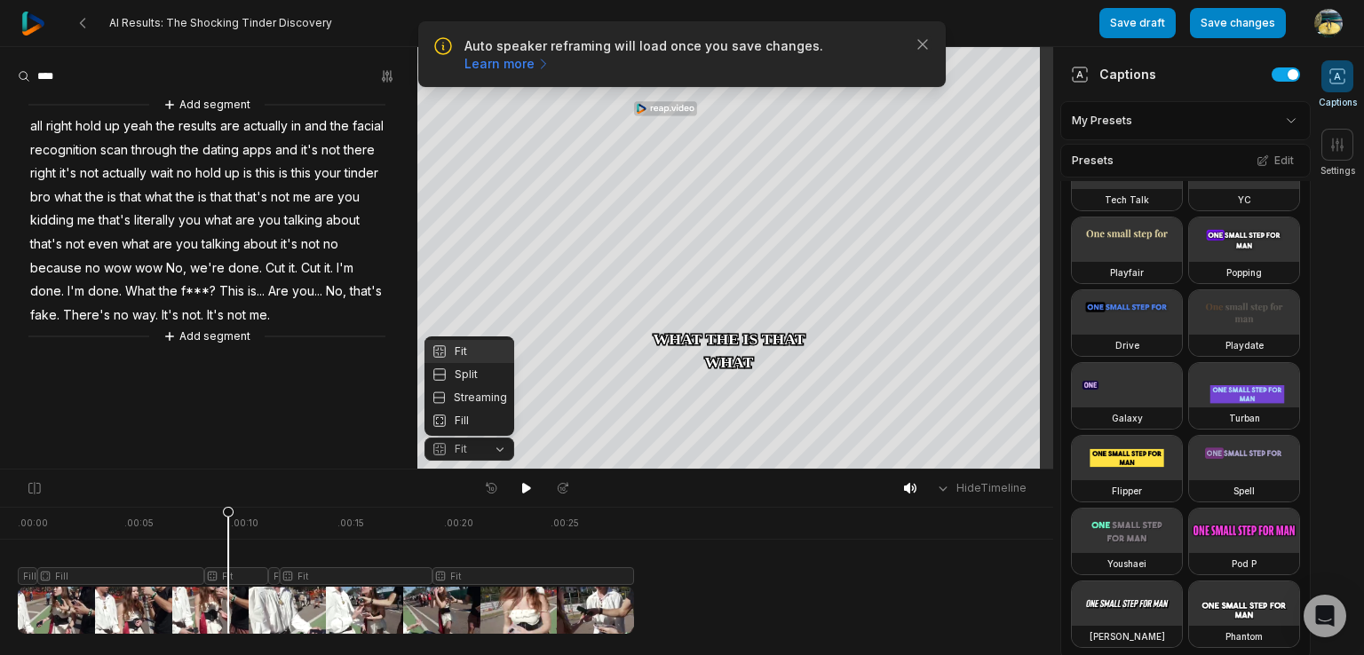
click at [97, 569] on body "Auto speaker reframing will load once you save changes. Learn more Close AI Res…" at bounding box center [682, 327] width 1364 height 655
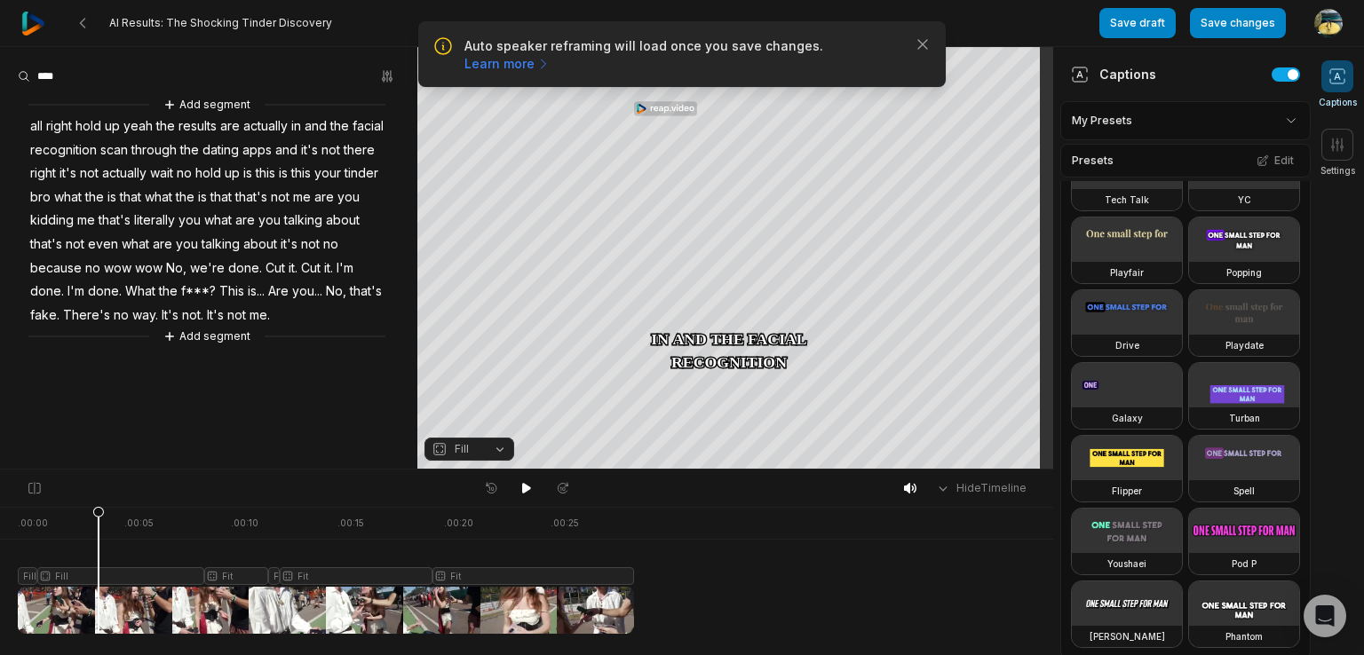
drag, startPoint x: 227, startPoint y: 602, endPoint x: 91, endPoint y: 594, distance: 137.0
click at [92, 594] on icon at bounding box center [98, 570] width 12 height 128
click at [499, 447] on button "Fill" at bounding box center [469, 449] width 90 height 23
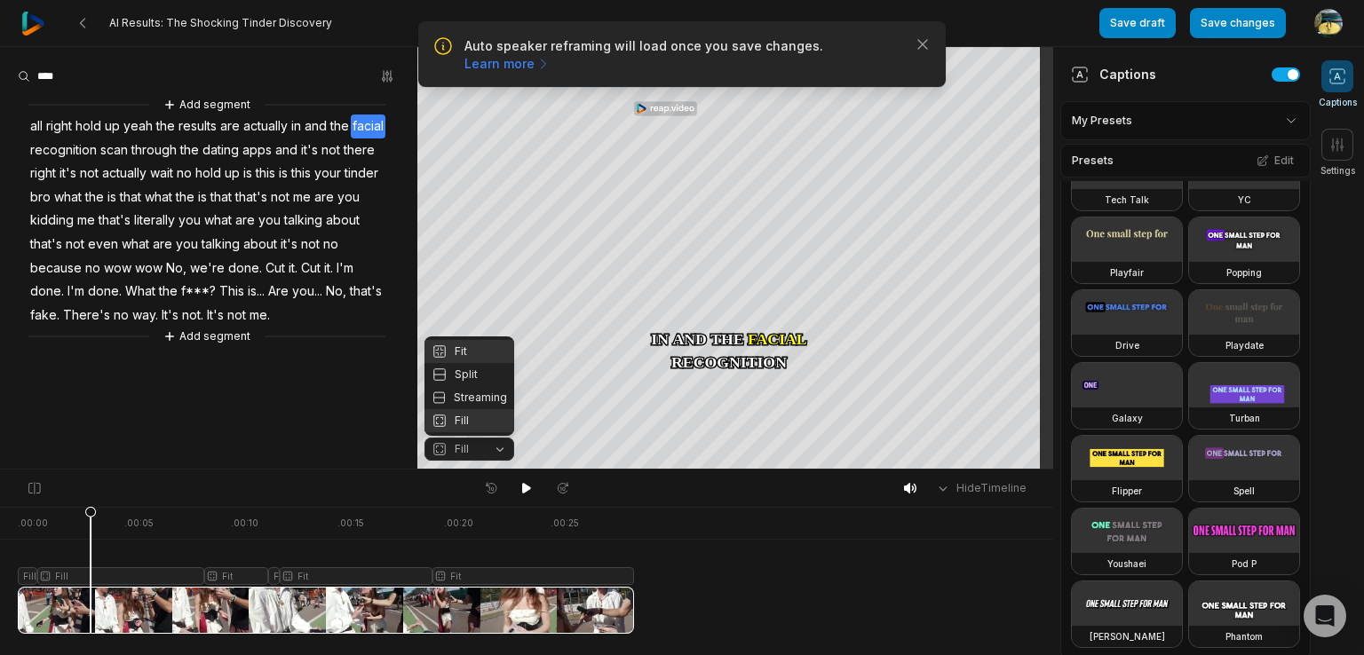
click at [479, 354] on div "Fit" at bounding box center [469, 351] width 90 height 23
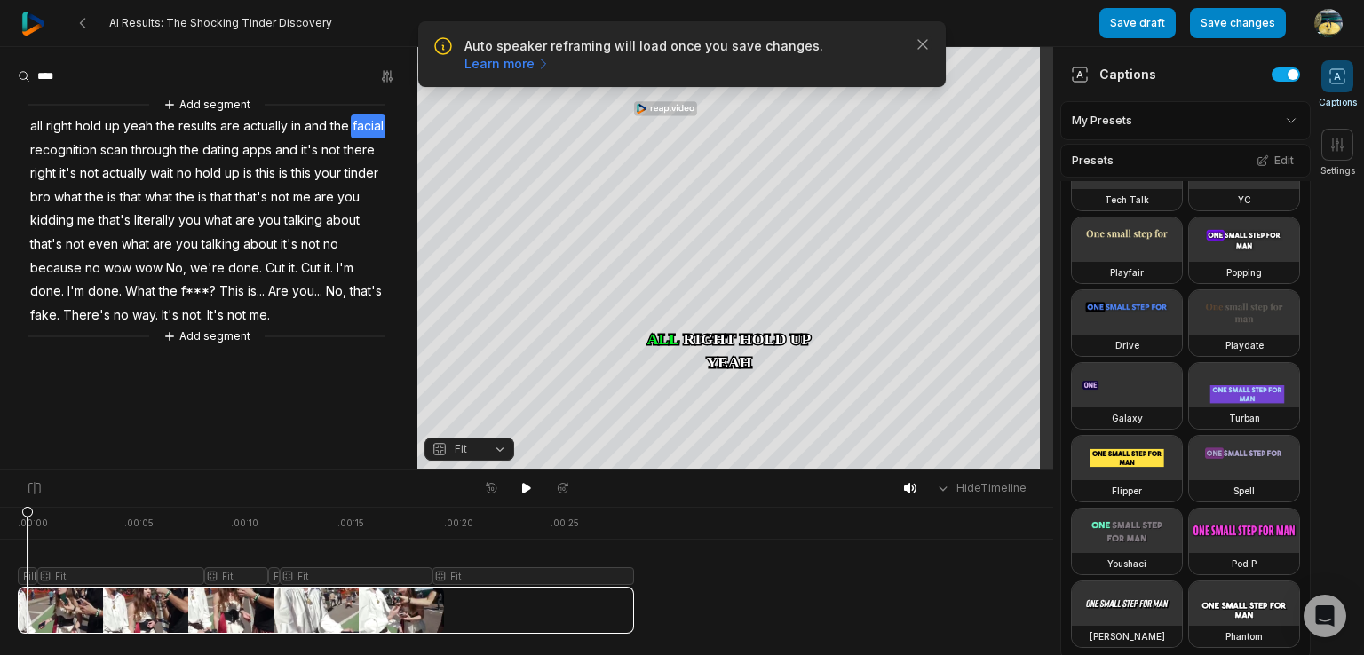
click at [28, 573] on div at bounding box center [326, 570] width 616 height 127
click at [490, 448] on button "Fill" at bounding box center [469, 449] width 90 height 23
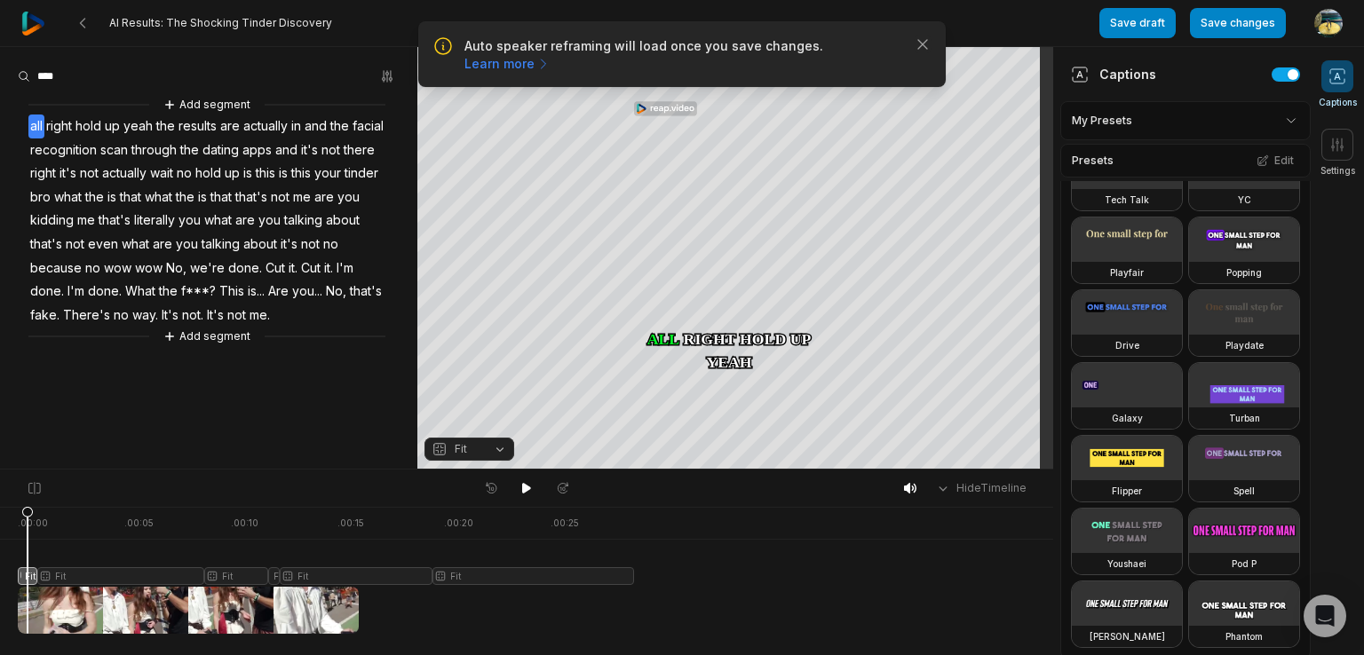
click at [1240, 127] on html "Auto speaker reframing will load once you save changes. Learn more Close AI Res…" at bounding box center [682, 327] width 1364 height 655
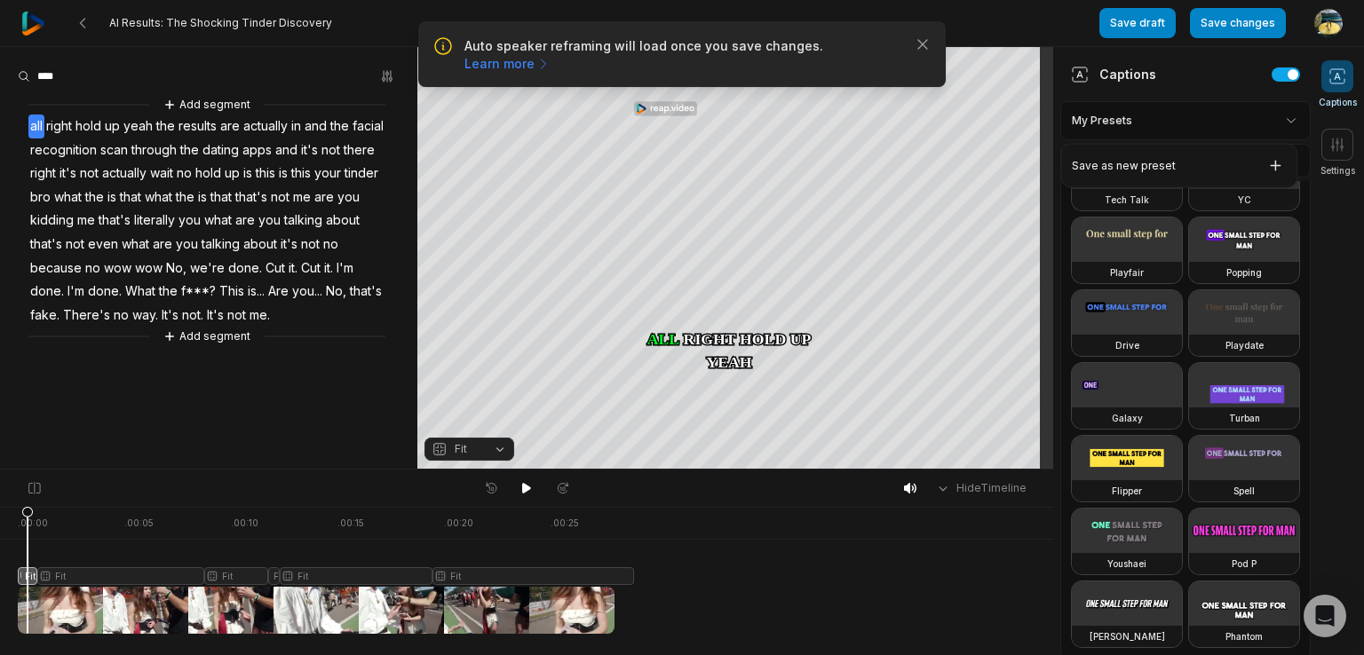
click at [1240, 127] on html "Auto speaker reframing will load once you save changes. Learn more Close AI Res…" at bounding box center [682, 327] width 1364 height 655
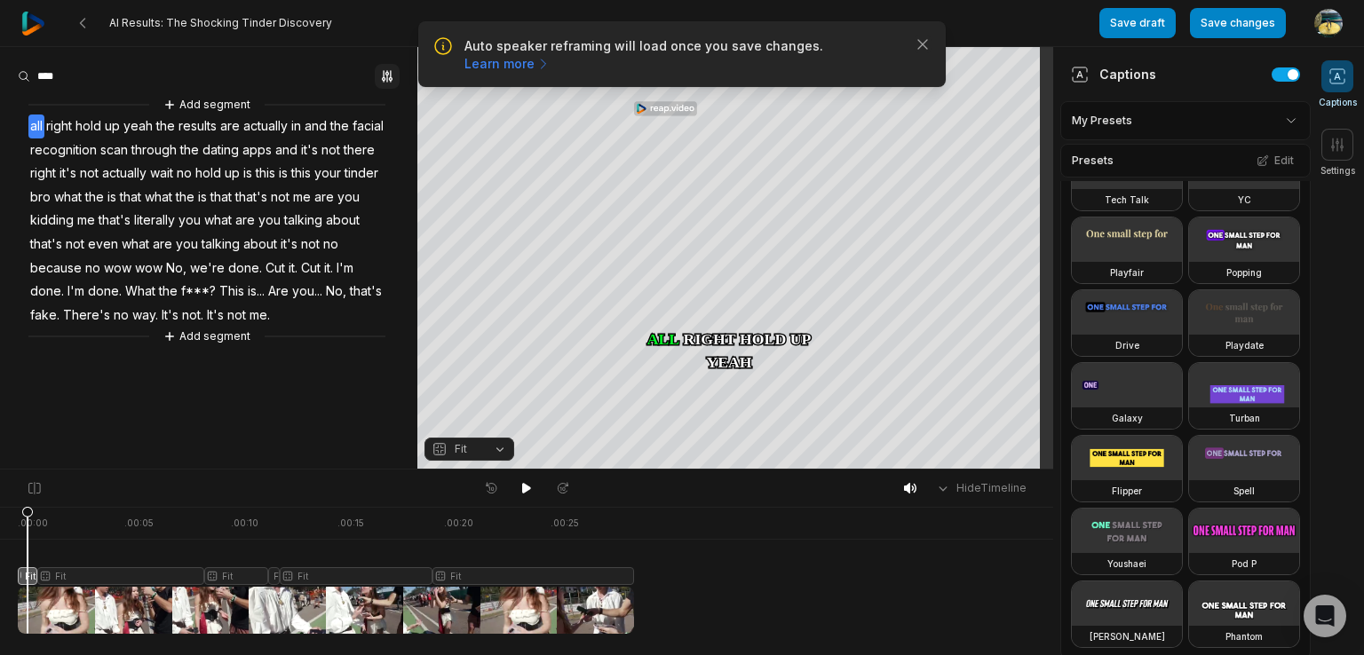
click at [380, 67] on button "button" at bounding box center [387, 76] width 25 height 25
click at [353, 196] on div "Highlight" at bounding box center [347, 186] width 106 height 27
click at [523, 487] on icon at bounding box center [526, 488] width 9 height 11
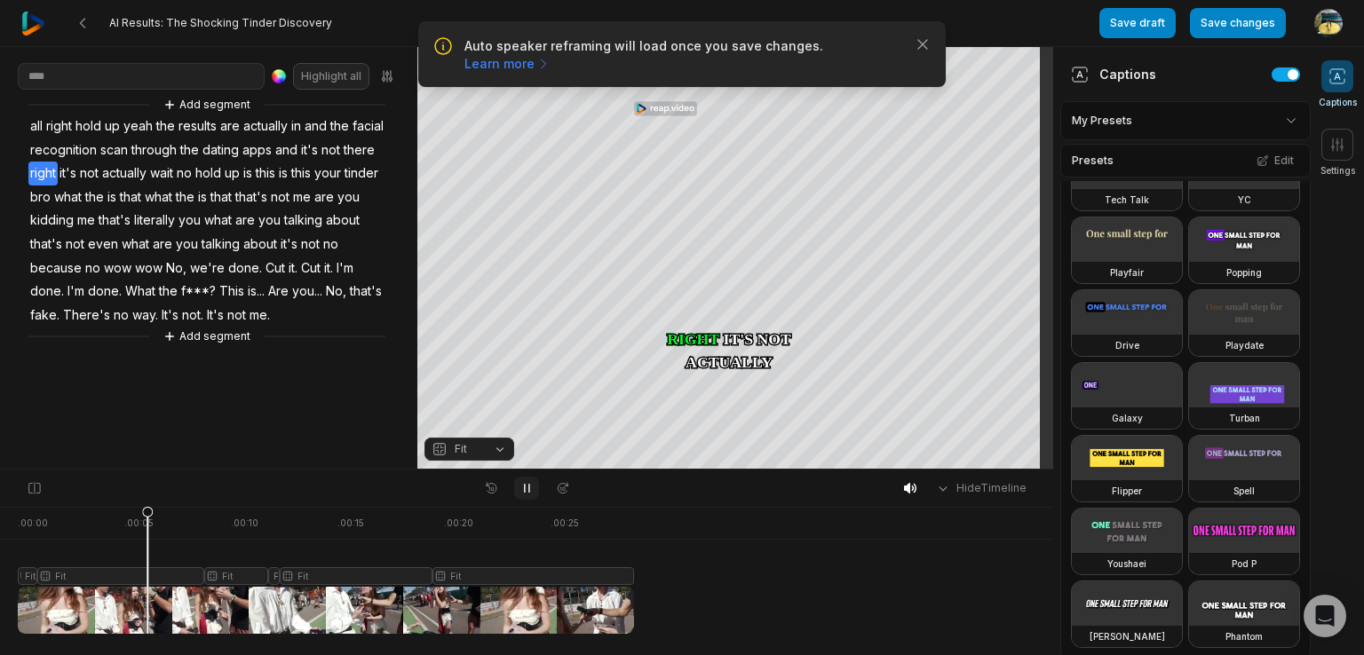
click at [523, 487] on icon at bounding box center [526, 488] width 14 height 14
click at [1343, 150] on icon at bounding box center [1337, 145] width 18 height 18
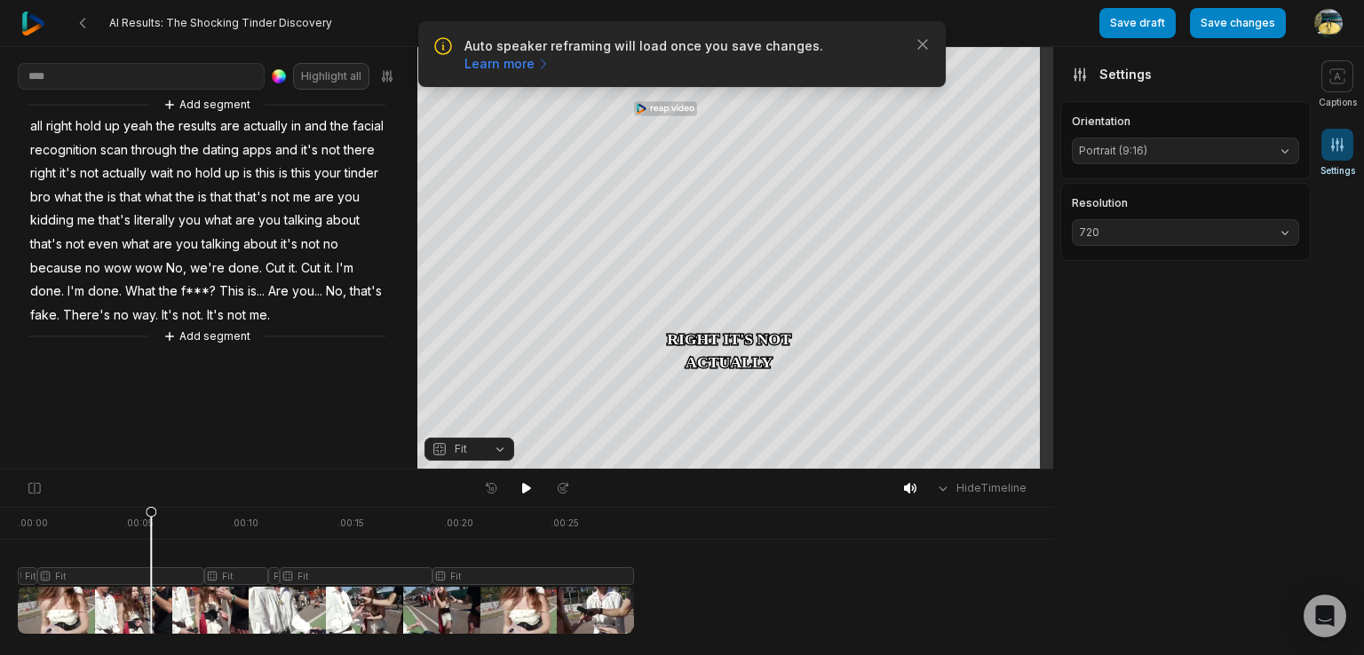
scroll to position [0, 0]
click at [1346, 80] on span at bounding box center [1337, 76] width 32 height 32
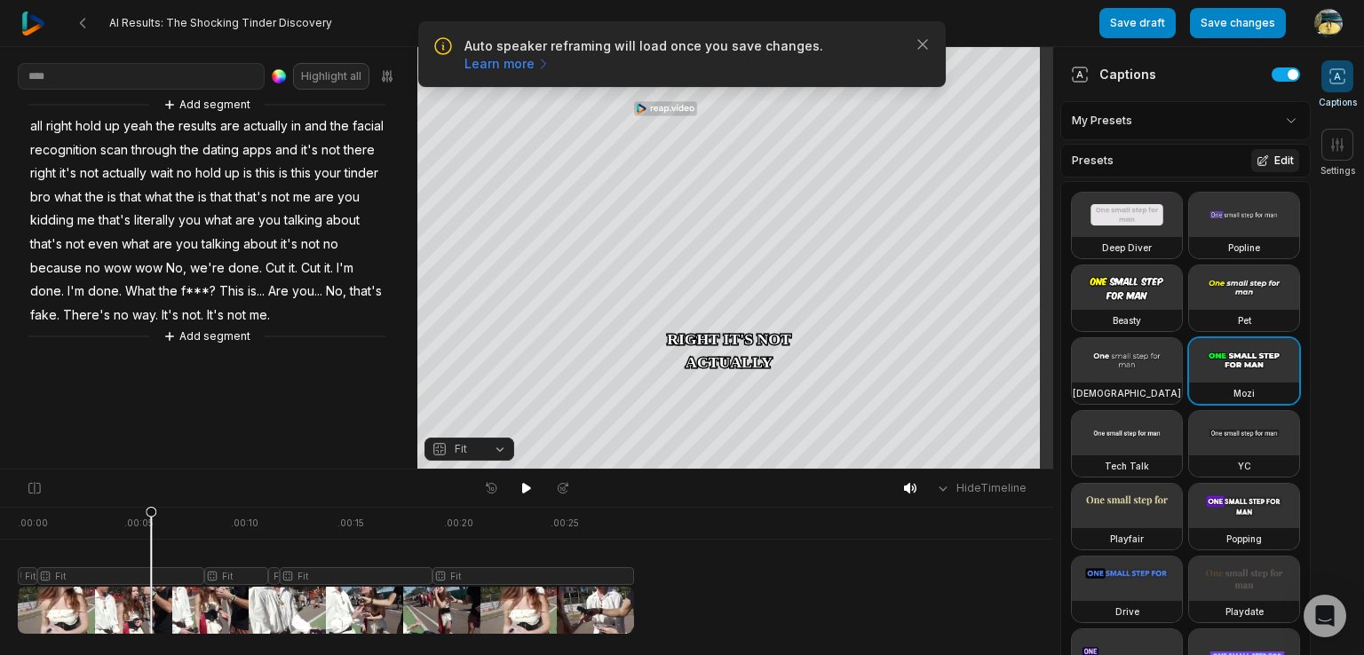
click at [1269, 156] on button "Edit" at bounding box center [1275, 160] width 48 height 23
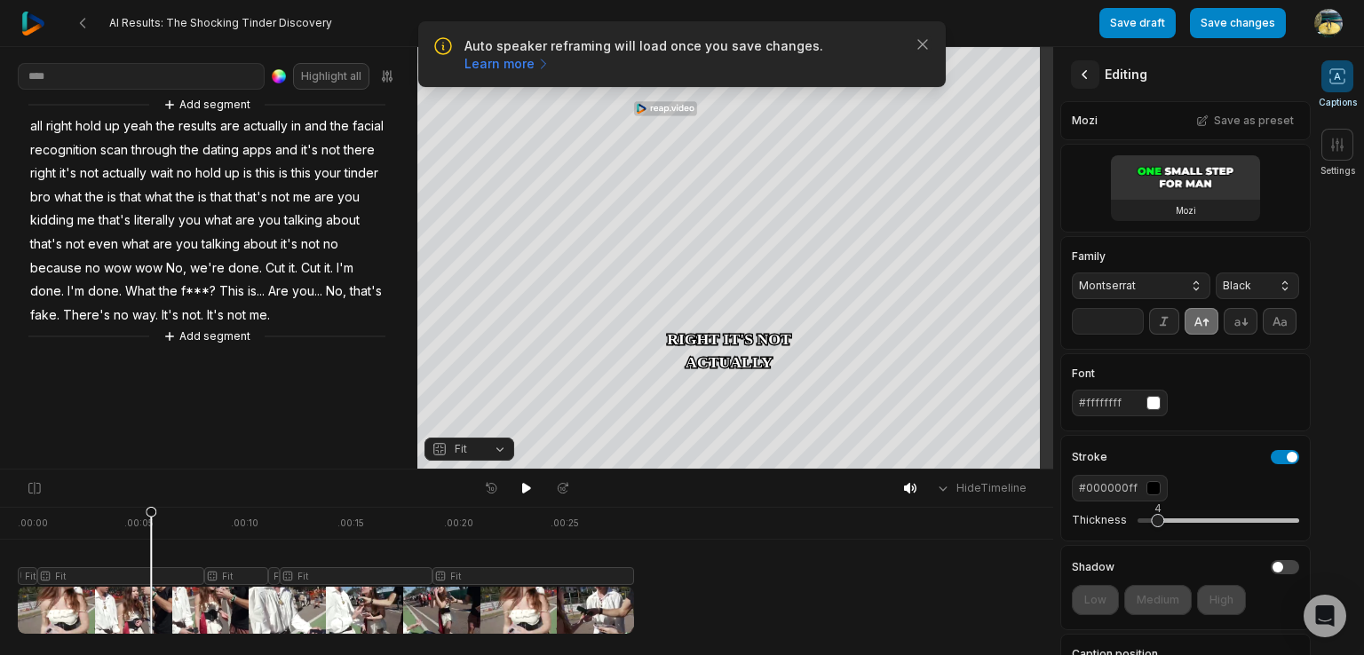
click at [1086, 70] on icon at bounding box center [1084, 74] width 5 height 9
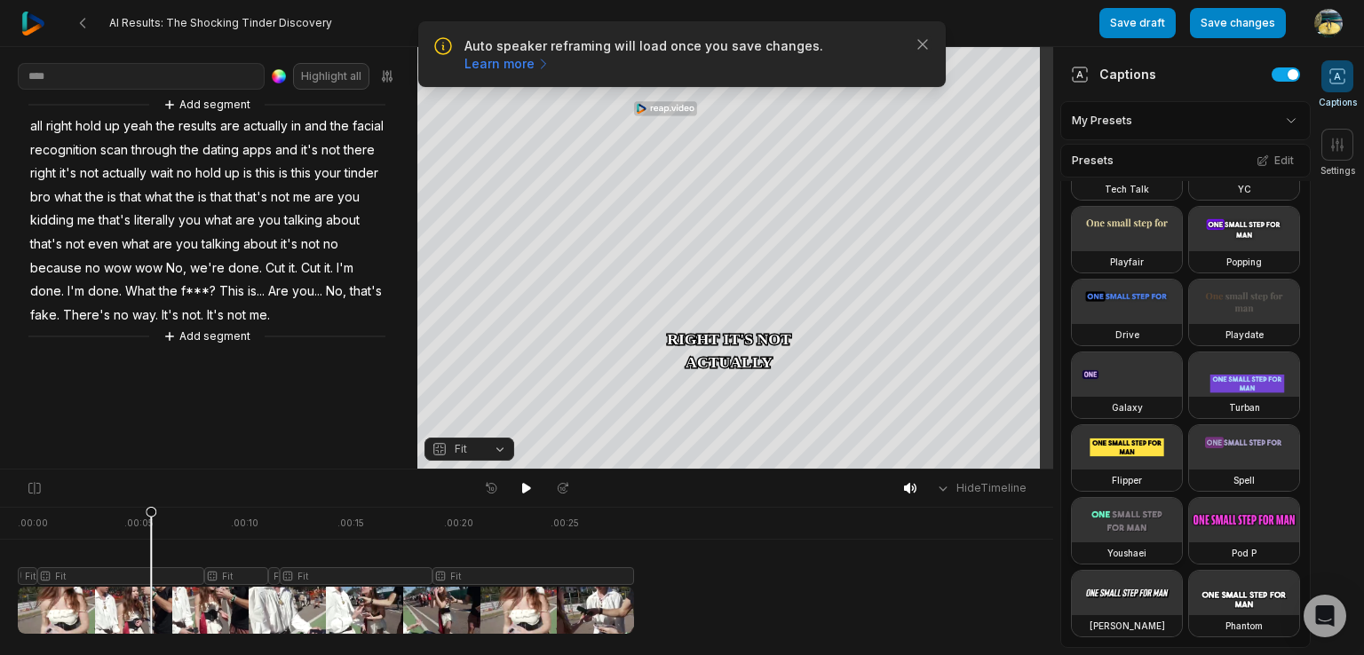
scroll to position [1004, 0]
click at [1189, 498] on video at bounding box center [1244, 520] width 110 height 44
click at [527, 487] on icon at bounding box center [526, 488] width 9 height 11
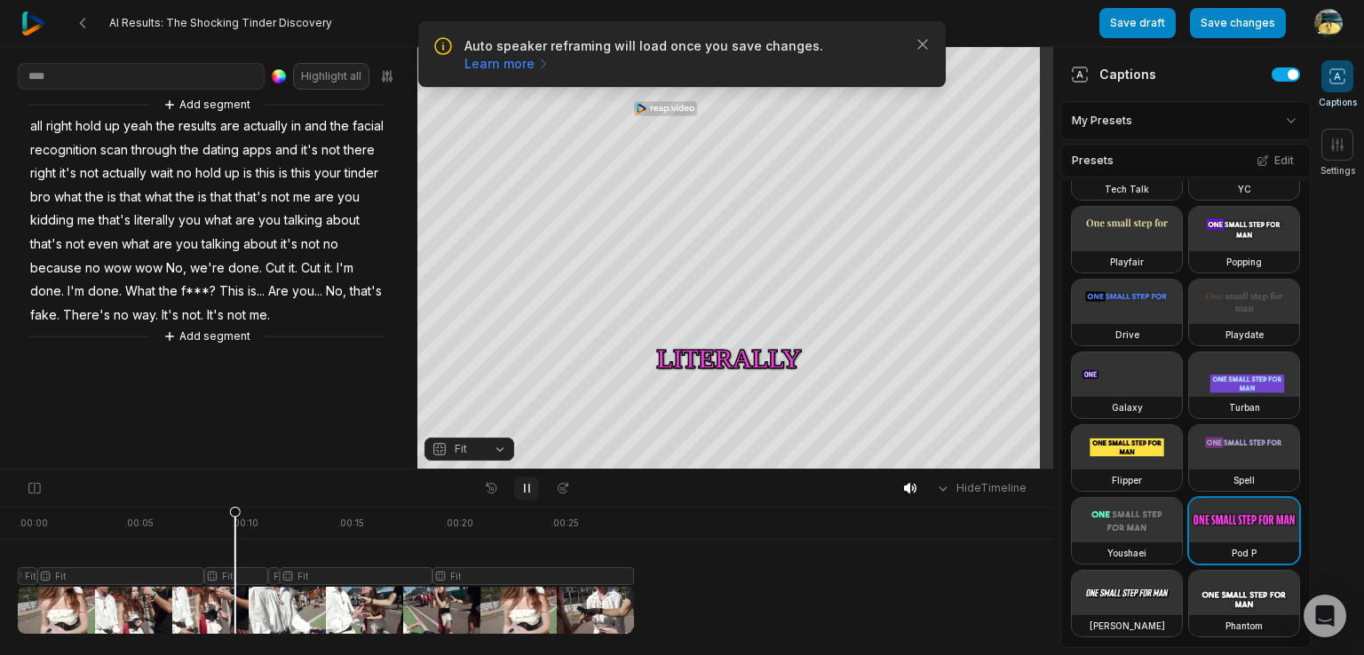
click at [527, 487] on icon at bounding box center [526, 488] width 14 height 14
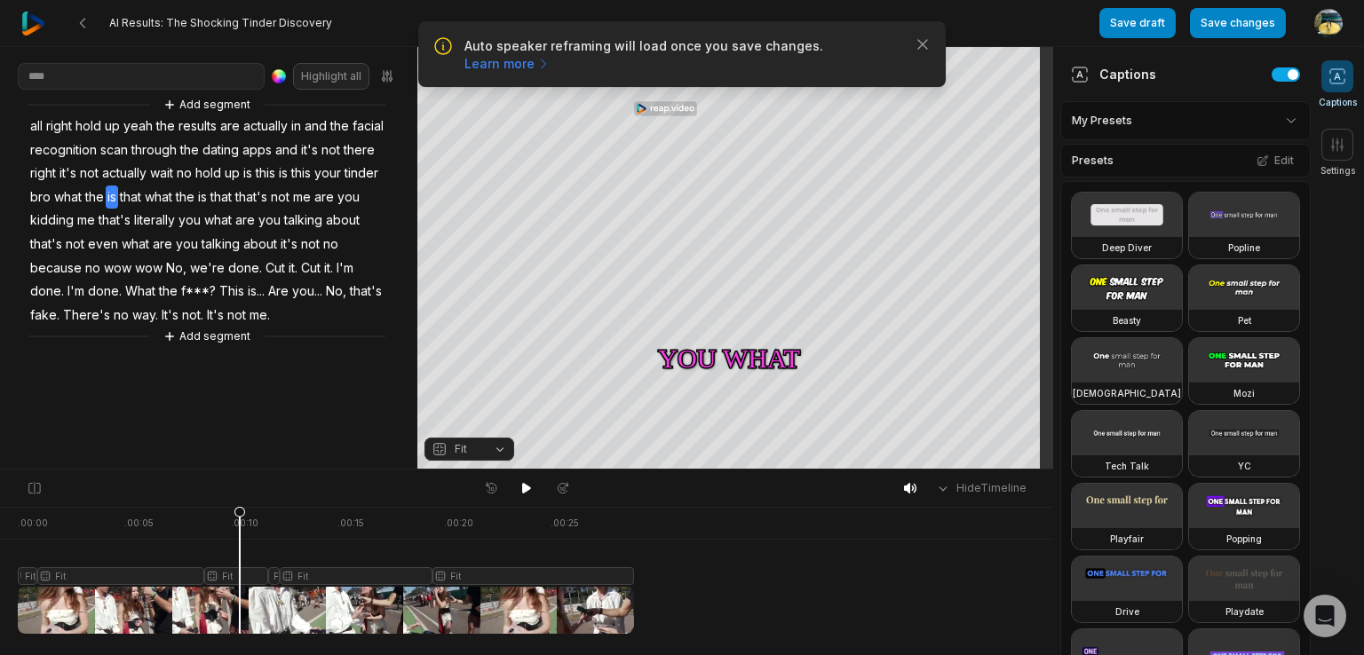
click at [1129, 310] on video at bounding box center [1127, 287] width 110 height 44
click at [1189, 310] on video at bounding box center [1244, 287] width 110 height 44
click at [1189, 383] on video at bounding box center [1244, 360] width 110 height 44
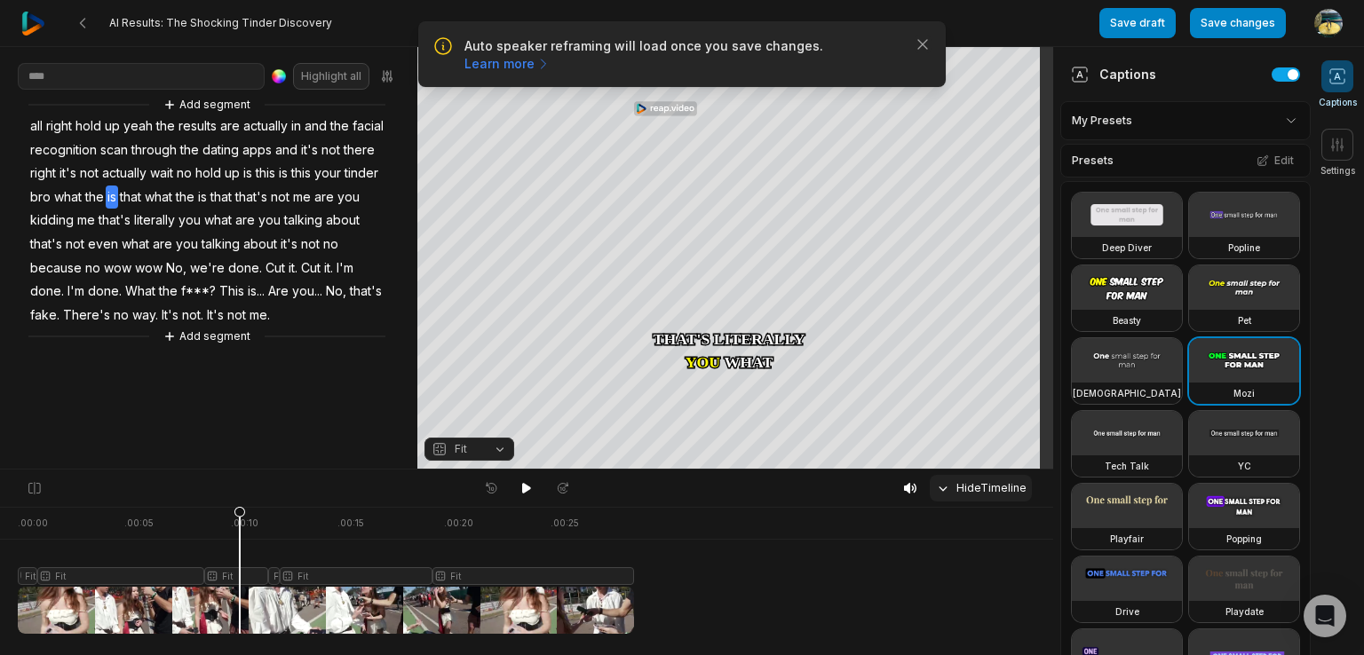
click at [951, 489] on icon at bounding box center [943, 488] width 16 height 16
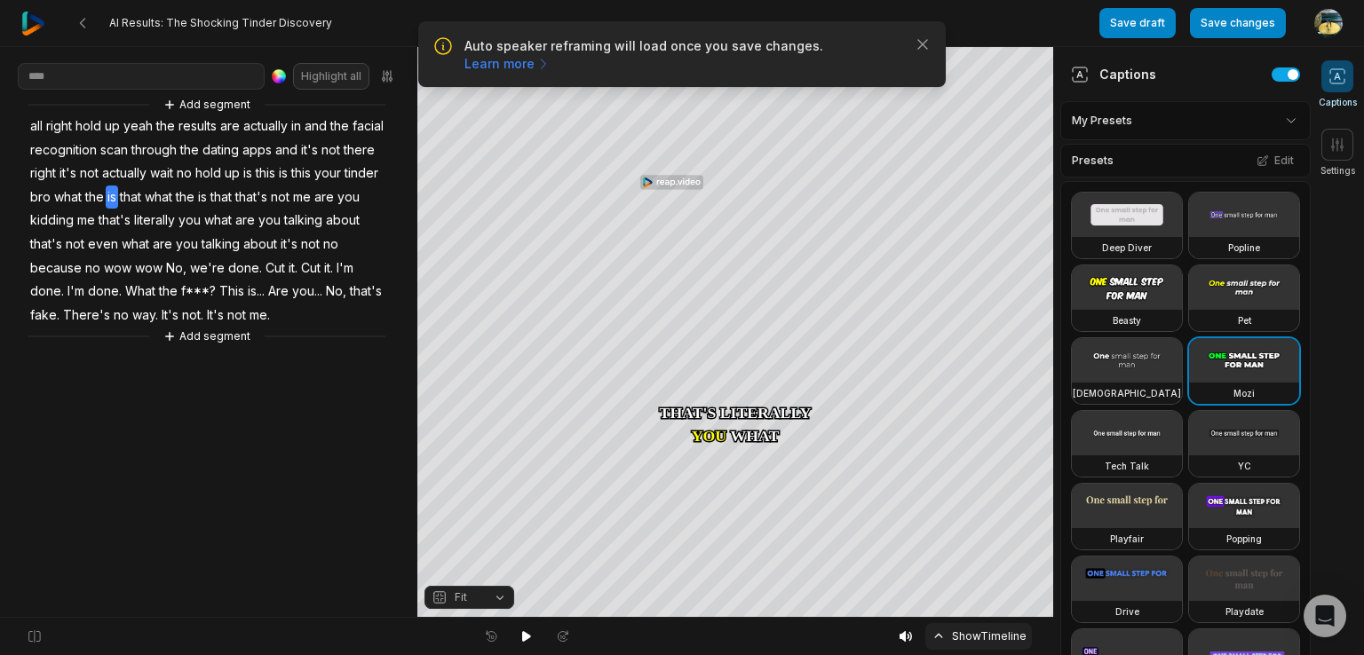
click at [977, 642] on button "Show Timeline" at bounding box center [978, 636] width 107 height 27
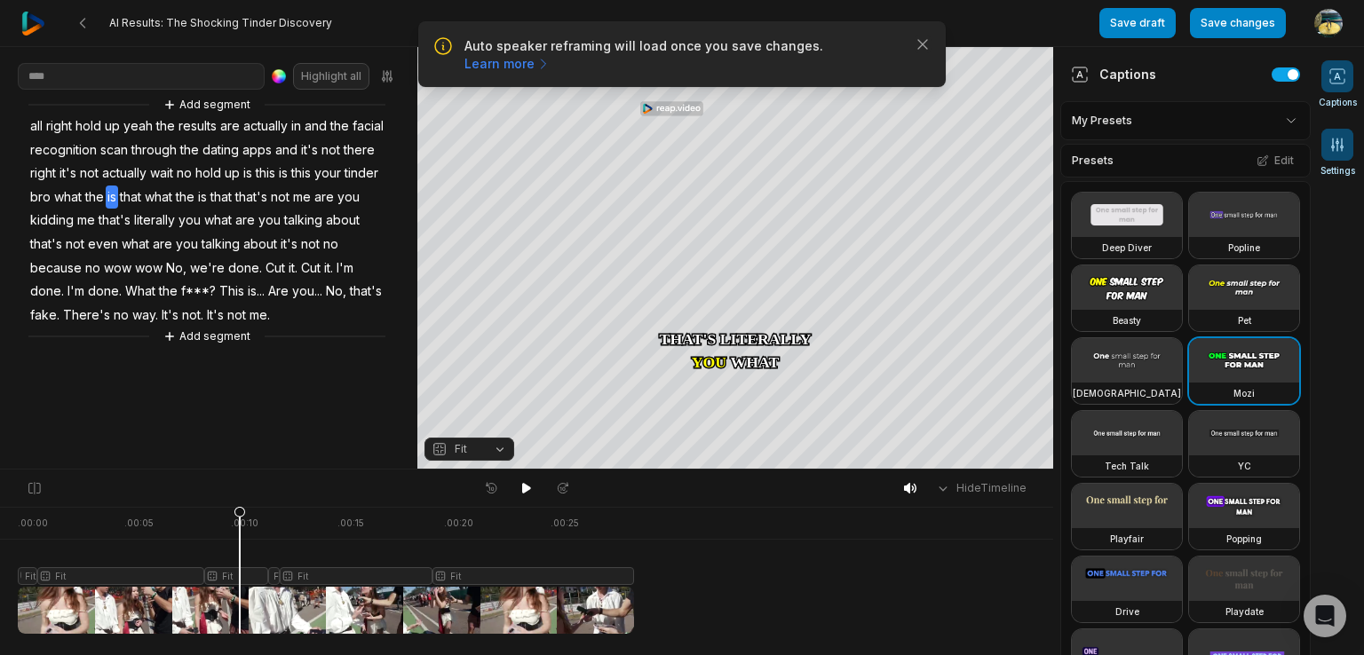
click at [1339, 142] on icon at bounding box center [1337, 145] width 18 height 18
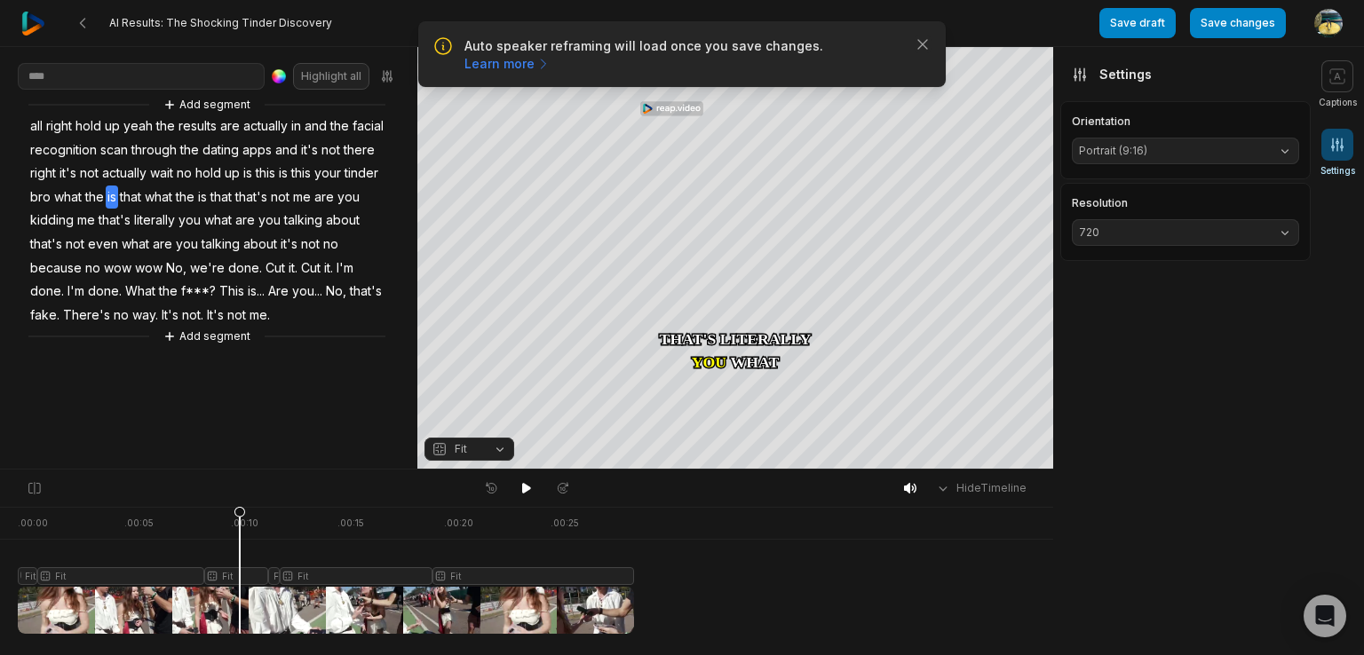
click at [1228, 150] on span "Portrait (9:16)" at bounding box center [1171, 151] width 185 height 16
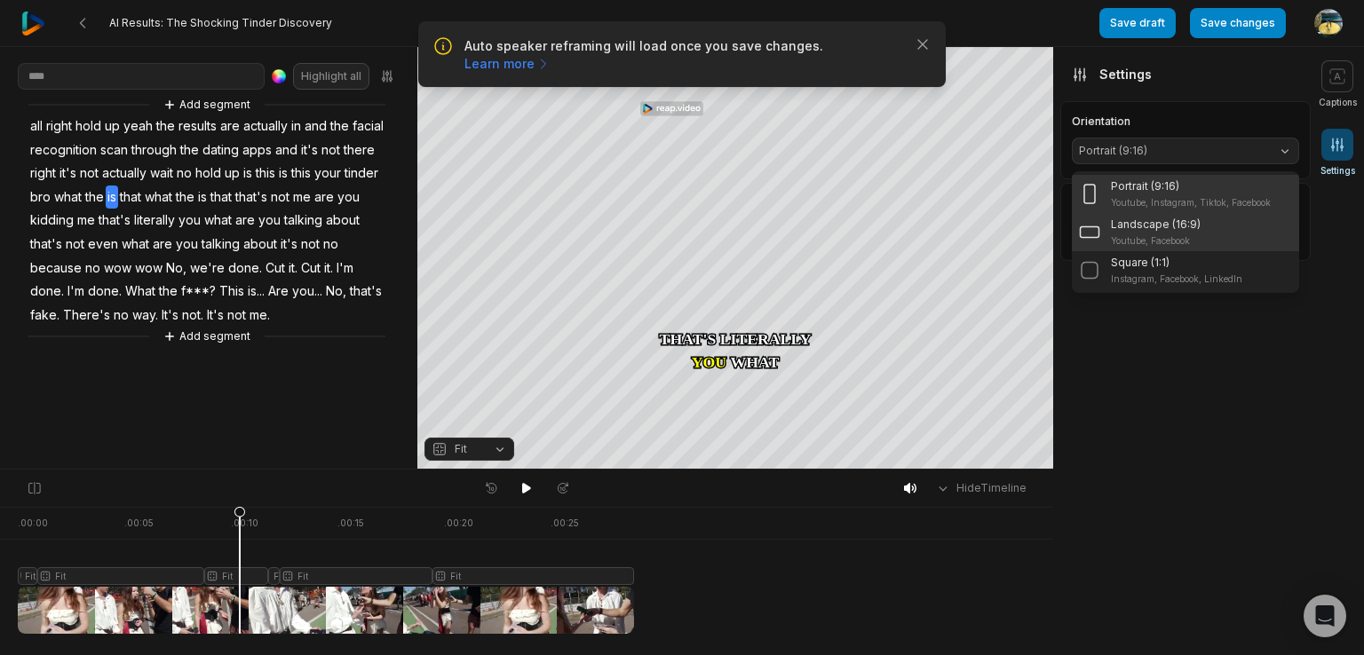
click at [1187, 265] on div "Square (1:1)" at bounding box center [1176, 263] width 131 height 16
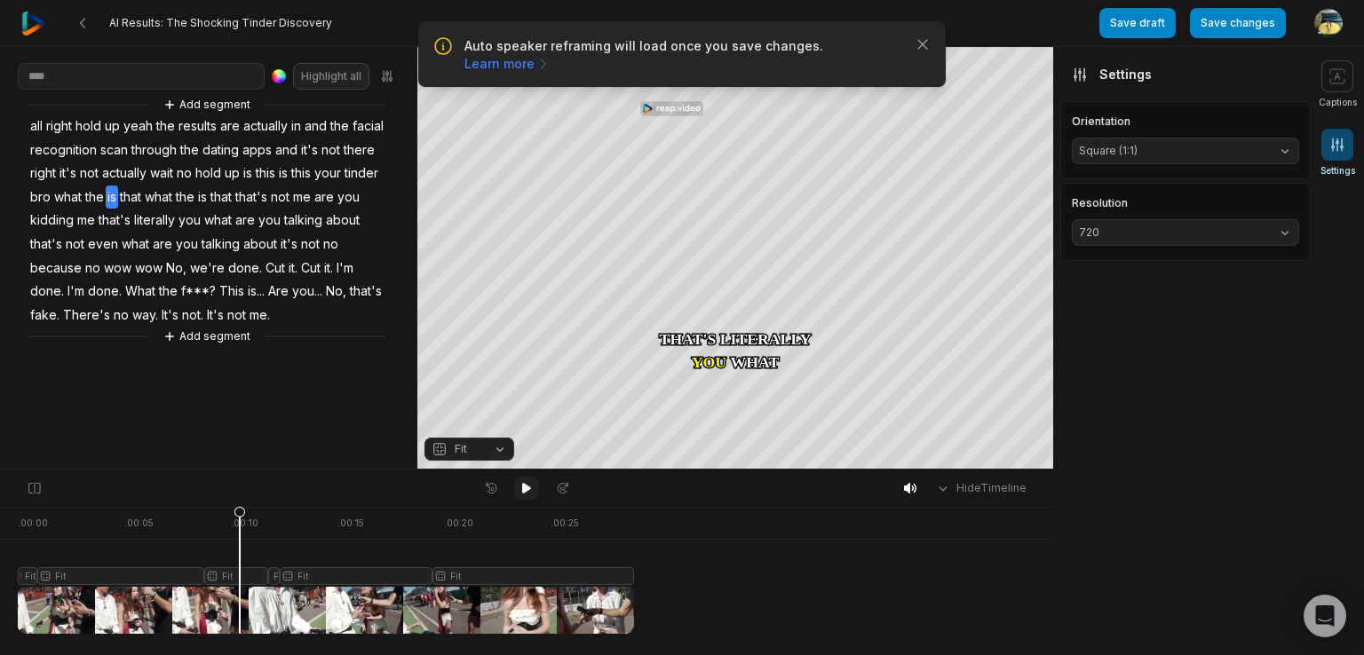
click at [522, 494] on icon at bounding box center [526, 488] width 14 height 14
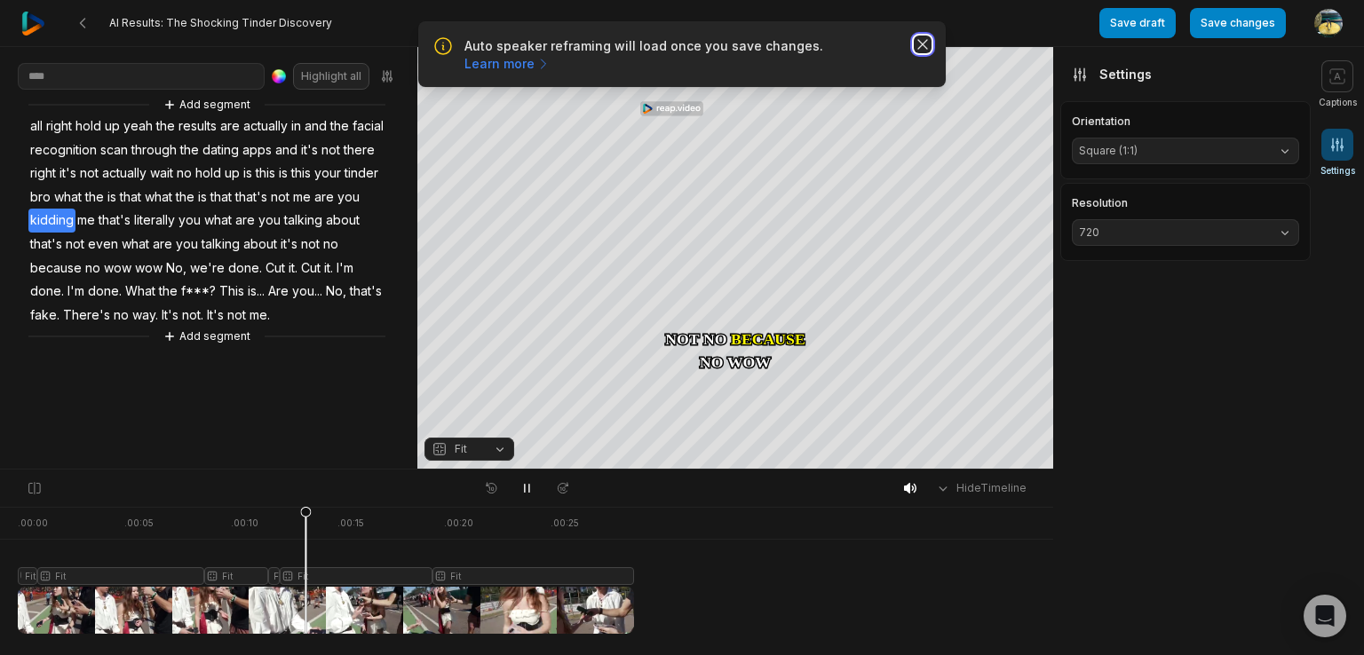
click at [926, 49] on icon "button" at bounding box center [923, 45] width 18 height 18
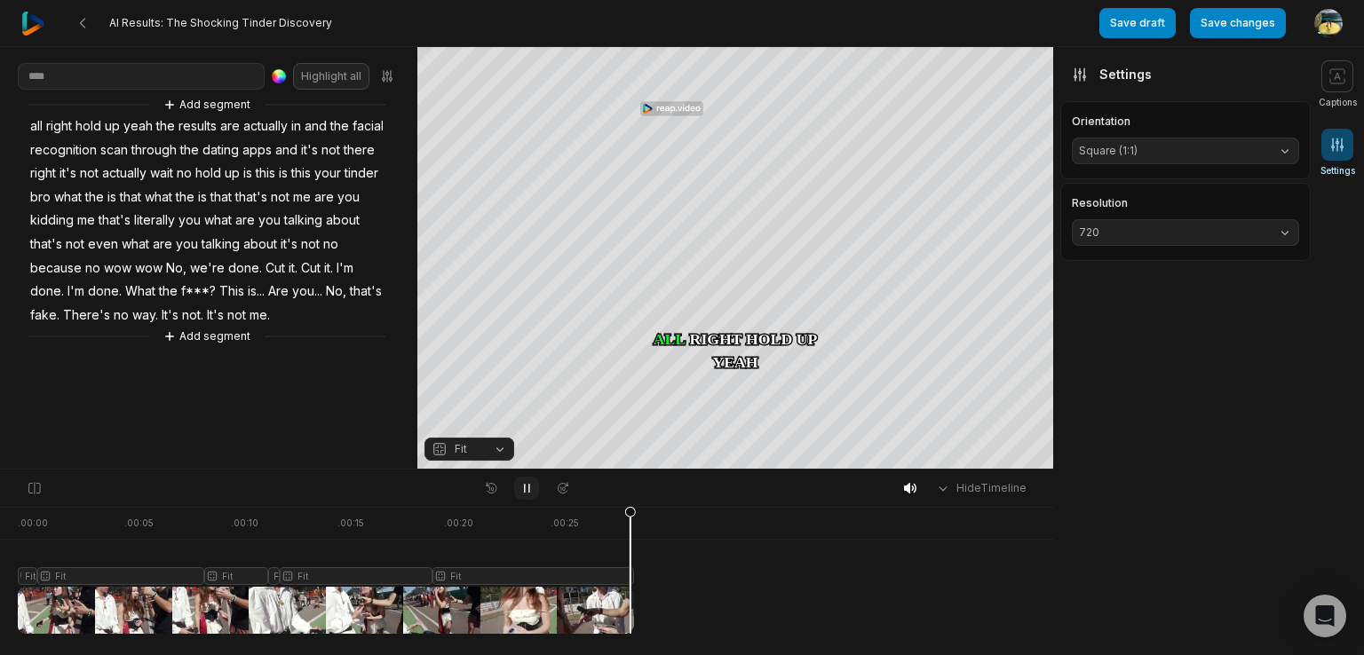
click at [527, 482] on icon at bounding box center [526, 488] width 14 height 14
click at [1185, 13] on div "Save draft Save changes Open user menu" at bounding box center [1220, 23] width 243 height 46
